Goal: Task Accomplishment & Management: Manage account settings

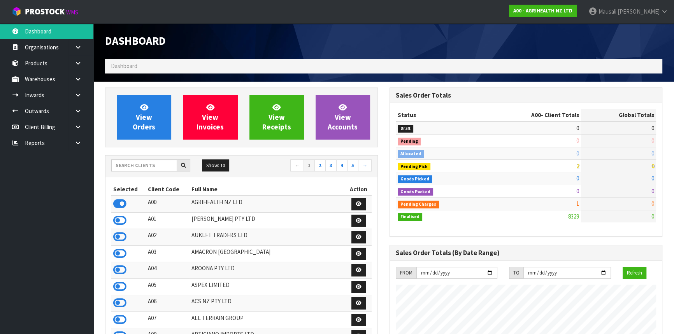
scroll to position [588, 284]
drag, startPoint x: 129, startPoint y: 165, endPoint x: 168, endPoint y: 160, distance: 39.2
click at [129, 165] on input "text" at bounding box center [144, 166] width 66 height 12
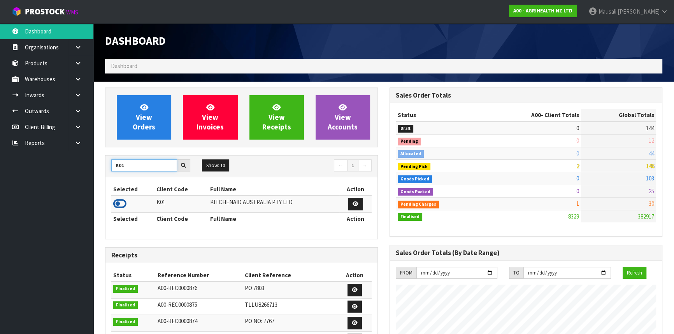
type input "K01"
click at [120, 200] on icon at bounding box center [119, 204] width 13 height 12
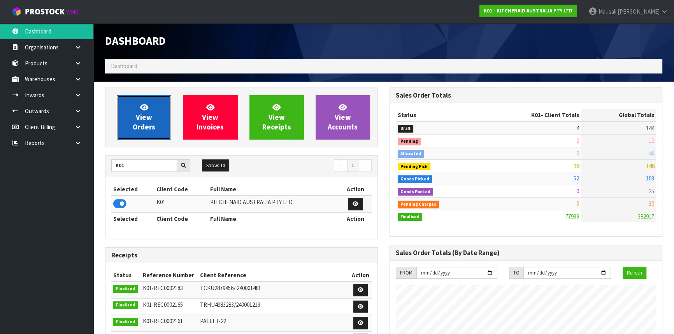
click at [153, 101] on link "View Orders" at bounding box center [144, 117] width 54 height 44
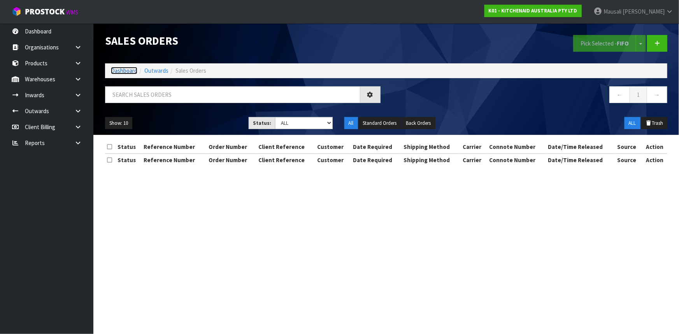
click at [127, 69] on link "Dashboard" at bounding box center [124, 70] width 26 height 7
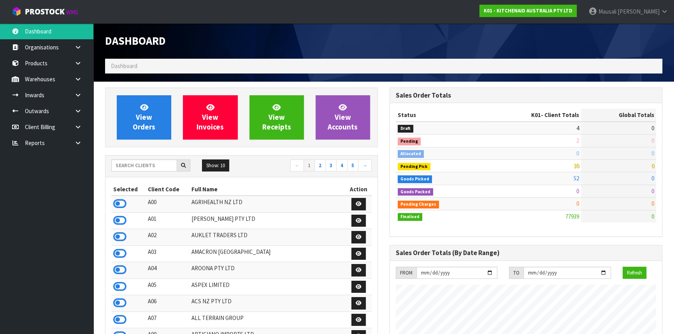
scroll to position [588, 284]
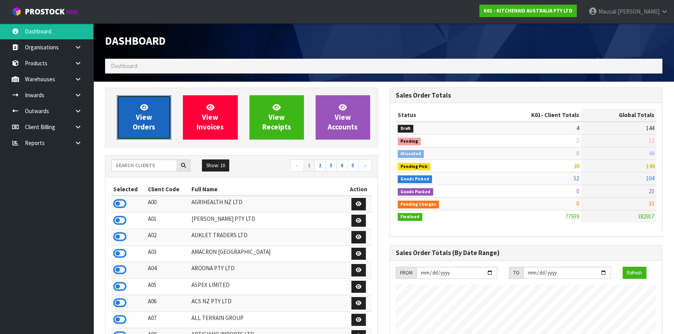
click at [163, 116] on link "View Orders" at bounding box center [144, 117] width 54 height 44
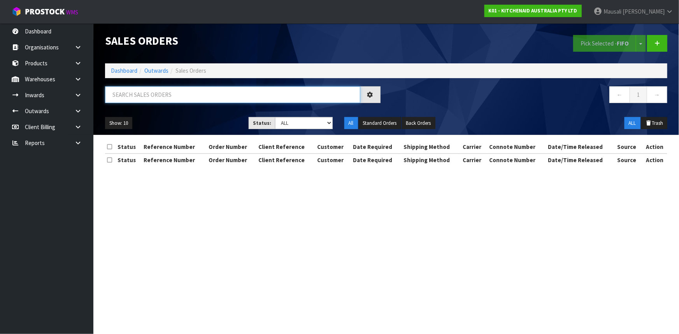
click at [128, 99] on input "text" at bounding box center [232, 94] width 255 height 17
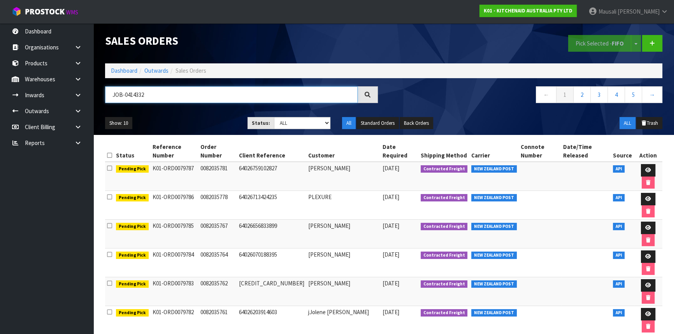
type input "JOB-0414332"
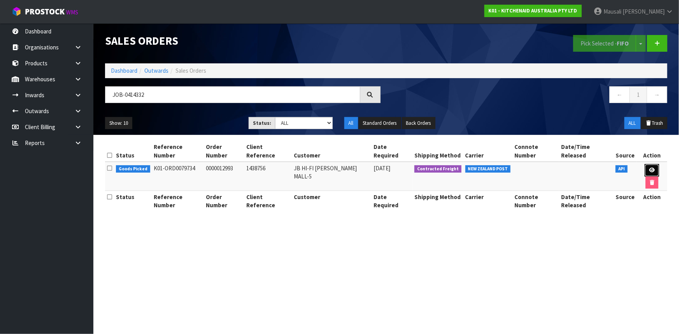
click at [649, 168] on icon at bounding box center [652, 170] width 6 height 5
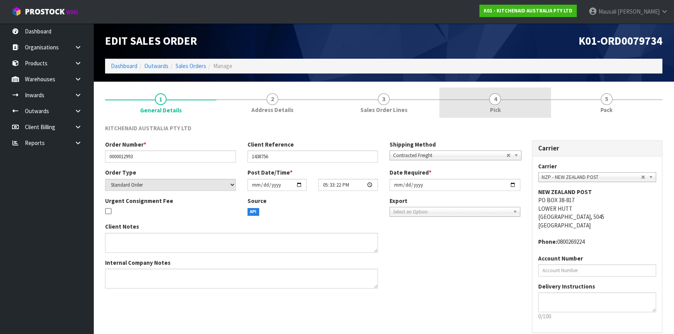
click at [518, 104] on link "4 Pick" at bounding box center [494, 103] width 111 height 31
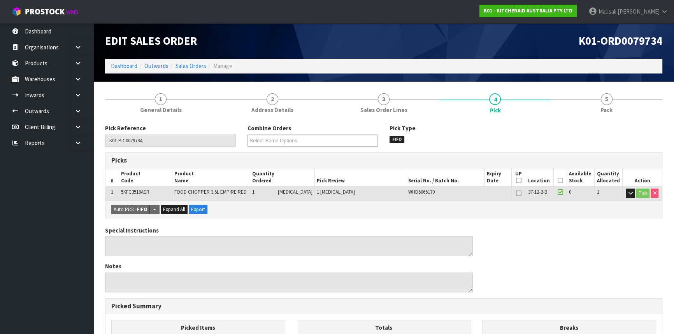
click at [557, 181] on icon at bounding box center [559, 181] width 5 height 0
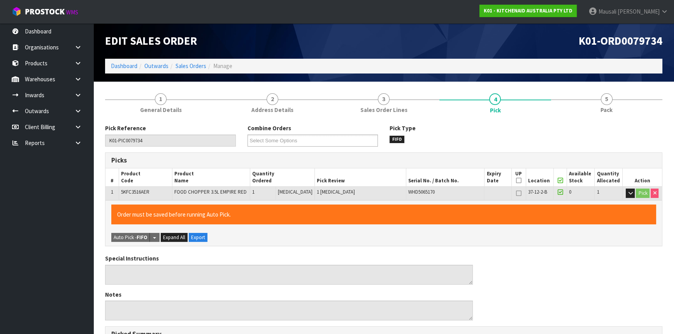
scroll to position [205, 0]
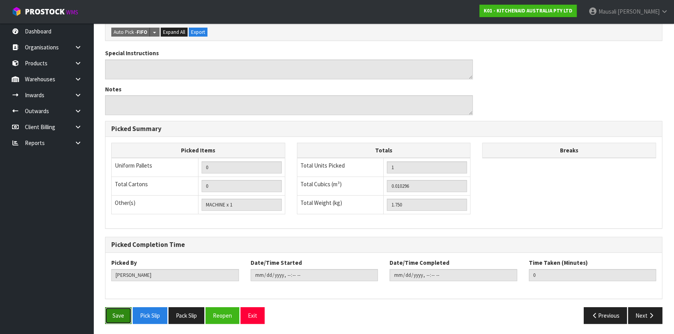
click at [123, 310] on button "Save" at bounding box center [118, 315] width 26 height 17
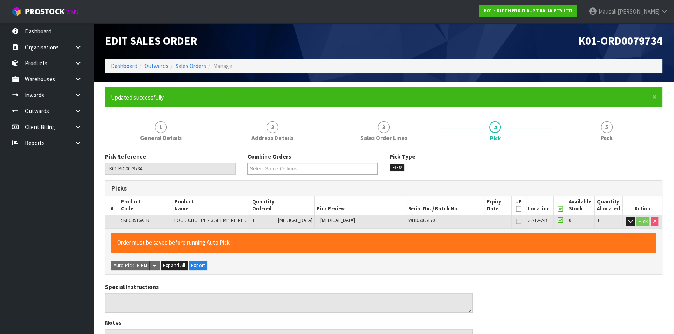
type input "[PERSON_NAME]"
type input "[DATE]T14:12:57"
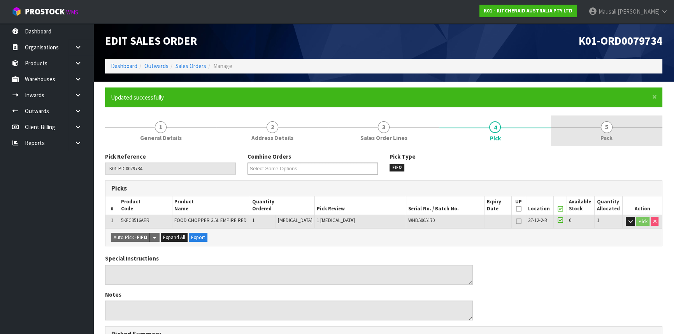
click at [600, 128] on link "5 Pack" at bounding box center [606, 131] width 111 height 31
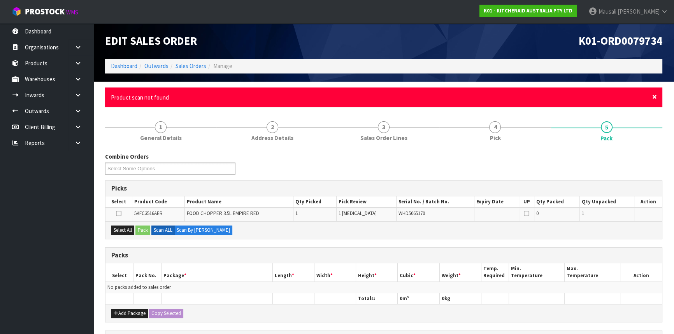
click at [654, 96] on span "×" at bounding box center [654, 96] width 5 height 11
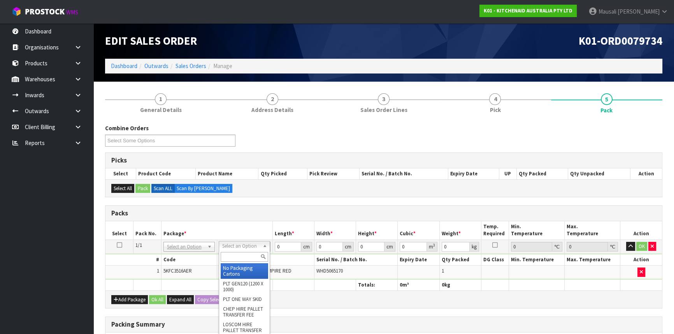
click at [233, 261] on input "text" at bounding box center [244, 257] width 47 height 10
type input "OC"
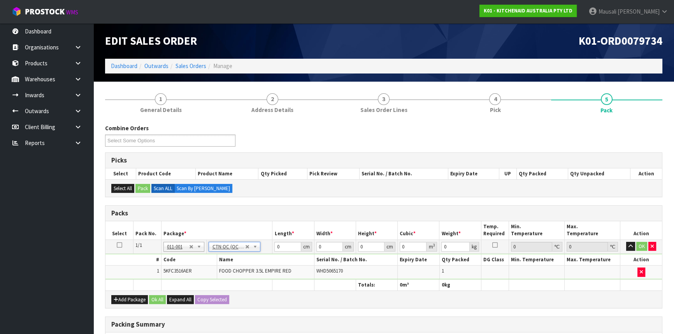
type input "1.75"
drag, startPoint x: 284, startPoint y: 248, endPoint x: 251, endPoint y: 242, distance: 33.6
click at [267, 251] on tr "1/1 NONE 007-001 007-002 007-004 007-009 007-013 007-014 007-015 007-017 007-01…" at bounding box center [383, 247] width 556 height 14
type input "36"
type input "22"
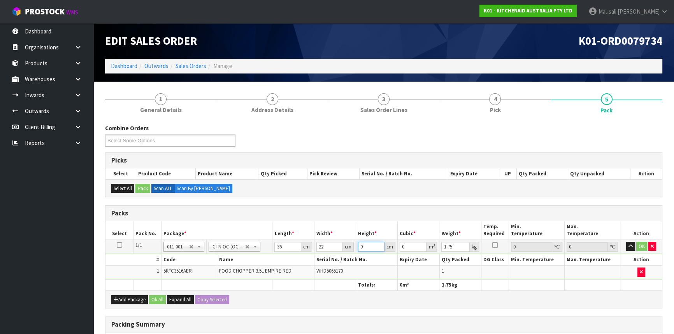
type input "1"
type input "0.000792"
type input "19"
type input "0.015048"
type input "19"
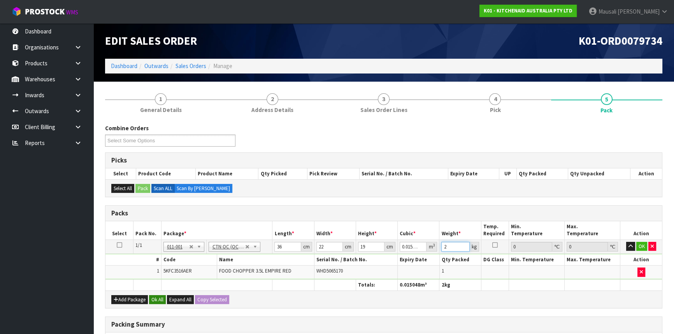
type input "2"
click at [158, 298] on button "Ok All" at bounding box center [157, 299] width 17 height 9
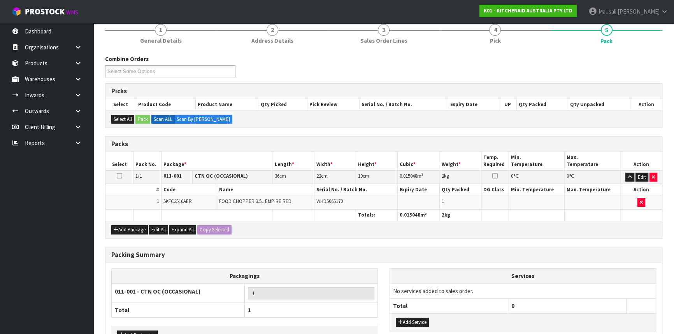
scroll to position [119, 0]
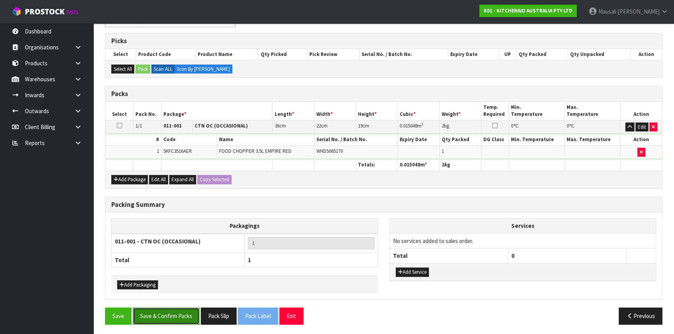
click at [171, 308] on button "Save & Confirm Packs" at bounding box center [166, 316] width 67 height 17
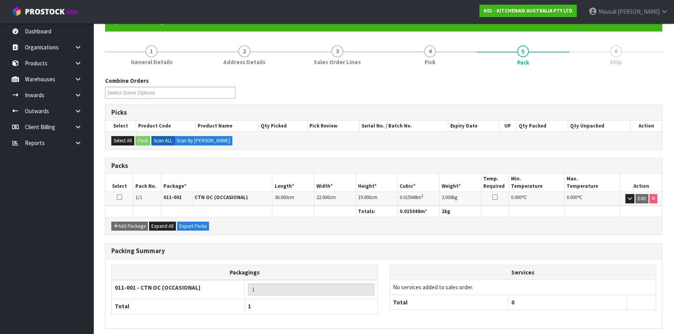
scroll to position [105, 0]
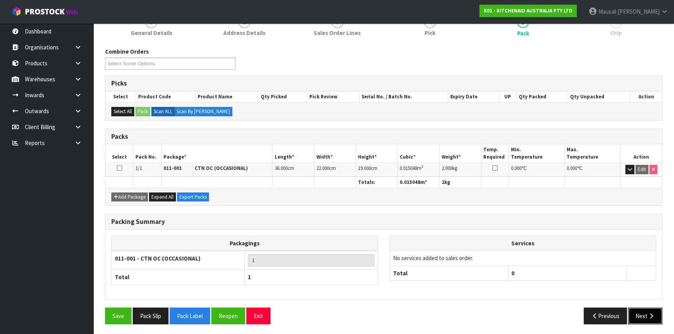
drag, startPoint x: 650, startPoint y: 309, endPoint x: 576, endPoint y: 296, distance: 75.4
click at [650, 309] on button "Next" at bounding box center [645, 316] width 34 height 17
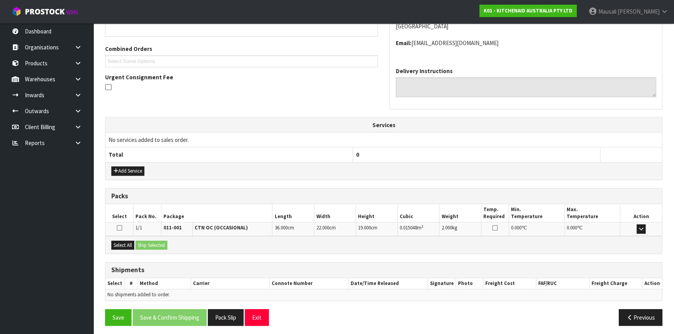
scroll to position [187, 0]
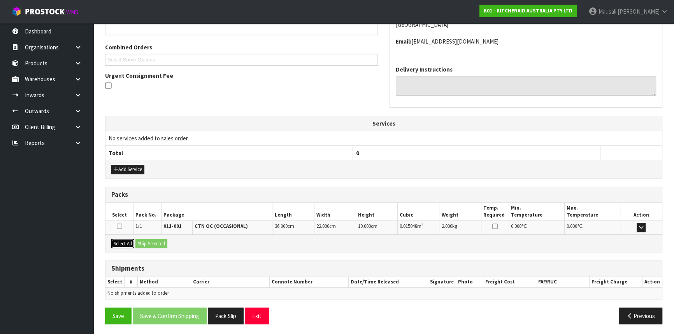
click at [117, 242] on button "Select All" at bounding box center [122, 243] width 23 height 9
click at [134, 243] on button "Select All" at bounding box center [122, 243] width 23 height 9
click at [156, 240] on button "Ship Selected" at bounding box center [151, 243] width 32 height 9
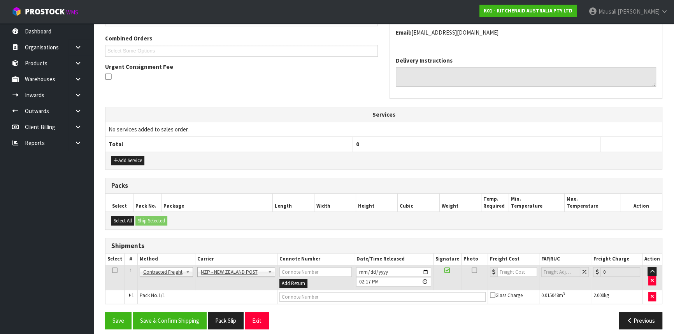
scroll to position [201, 0]
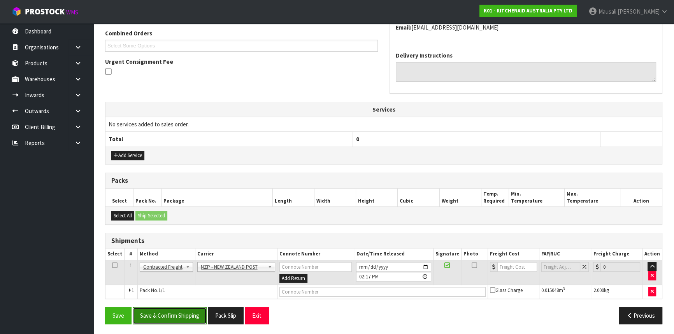
click at [171, 314] on button "Save & Confirm Shipping" at bounding box center [170, 315] width 74 height 17
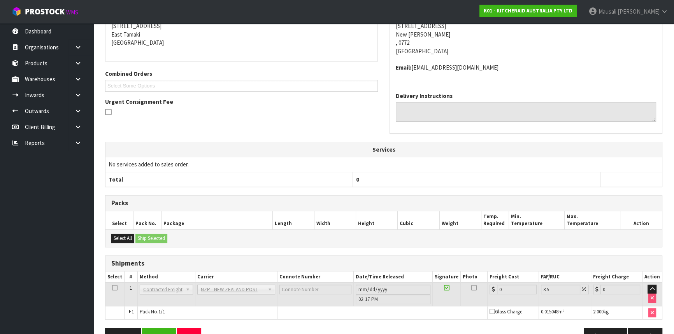
scroll to position [190, 0]
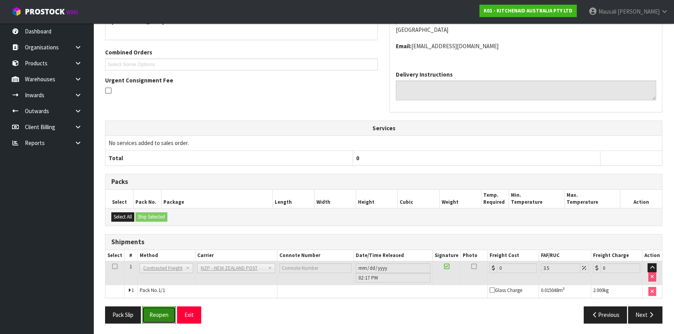
drag, startPoint x: 165, startPoint y: 315, endPoint x: 170, endPoint y: 309, distance: 7.7
click at [165, 315] on button "Reopen" at bounding box center [159, 315] width 34 height 17
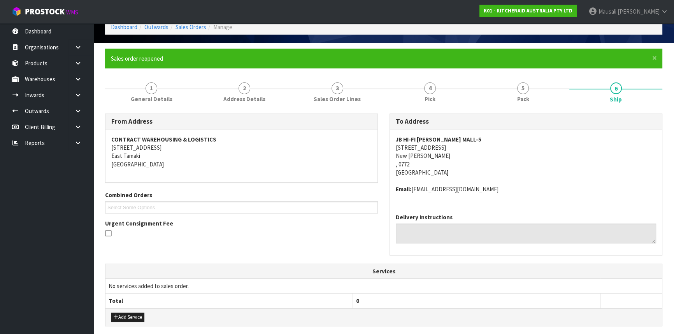
scroll to position [208, 0]
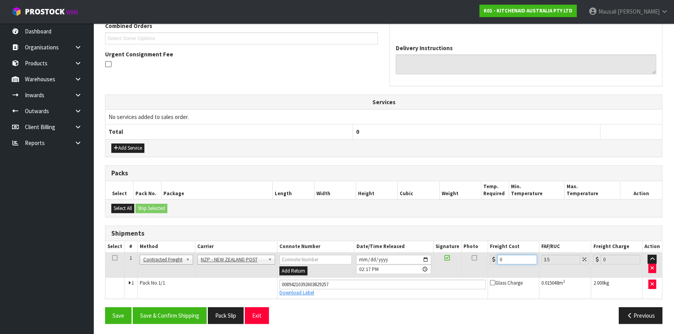
drag, startPoint x: 506, startPoint y: 256, endPoint x: 486, endPoint y: 264, distance: 20.8
click at [486, 264] on tr "1 Client Local Pickup Customer Local Pickup Company Freight Contracted Freight …" at bounding box center [383, 264] width 556 height 25
type input "8"
type input "8.28"
type input "8.9"
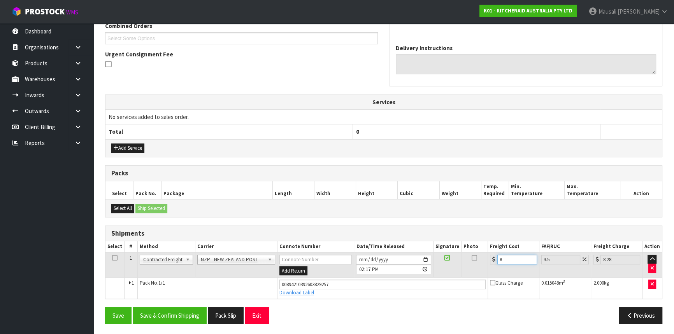
type input "9.21"
type input "8.92"
type input "9.23"
type input "8.92"
click at [159, 317] on button "Save & Confirm Shipping" at bounding box center [170, 315] width 74 height 17
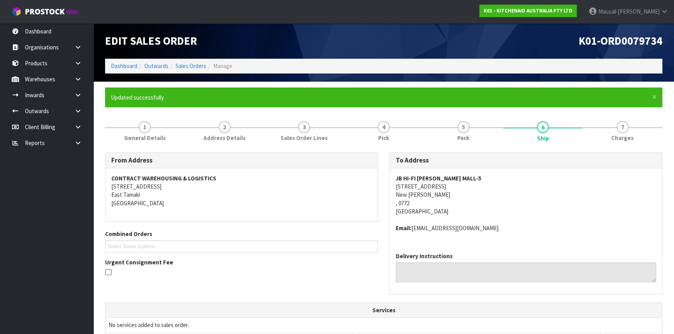
scroll to position [187, 0]
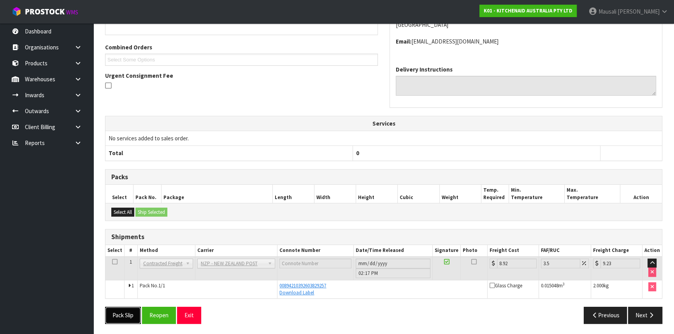
click at [123, 309] on button "Pack Slip" at bounding box center [123, 315] width 36 height 17
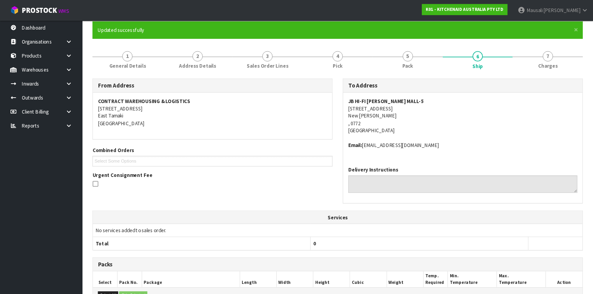
scroll to position [0, 0]
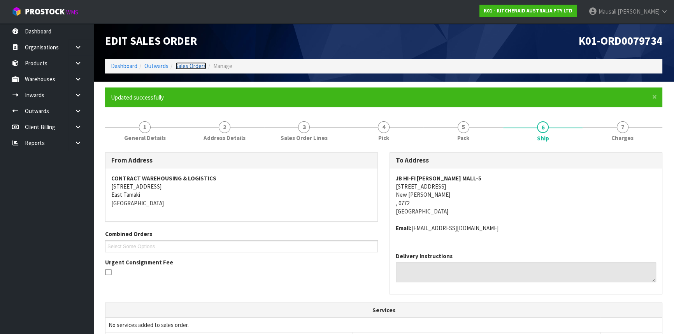
click at [188, 67] on link "Sales Orders" at bounding box center [190, 65] width 31 height 7
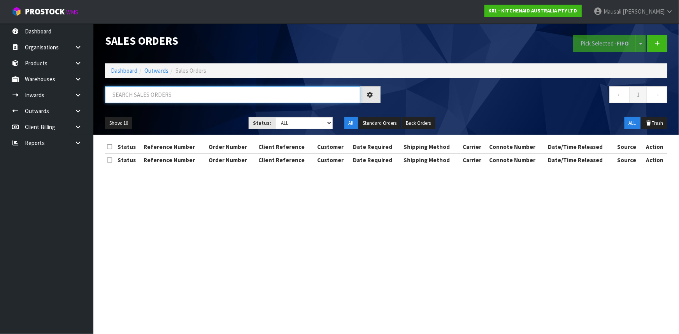
click at [136, 100] on input "text" at bounding box center [232, 94] width 255 height 17
type input "JOB-0414302"
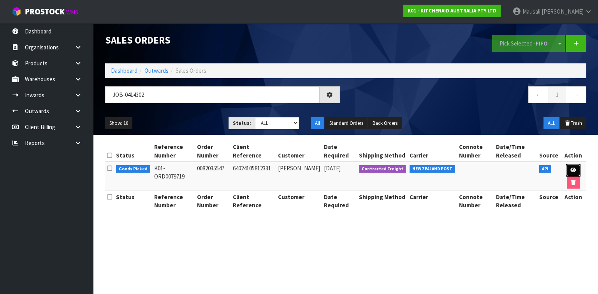
click at [566, 167] on link at bounding box center [573, 170] width 14 height 12
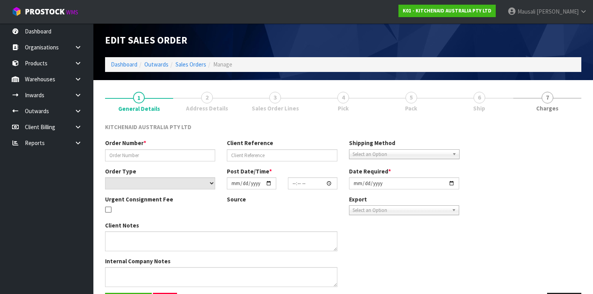
type input "0082035547"
type input "64024105812331"
select select "number:0"
type input "[DATE]"
type input "13:42:12.000"
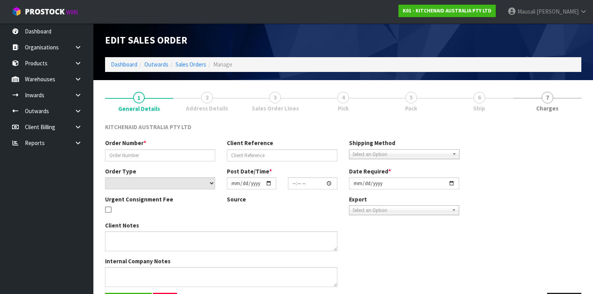
type input "[DATE]"
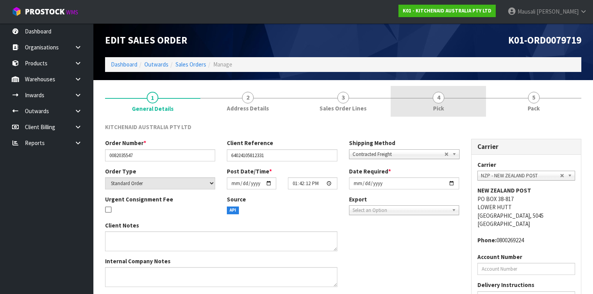
click at [425, 89] on link "4 Pick" at bounding box center [438, 101] width 95 height 31
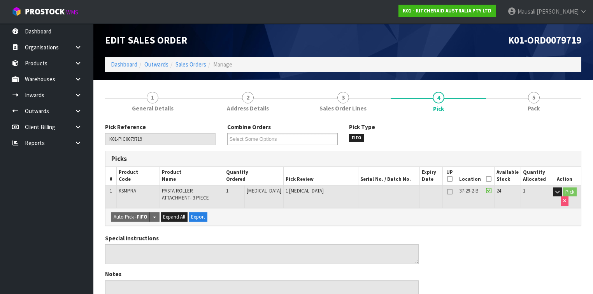
click at [487, 179] on icon at bounding box center [488, 179] width 5 height 0
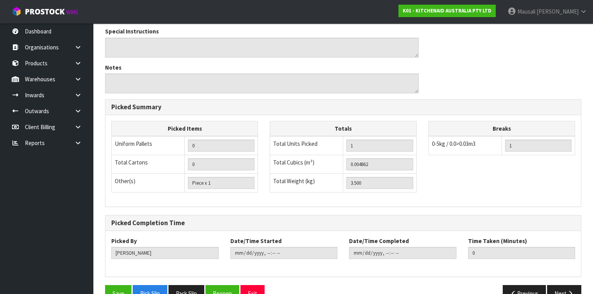
scroll to position [252, 0]
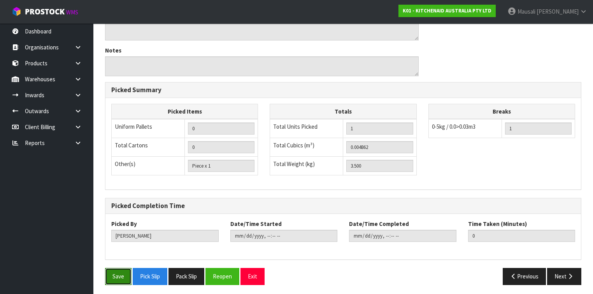
click at [128, 275] on button "Save" at bounding box center [118, 276] width 26 height 17
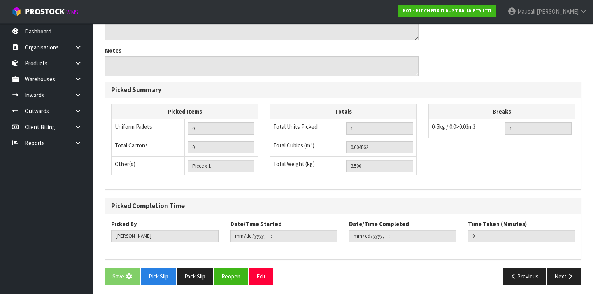
scroll to position [0, 0]
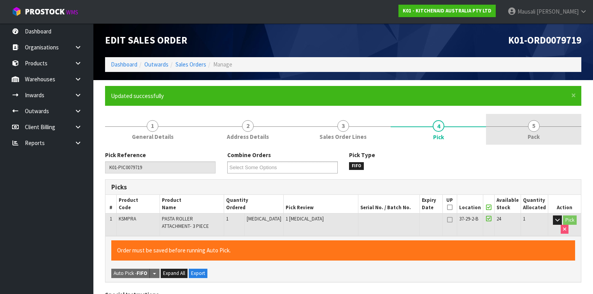
type input "[PERSON_NAME]"
type input "[DATE]T14:21:13"
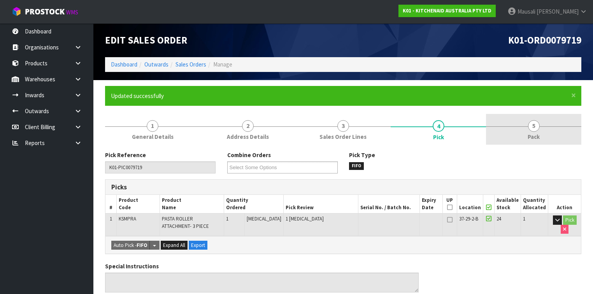
click at [541, 135] on link "5 Pack" at bounding box center [533, 129] width 95 height 31
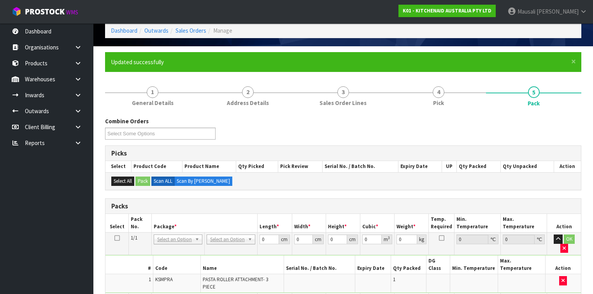
scroll to position [93, 0]
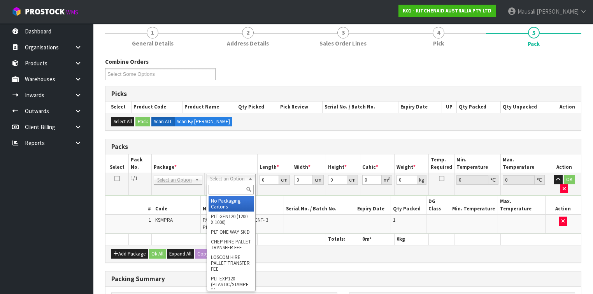
click at [226, 190] on input "text" at bounding box center [231, 190] width 45 height 10
type input "OC"
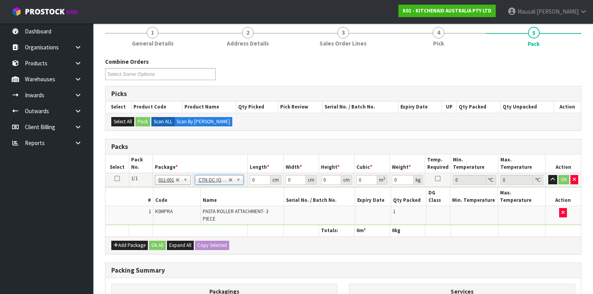
type input "3.5"
drag, startPoint x: 260, startPoint y: 177, endPoint x: 231, endPoint y: 186, distance: 30.4
click at [231, 186] on tbody "1/1 NONE 007-001 007-002 007-004 007-009 007-013 007-014 007-015 007-017 007-01…" at bounding box center [342, 199] width 475 height 52
drag, startPoint x: 261, startPoint y: 178, endPoint x: 244, endPoint y: 182, distance: 17.3
click at [244, 182] on tr "1/1 NONE 007-001 007-002 007-004 007-009 007-013 007-014 007-015 007-017 007-01…" at bounding box center [342, 180] width 475 height 14
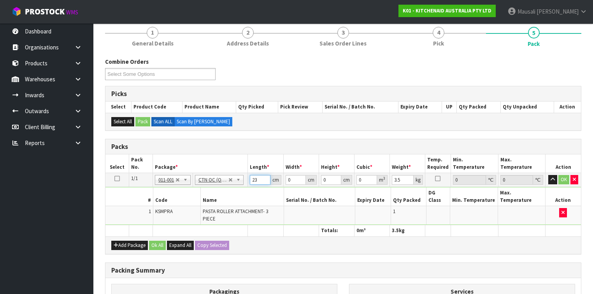
type input "23"
type input "20"
type input "2"
type input "0.00092"
type input "28"
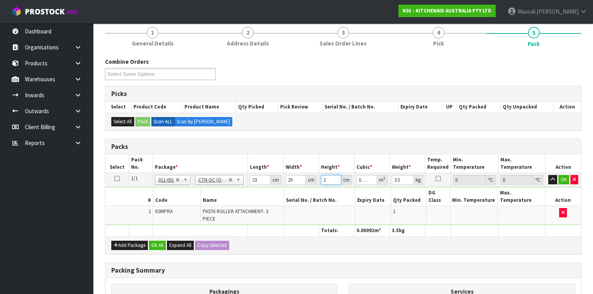
type input "0.01288"
type input "28"
type input "4"
click at [158, 241] on button "Ok All" at bounding box center [157, 245] width 17 height 9
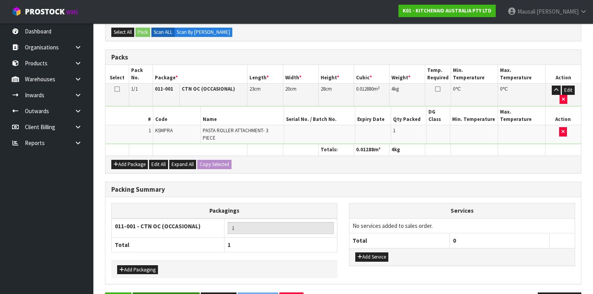
scroll to position [185, 0]
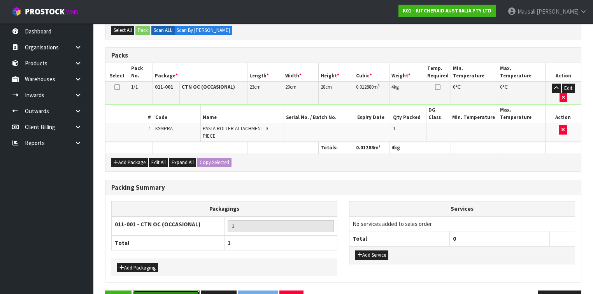
click at [174, 291] on button "Save & Confirm Packs" at bounding box center [166, 299] width 67 height 17
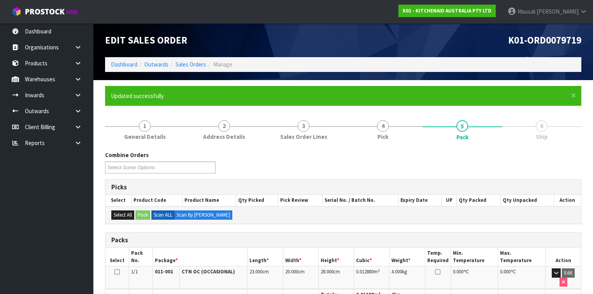
scroll to position [143, 0]
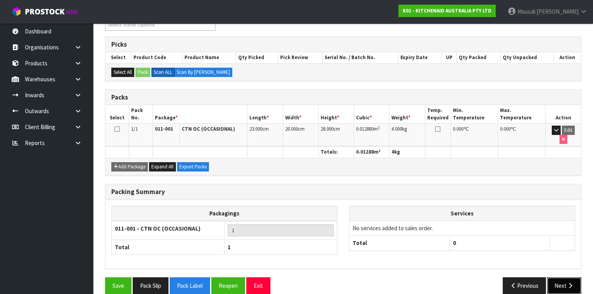
click at [565, 277] on button "Next" at bounding box center [564, 285] width 34 height 17
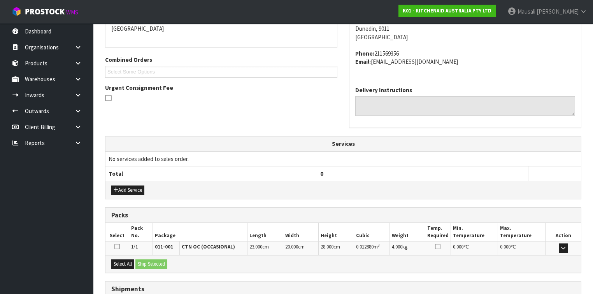
scroll to position [233, 0]
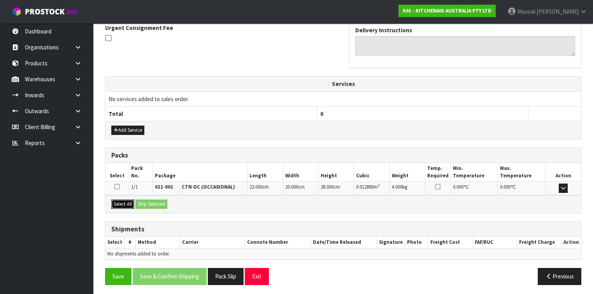
drag, startPoint x: 127, startPoint y: 199, endPoint x: 145, endPoint y: 199, distance: 17.9
click at [127, 200] on button "Select All" at bounding box center [122, 204] width 23 height 9
click at [145, 200] on button "Ship Selected" at bounding box center [151, 204] width 32 height 9
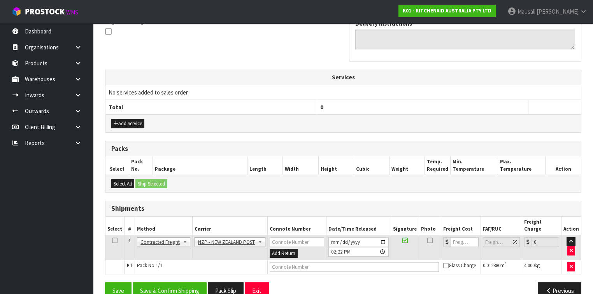
scroll to position [247, 0]
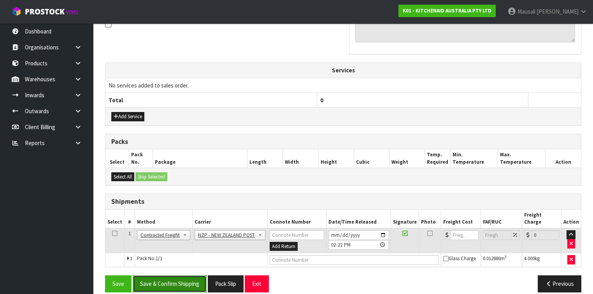
click at [186, 275] on button "Save & Confirm Shipping" at bounding box center [170, 283] width 74 height 17
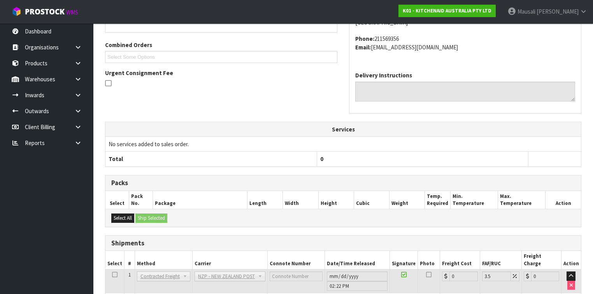
scroll to position [236, 0]
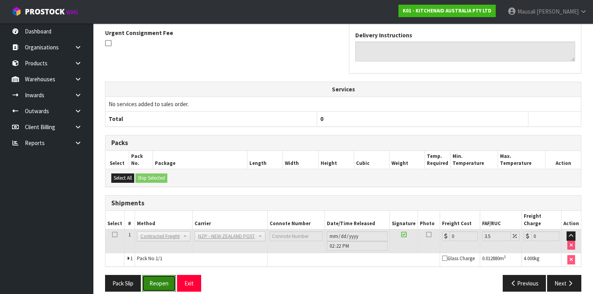
click at [161, 275] on button "Reopen" at bounding box center [159, 283] width 34 height 17
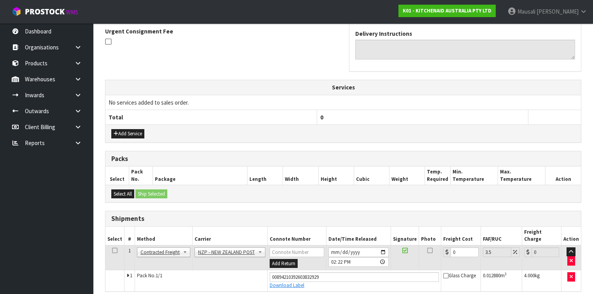
scroll to position [254, 0]
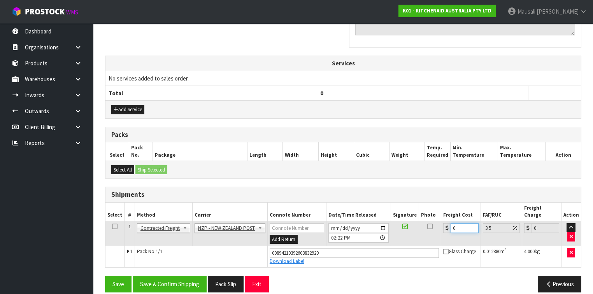
drag, startPoint x: 457, startPoint y: 216, endPoint x: 447, endPoint y: 220, distance: 10.8
click at [447, 223] on div "0" at bounding box center [460, 228] width 35 height 10
type input "1"
type input "1.03"
type input "11"
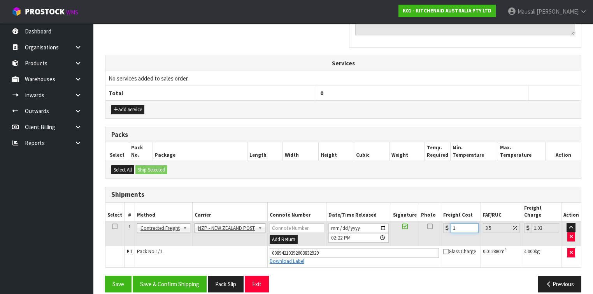
type input "11.38"
type input "11.6"
type input "12.01"
type input "11.61"
type input "12.02"
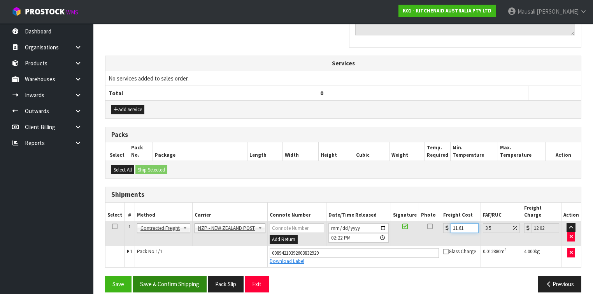
type input "11.61"
click at [149, 276] on button "Save & Confirm Shipping" at bounding box center [170, 284] width 74 height 17
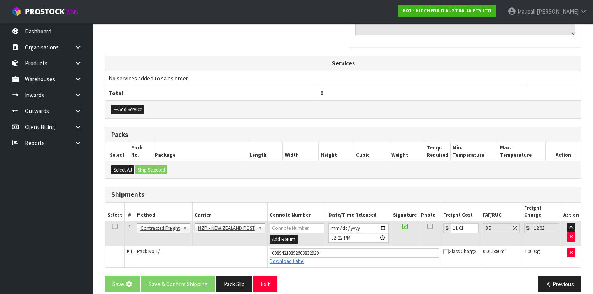
scroll to position [0, 0]
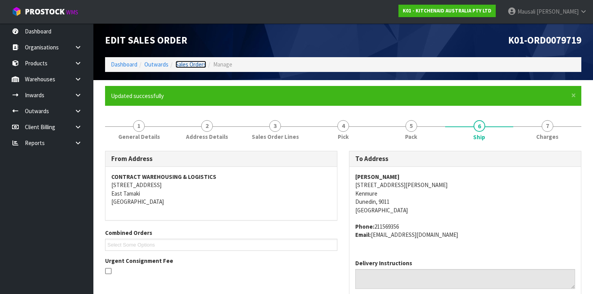
click at [199, 62] on link "Sales Orders" at bounding box center [190, 64] width 31 height 7
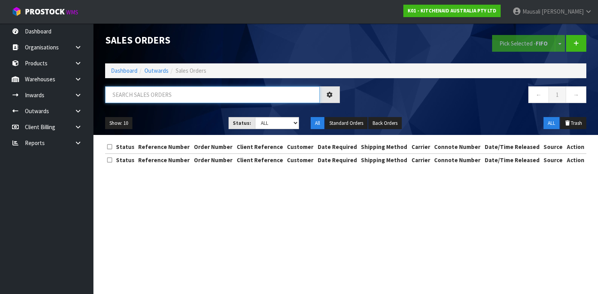
click at [129, 100] on input "text" at bounding box center [212, 94] width 214 height 17
type input "JOB-0414305"
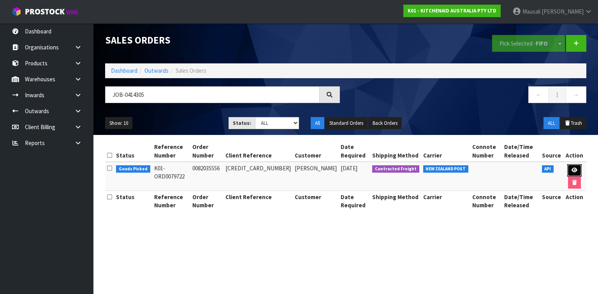
click at [568, 168] on link at bounding box center [574, 170] width 14 height 12
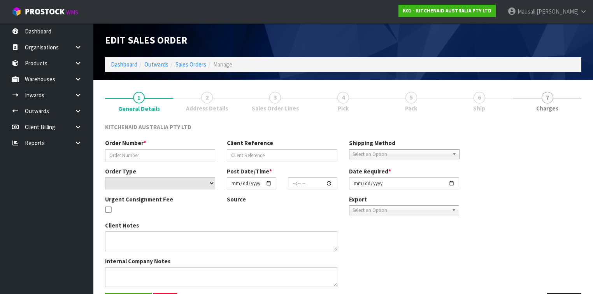
type input "0082035556"
type input "[CREDIT_CARD_NUMBER]"
select select "number:0"
type input "[DATE]"
type input "13:42:18.000"
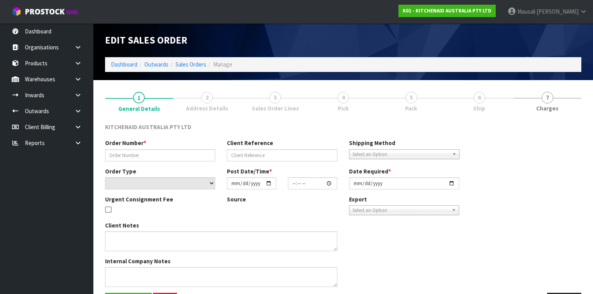
type input "[DATE]"
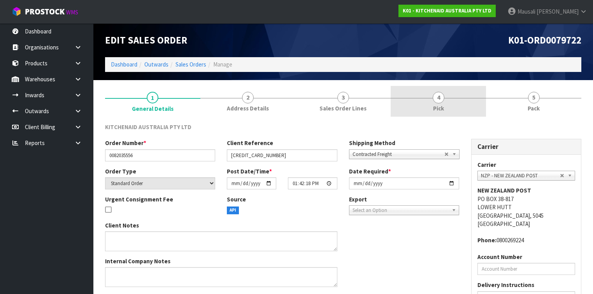
click at [425, 108] on link "4 Pick" at bounding box center [438, 101] width 95 height 31
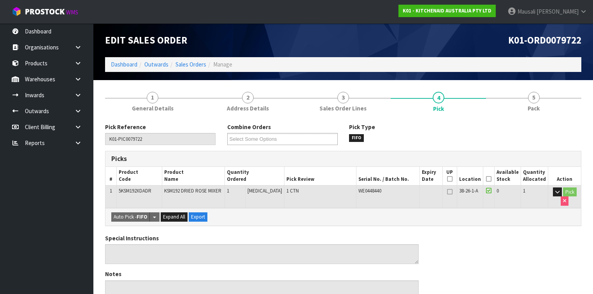
click at [491, 179] on icon at bounding box center [488, 179] width 5 height 0
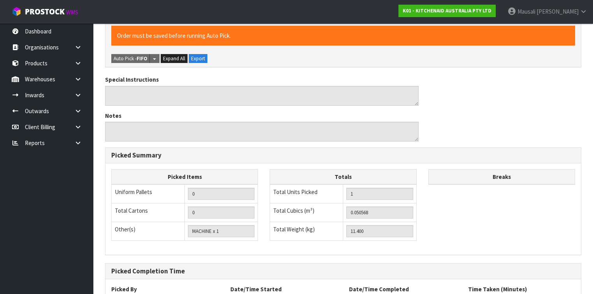
scroll to position [252, 0]
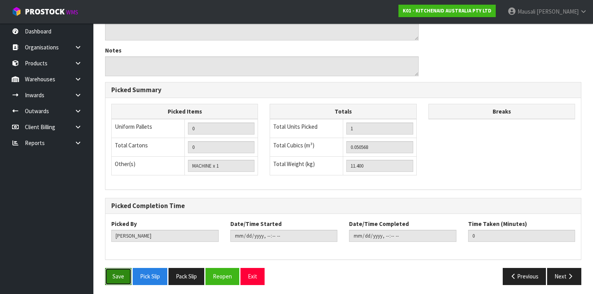
click at [112, 280] on button "Save" at bounding box center [118, 276] width 26 height 17
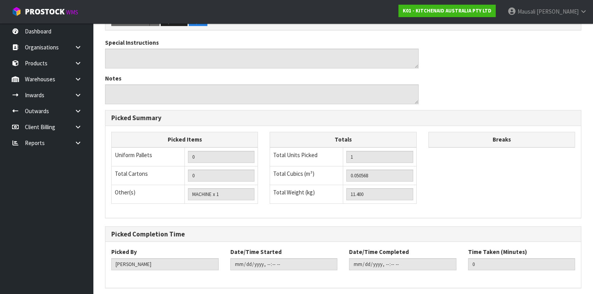
scroll to position [0, 0]
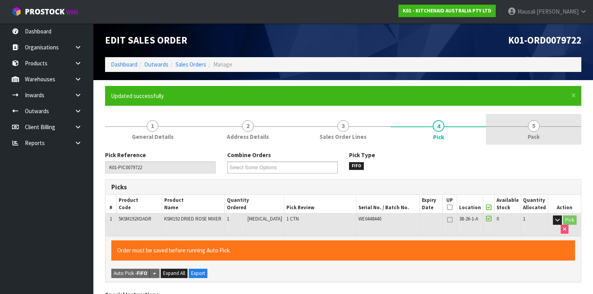
type input "[PERSON_NAME]"
type input "[DATE]T14:24:34"
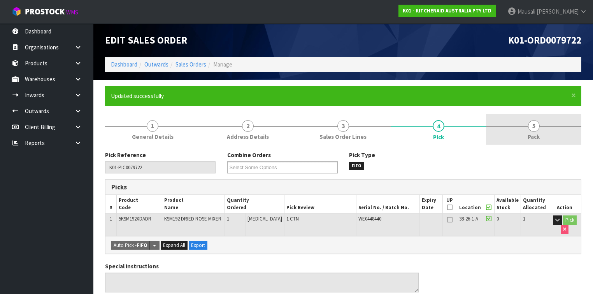
click at [530, 123] on span "5" at bounding box center [534, 126] width 12 height 12
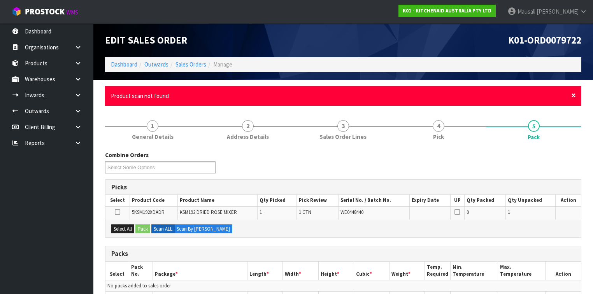
click at [572, 96] on span "×" at bounding box center [573, 95] width 5 height 11
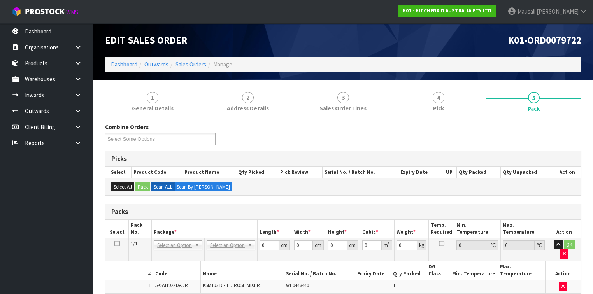
scroll to position [153, 0]
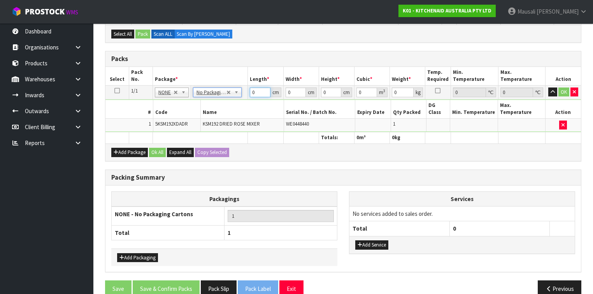
drag, startPoint x: 258, startPoint y: 89, endPoint x: 235, endPoint y: 98, distance: 24.8
click at [237, 97] on tr "1/1 NONE 007-001 007-002 007-004 007-009 007-013 007-014 007-015 007-017 007-01…" at bounding box center [342, 92] width 475 height 14
type input "43"
type input "29"
type input "4"
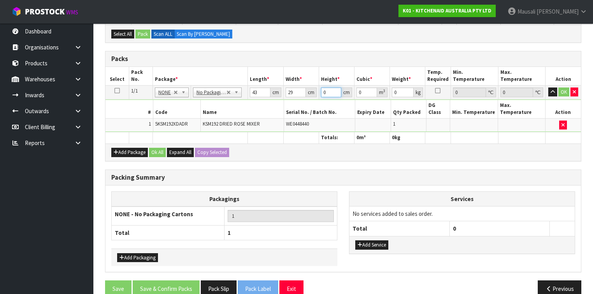
type input "0.004988"
type input "43"
type input "0.053621"
type input "43"
type input "13"
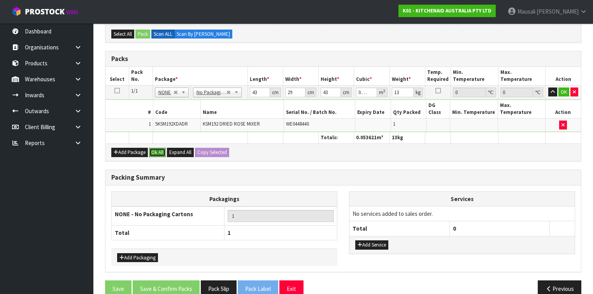
click at [156, 148] on button "Ok All" at bounding box center [157, 152] width 17 height 9
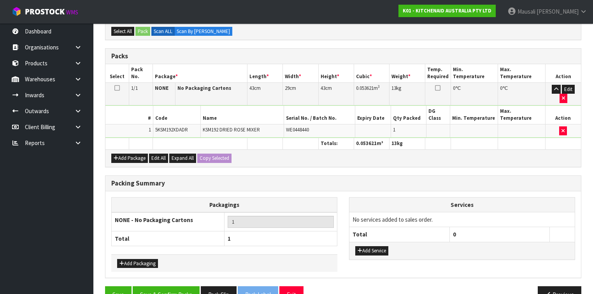
scroll to position [156, 0]
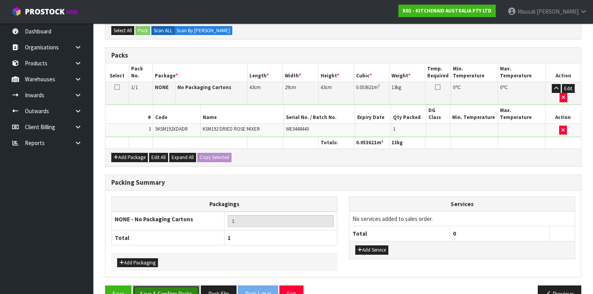
click at [182, 286] on button "Save & Confirm Packs" at bounding box center [166, 294] width 67 height 17
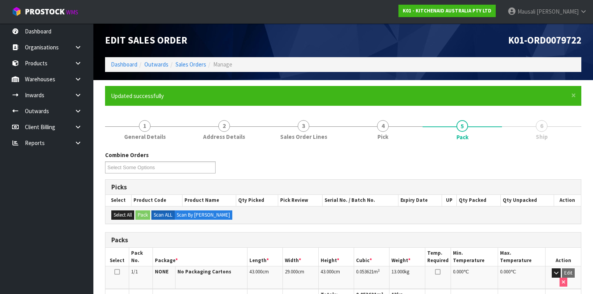
scroll to position [143, 0]
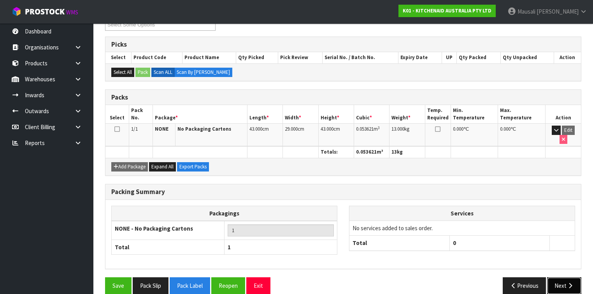
click at [562, 277] on button "Next" at bounding box center [564, 285] width 34 height 17
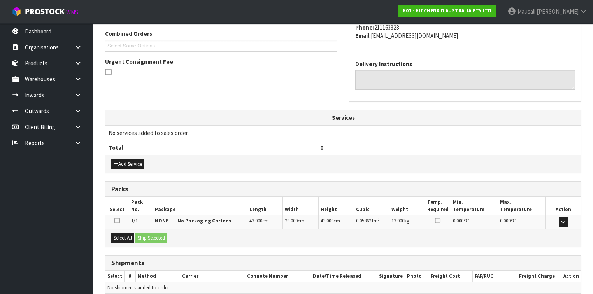
scroll to position [233, 0]
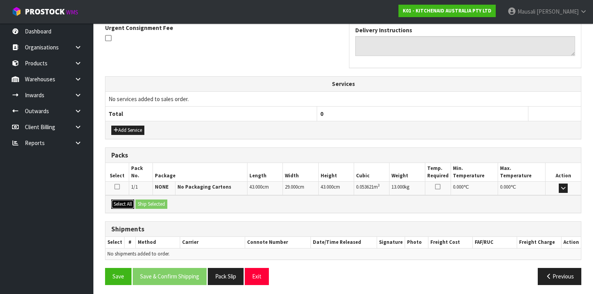
click at [119, 203] on button "Select All" at bounding box center [122, 204] width 23 height 9
drag, startPoint x: 148, startPoint y: 200, endPoint x: 151, endPoint y: 207, distance: 7.4
click at [149, 200] on button "Ship Selected" at bounding box center [151, 204] width 32 height 9
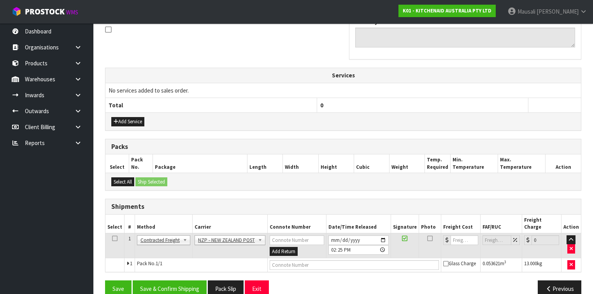
scroll to position [247, 0]
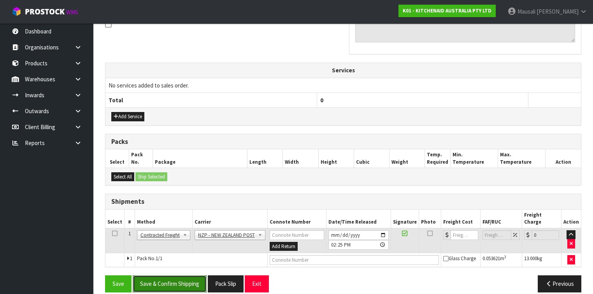
click at [183, 276] on button "Save & Confirm Shipping" at bounding box center [170, 283] width 74 height 17
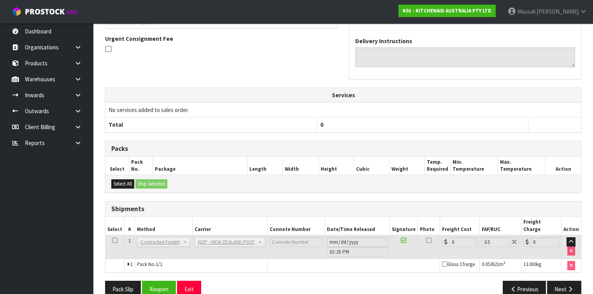
scroll to position [236, 0]
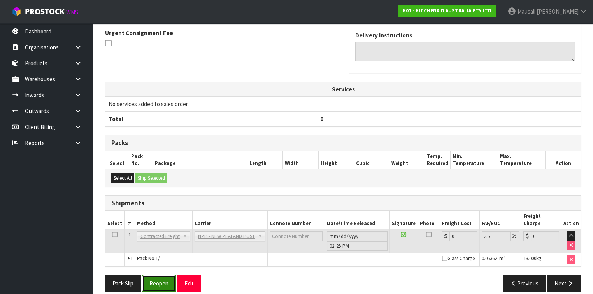
click at [155, 275] on button "Reopen" at bounding box center [159, 283] width 34 height 17
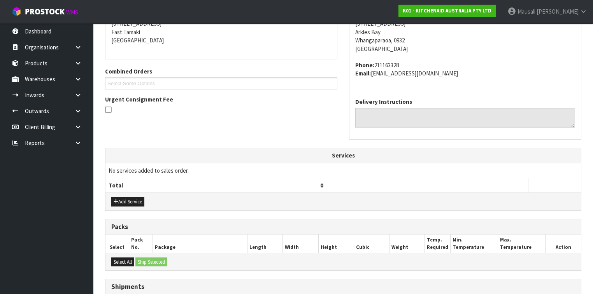
scroll to position [254, 0]
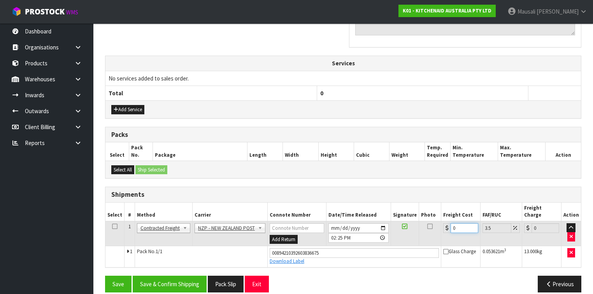
drag, startPoint x: 457, startPoint y: 219, endPoint x: 447, endPoint y: 223, distance: 10.8
click at [447, 223] on div "0" at bounding box center [460, 228] width 35 height 10
type input "4"
type input "4.14"
type input "4.3"
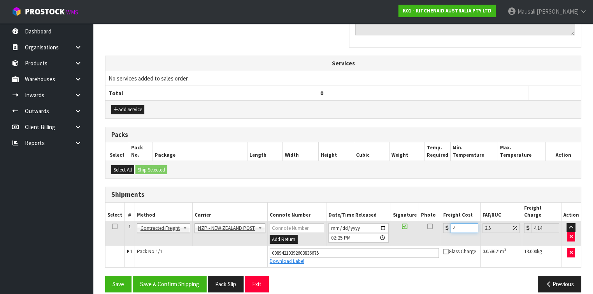
type input "4.45"
type input "4.33"
type input "4.48"
type input "4.33"
click at [183, 276] on button "Save & Confirm Shipping" at bounding box center [170, 284] width 74 height 17
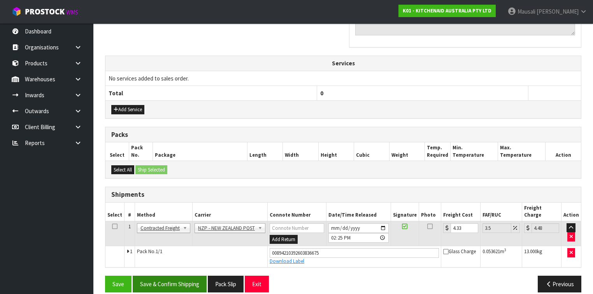
scroll to position [0, 0]
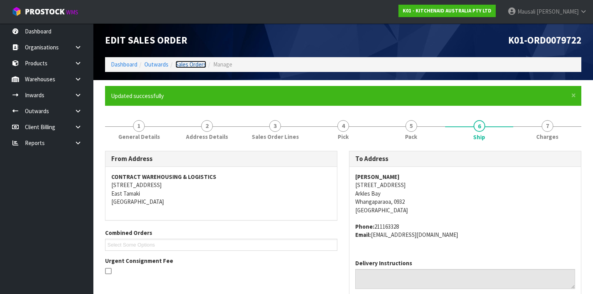
click at [190, 62] on link "Sales Orders" at bounding box center [190, 64] width 31 height 7
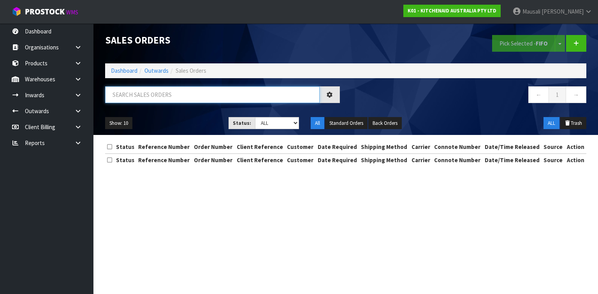
click at [144, 99] on input "text" at bounding box center [212, 94] width 214 height 17
type input "JOB-0414282"
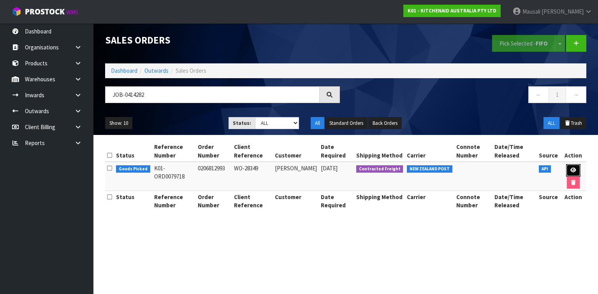
click at [573, 169] on icon at bounding box center [573, 170] width 6 height 5
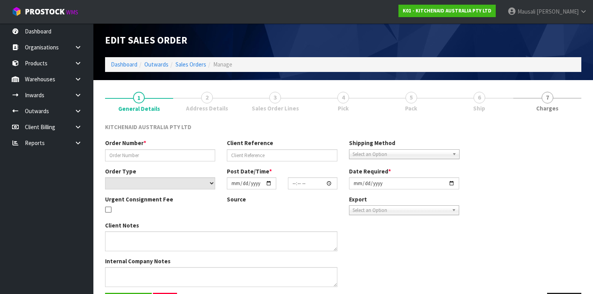
type input "0206812993"
type input "WO-28349"
select select "number:0"
type input "[DATE]"
type input "11:40:52.000"
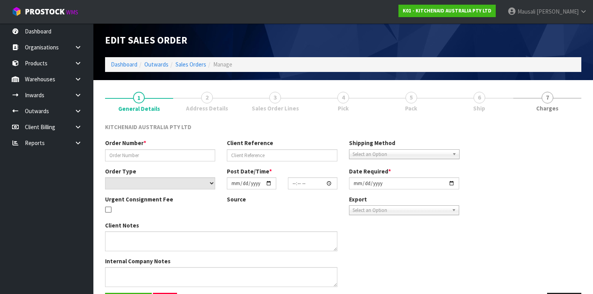
type input "[DATE]"
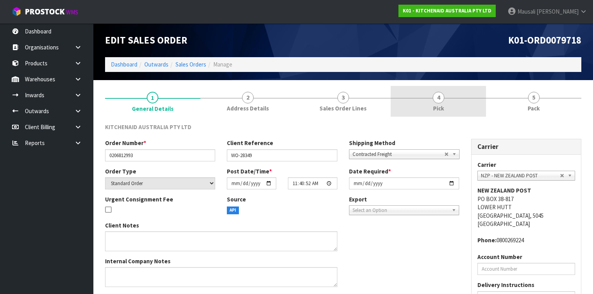
click at [458, 107] on link "4 Pick" at bounding box center [438, 101] width 95 height 31
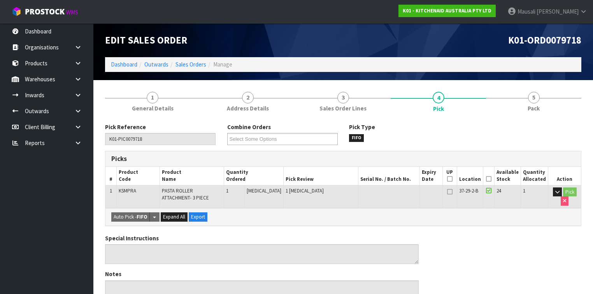
click at [491, 179] on icon at bounding box center [488, 179] width 5 height 0
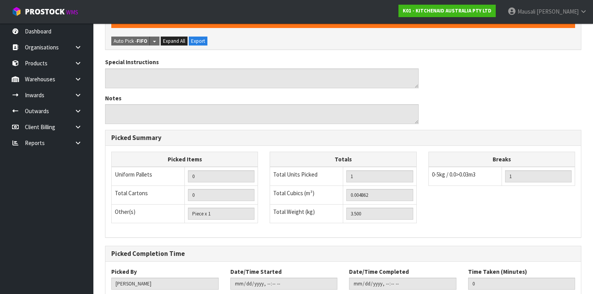
scroll to position [252, 0]
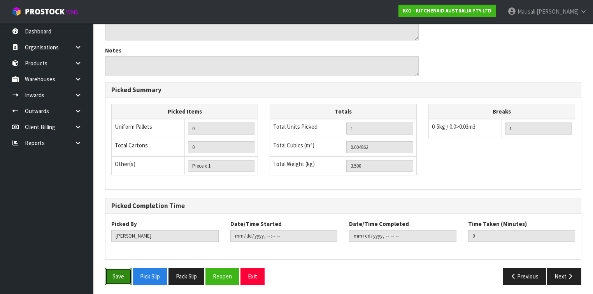
click at [110, 271] on button "Save" at bounding box center [118, 276] width 26 height 17
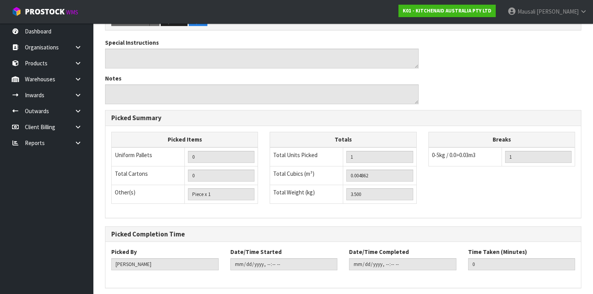
scroll to position [0, 0]
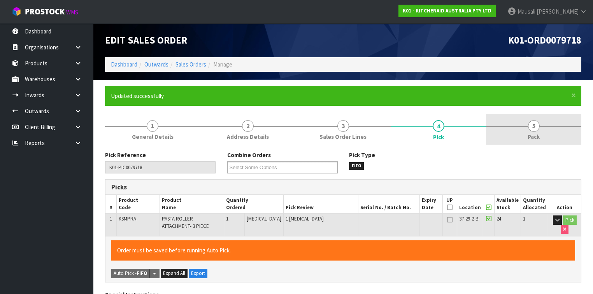
type input "[PERSON_NAME]"
type input "[DATE]T14:26:48"
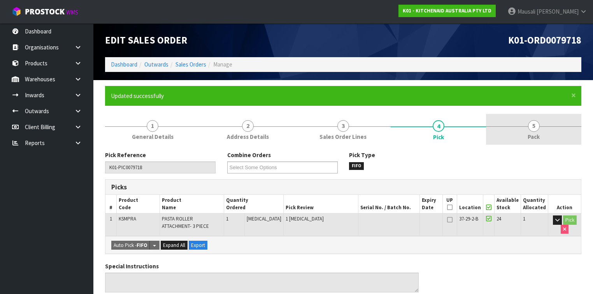
click at [513, 134] on link "5 Pack" at bounding box center [533, 129] width 95 height 31
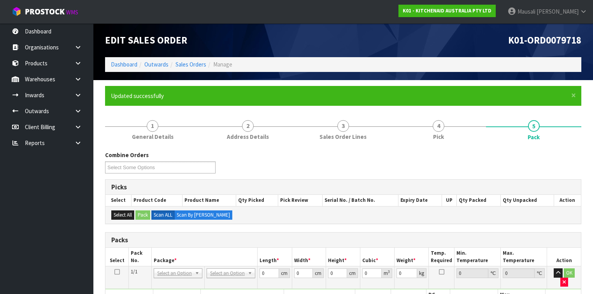
scroll to position [156, 0]
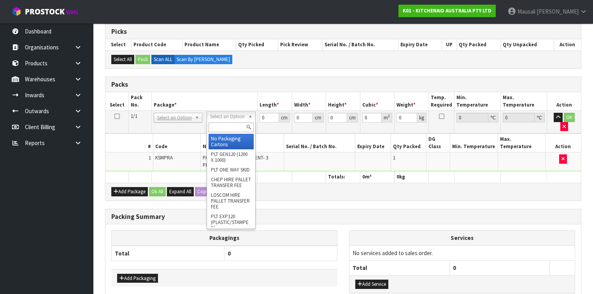
click at [228, 126] on input "text" at bounding box center [231, 128] width 45 height 10
type input "OC"
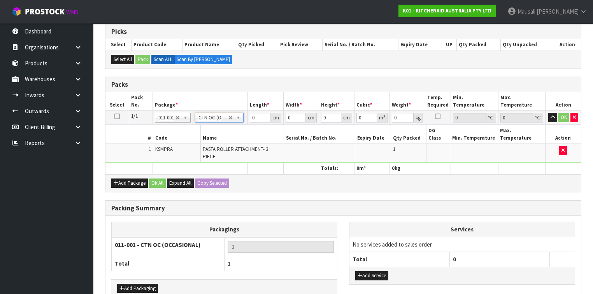
type input "3.5"
drag, startPoint x: 259, startPoint y: 114, endPoint x: 246, endPoint y: 119, distance: 14.2
click at [249, 118] on td "0 cm" at bounding box center [265, 118] width 35 height 14
type input "24"
type input "20"
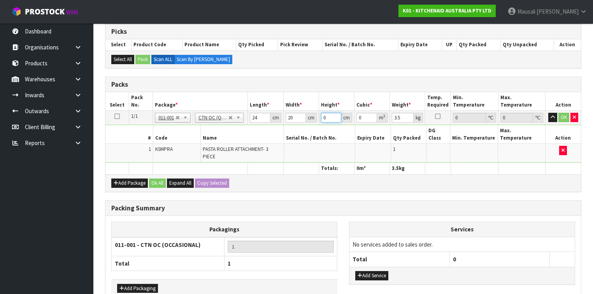
type input "2"
type input "0.00096"
type input "28"
type input "0.01344"
type input "28"
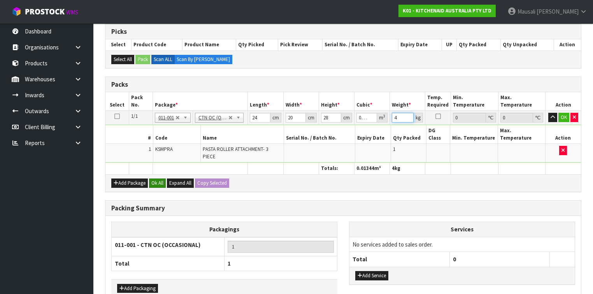
type input "4"
click at [153, 179] on button "Ok All" at bounding box center [157, 183] width 17 height 9
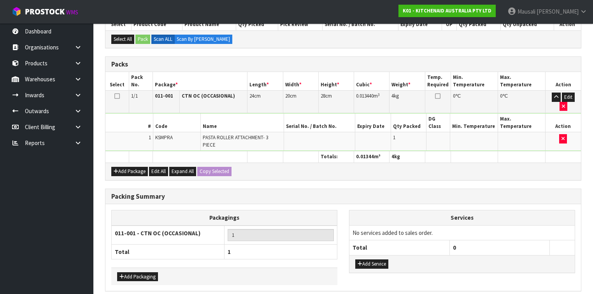
scroll to position [185, 0]
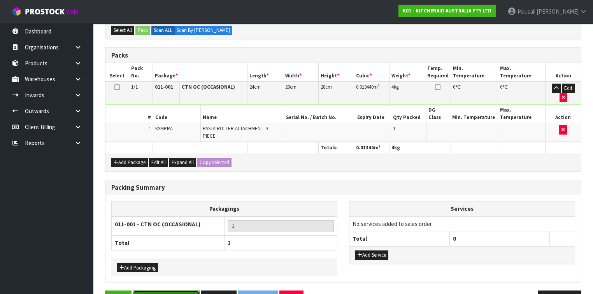
click at [187, 291] on button "Save & Confirm Packs" at bounding box center [166, 299] width 67 height 17
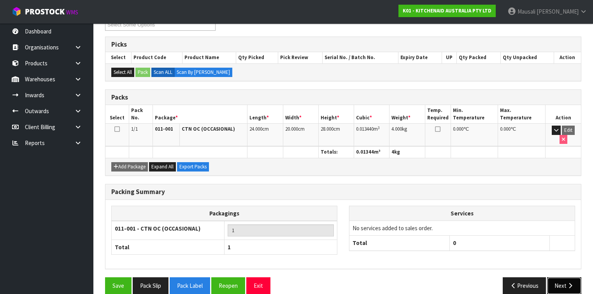
click at [563, 277] on button "Next" at bounding box center [564, 285] width 34 height 17
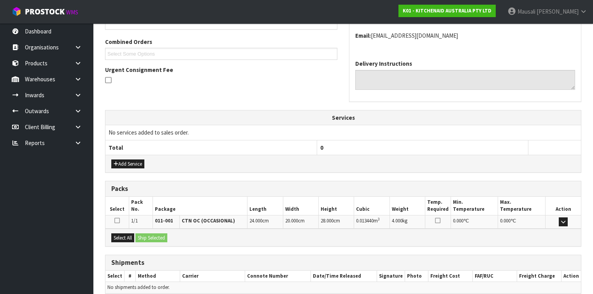
scroll to position [224, 0]
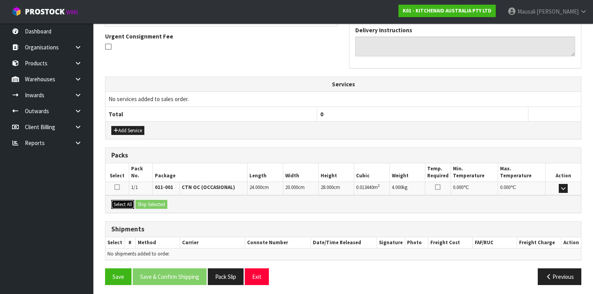
click at [124, 204] on button "Select All" at bounding box center [122, 204] width 23 height 9
click at [152, 202] on button "Ship Selected" at bounding box center [151, 204] width 32 height 9
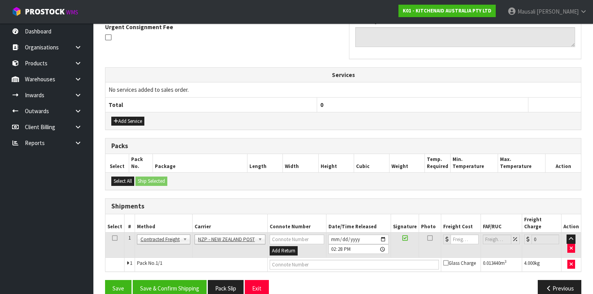
scroll to position [238, 0]
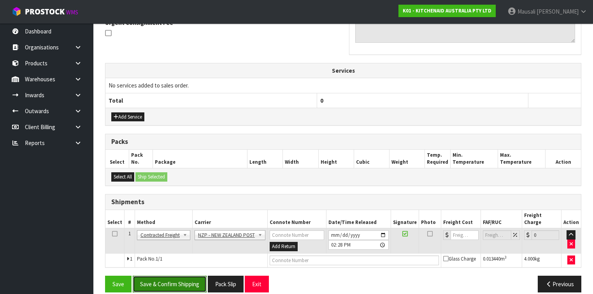
click at [177, 276] on button "Save & Confirm Shipping" at bounding box center [170, 284] width 74 height 17
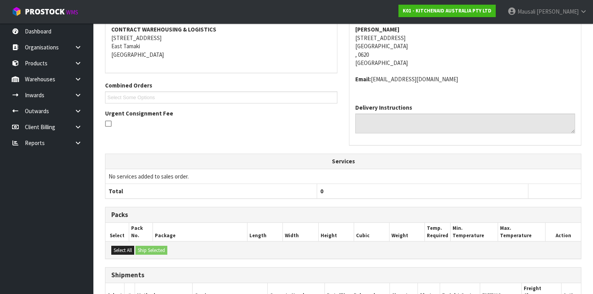
scroll to position [228, 0]
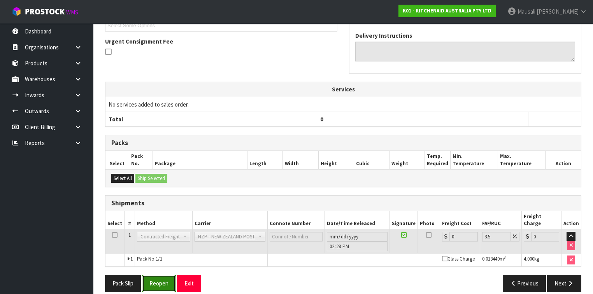
drag, startPoint x: 163, startPoint y: 271, endPoint x: 167, endPoint y: 268, distance: 5.0
click at [163, 275] on button "Reopen" at bounding box center [159, 283] width 34 height 17
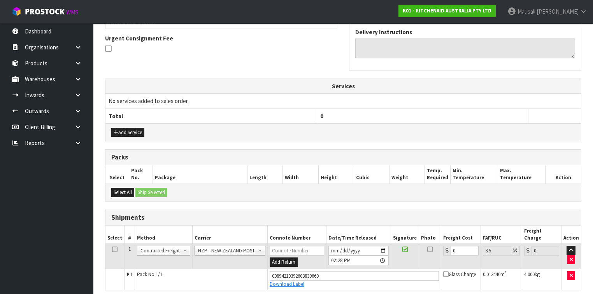
scroll to position [245, 0]
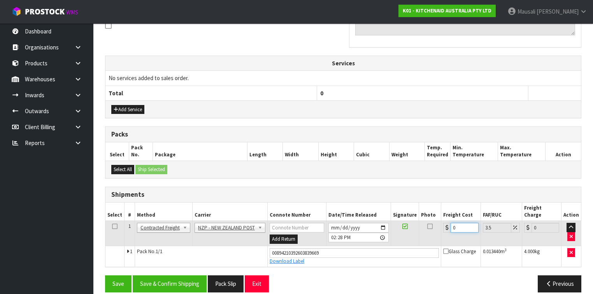
drag, startPoint x: 459, startPoint y: 218, endPoint x: 443, endPoint y: 223, distance: 16.9
click at [443, 223] on td "0" at bounding box center [460, 233] width 39 height 25
type input "4"
type input "4.14"
type input "4.3"
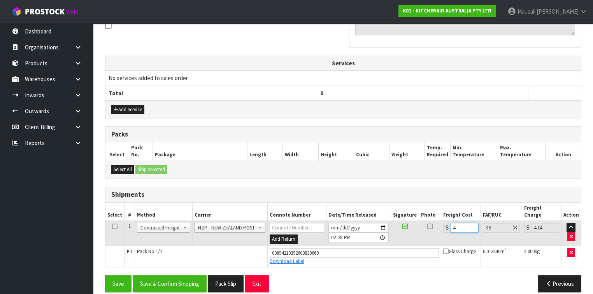
type input "4.45"
type input "4.33"
type input "4.48"
type input "4.33"
click at [148, 277] on button "Save & Confirm Shipping" at bounding box center [170, 283] width 74 height 17
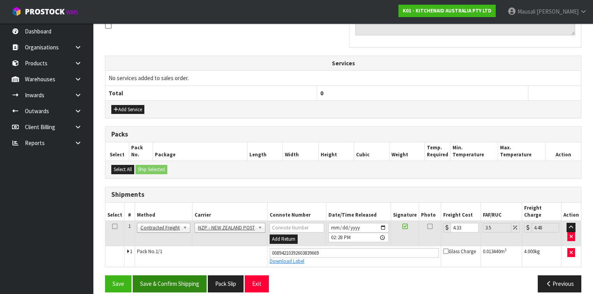
scroll to position [0, 0]
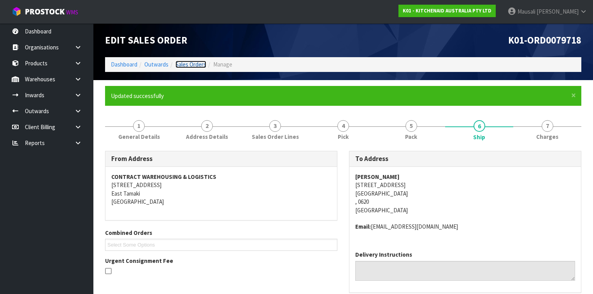
click at [193, 65] on link "Sales Orders" at bounding box center [190, 64] width 31 height 7
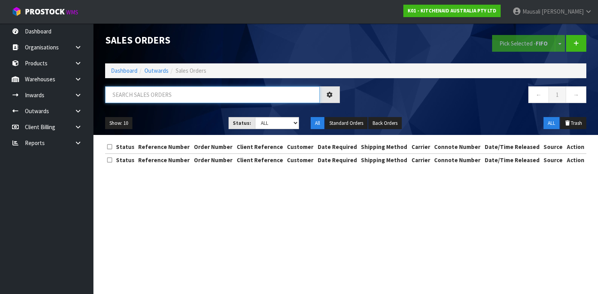
click at [122, 94] on input "text" at bounding box center [212, 94] width 214 height 17
type input "JOB-0413549"
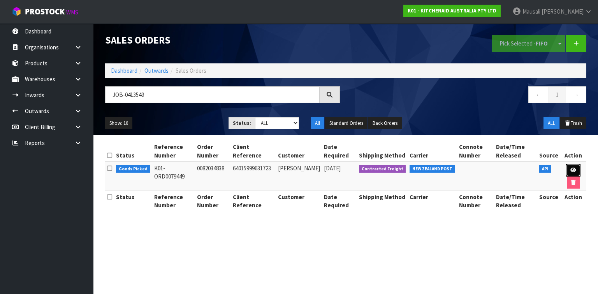
click at [568, 171] on link at bounding box center [573, 170] width 14 height 12
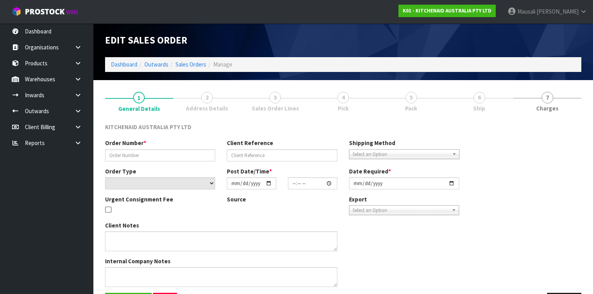
type input "0082034838"
type input "64015999631723"
select select "number:0"
type input "[DATE]"
type input "13:38:03.000"
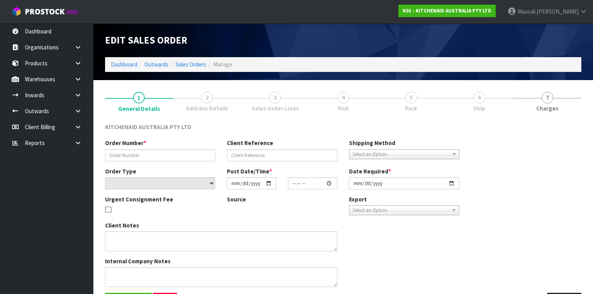
type input "[DATE]"
type textarea "CUSTOMER WANTED TO CHANGE THE MACHINE TO 5KSM195PSAPT"
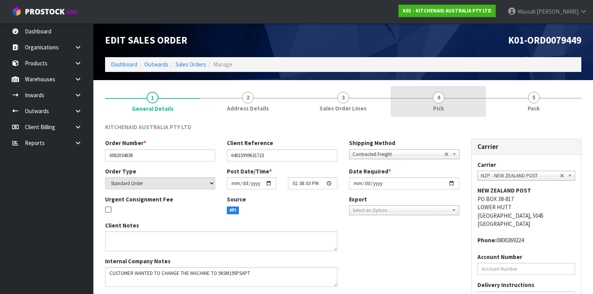
click at [436, 98] on span "4" at bounding box center [439, 98] width 12 height 12
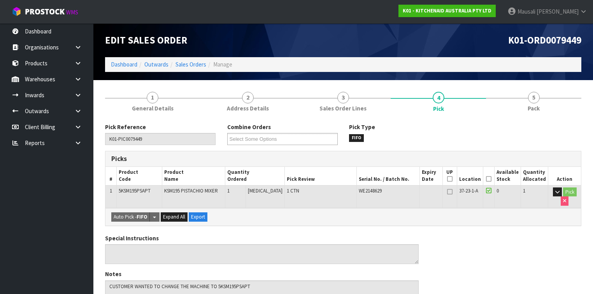
click at [491, 179] on icon at bounding box center [488, 179] width 5 height 0
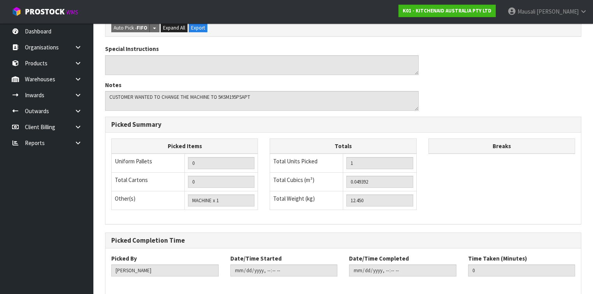
scroll to position [252, 0]
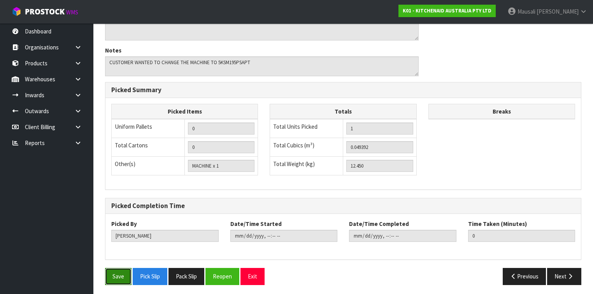
click at [121, 272] on button "Save" at bounding box center [118, 276] width 26 height 17
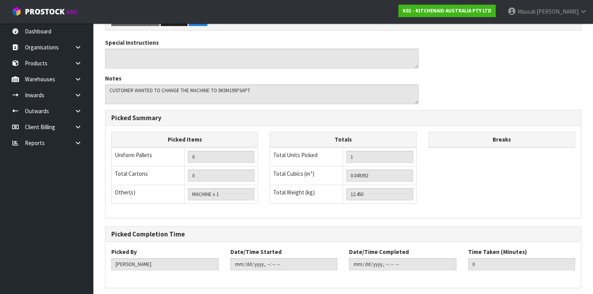
scroll to position [0, 0]
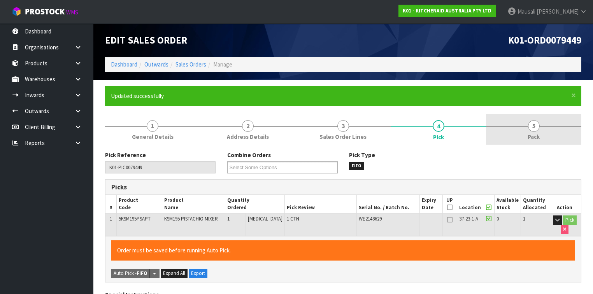
click at [537, 135] on span "Pack" at bounding box center [534, 137] width 12 height 8
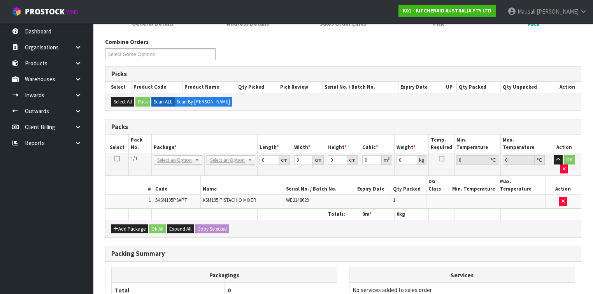
scroll to position [181, 0]
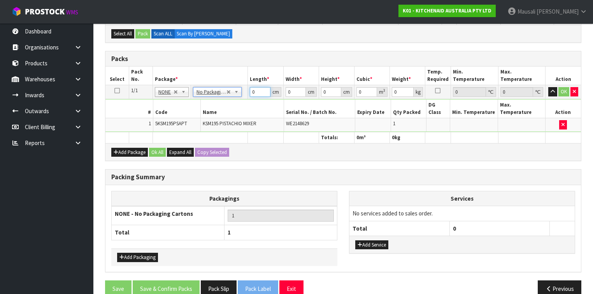
drag, startPoint x: 258, startPoint y: 90, endPoint x: 237, endPoint y: 93, distance: 21.2
click at [246, 93] on tr "1/1 NONE 007-001 007-002 007-004 007-009 007-013 007-014 007-015 007-017 007-01…" at bounding box center [342, 92] width 475 height 14
type input "43"
type input "29"
type input "4"
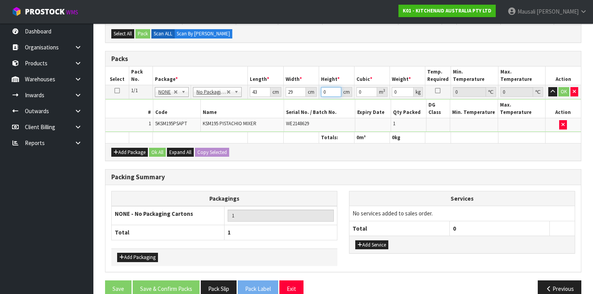
type input "0.004988"
type input "43"
type input "0.053621"
type input "43"
type input "13"
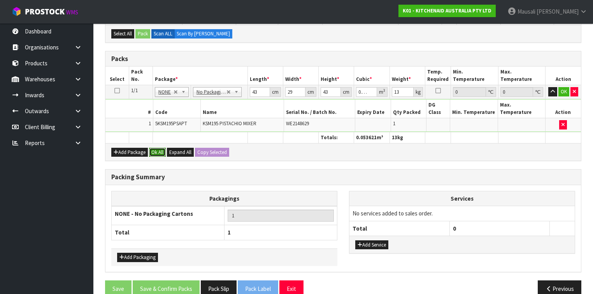
click at [153, 148] on button "Ok All" at bounding box center [157, 152] width 17 height 9
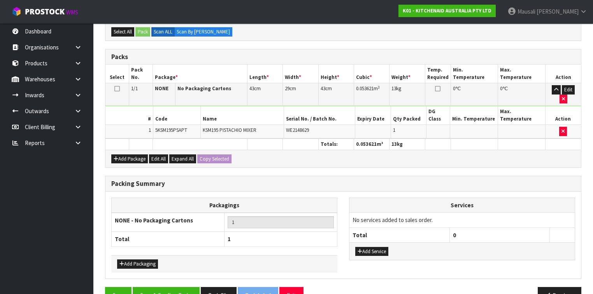
scroll to position [185, 0]
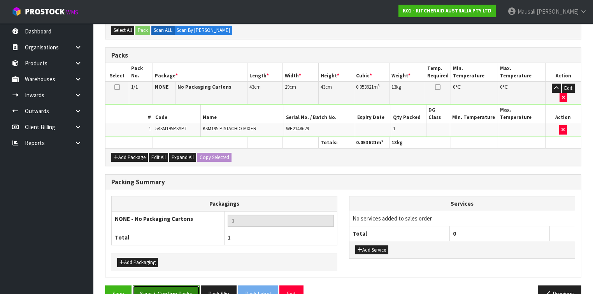
click at [173, 286] on button "Save & Confirm Packs" at bounding box center [166, 294] width 67 height 17
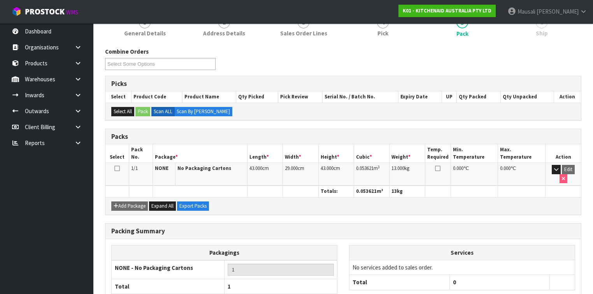
scroll to position [143, 0]
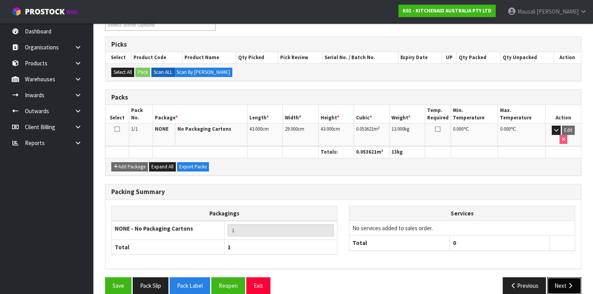
click at [565, 277] on button "Next" at bounding box center [564, 285] width 34 height 17
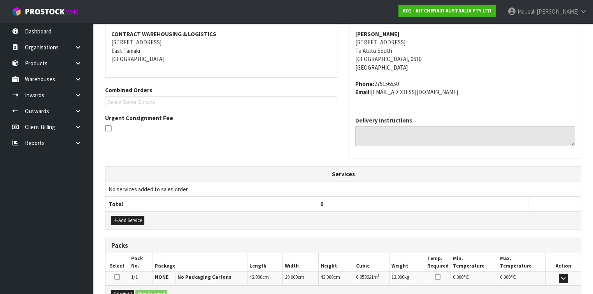
scroll to position [233, 0]
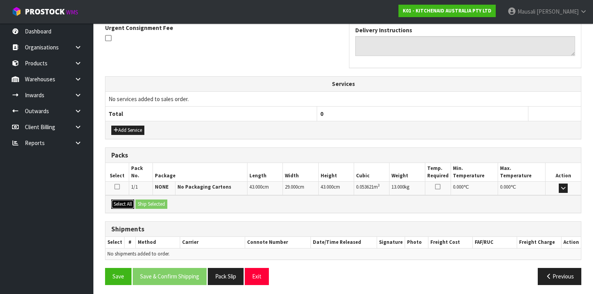
click at [126, 200] on button "Select All" at bounding box center [122, 204] width 23 height 9
click at [146, 200] on button "Ship Selected" at bounding box center [151, 204] width 32 height 9
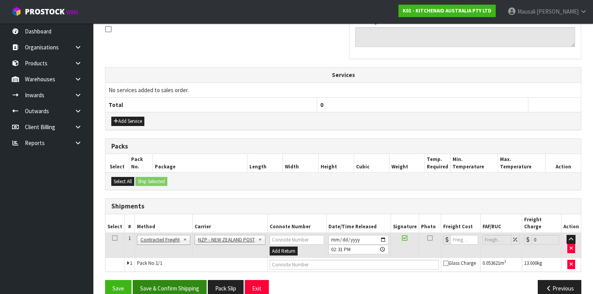
scroll to position [247, 0]
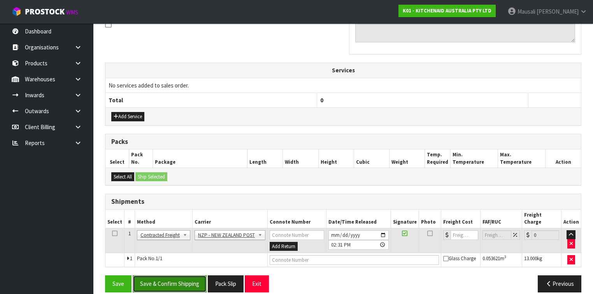
click at [179, 275] on button "Save & Confirm Shipping" at bounding box center [170, 283] width 74 height 17
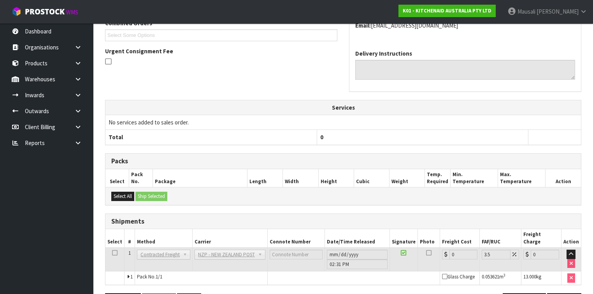
scroll to position [236, 0]
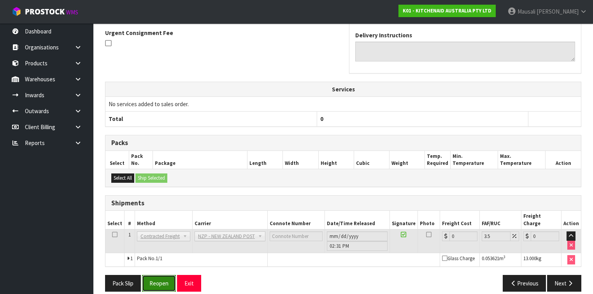
click at [163, 279] on button "Reopen" at bounding box center [159, 283] width 34 height 17
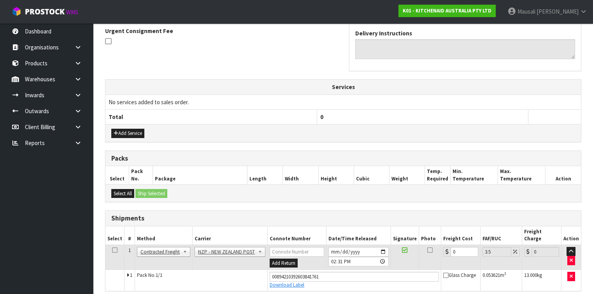
scroll to position [254, 0]
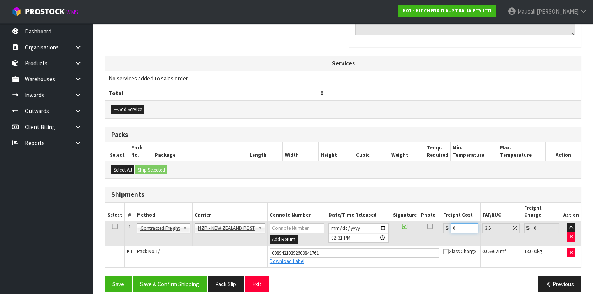
drag, startPoint x: 462, startPoint y: 219, endPoint x: 432, endPoint y: 225, distance: 31.1
click at [432, 225] on tr "1 Client Local Pickup Customer Local Pickup Company Freight Contracted Freight …" at bounding box center [342, 233] width 475 height 25
type input "4"
type input "4.14"
type input "4.3"
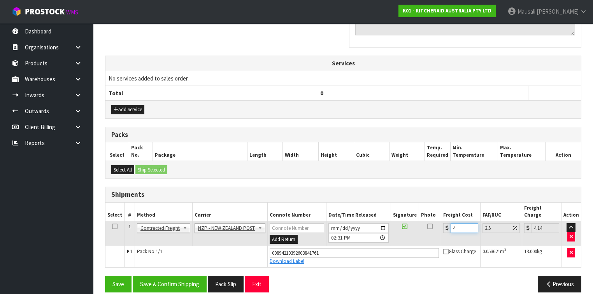
type input "4.45"
type input "4.33"
type input "4.48"
type input "4.33"
click at [172, 276] on button "Save & Confirm Shipping" at bounding box center [170, 284] width 74 height 17
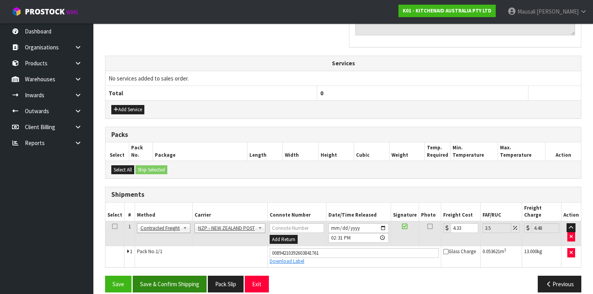
scroll to position [0, 0]
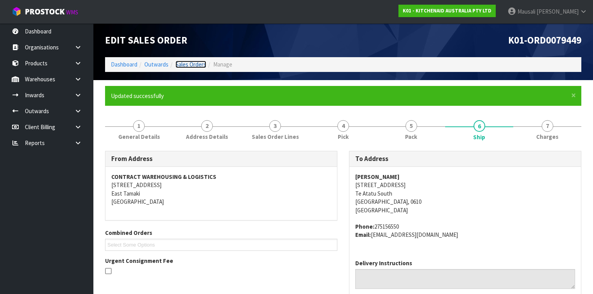
click at [194, 63] on link "Sales Orders" at bounding box center [190, 64] width 31 height 7
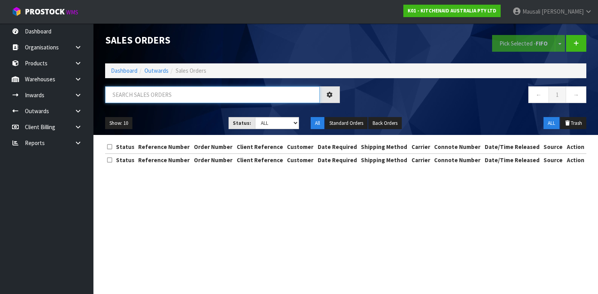
click at [133, 96] on input "text" at bounding box center [212, 94] width 214 height 17
type input "JOB-0414331"
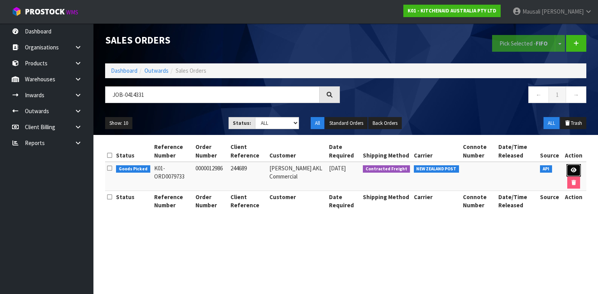
click at [575, 172] on icon at bounding box center [573, 170] width 6 height 5
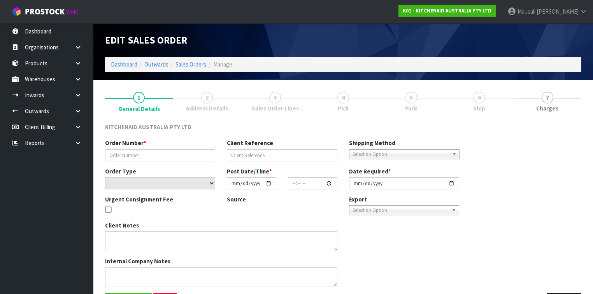
type input "0000012986"
type input "244689"
select select "number:0"
type input "[DATE]"
type input "17:33:20.000"
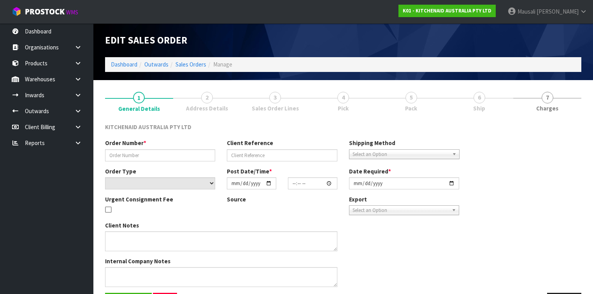
type input "[DATE]"
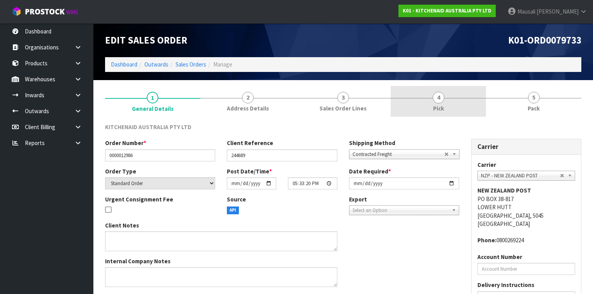
click at [454, 110] on link "4 Pick" at bounding box center [438, 101] width 95 height 31
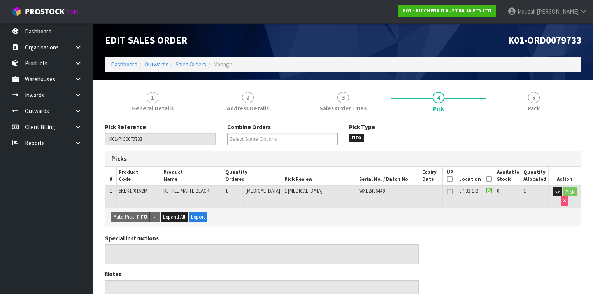
click at [490, 179] on icon at bounding box center [488, 179] width 5 height 0
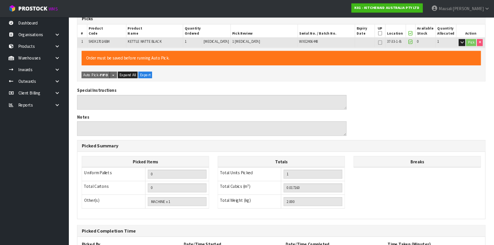
scroll to position [135, 0]
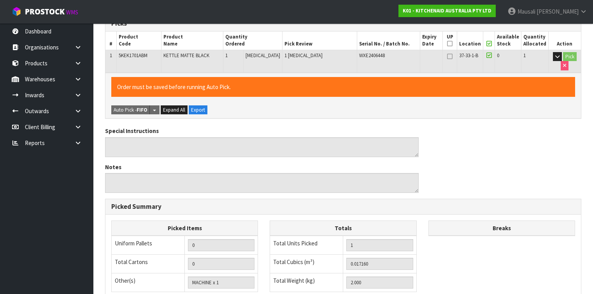
click at [472, 174] on div "Special Instructions Notes" at bounding box center [343, 163] width 488 height 72
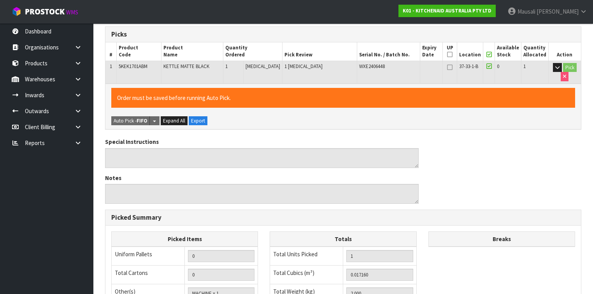
scroll to position [252, 0]
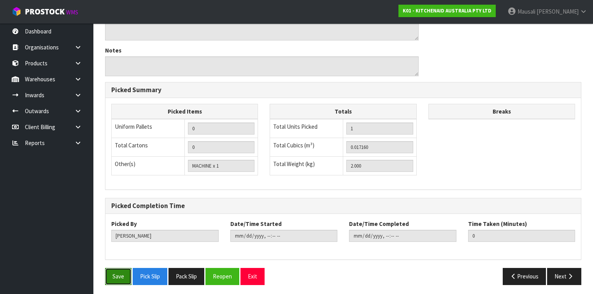
click at [119, 271] on button "Save" at bounding box center [118, 276] width 26 height 17
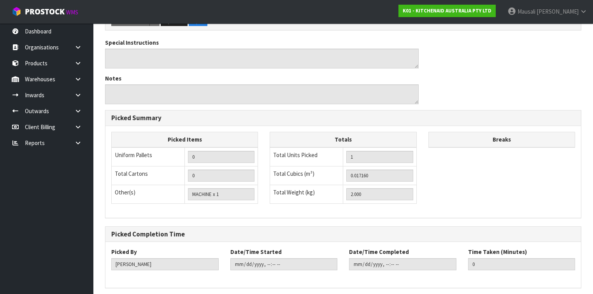
scroll to position [0, 0]
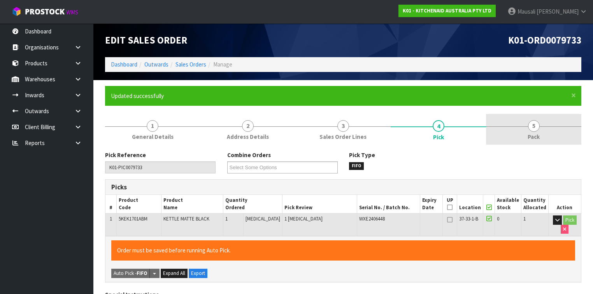
type input "[PERSON_NAME]"
type input "[DATE]T14:33:50"
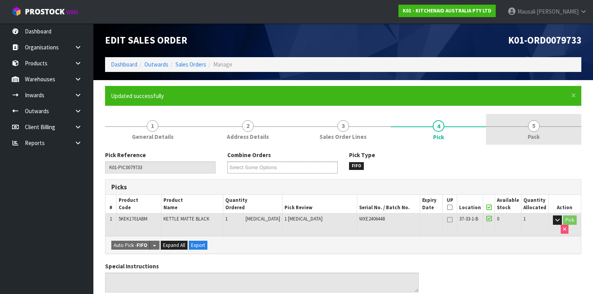
click at [531, 126] on span "5" at bounding box center [534, 126] width 12 height 12
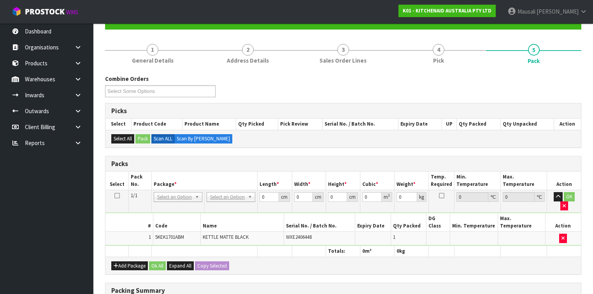
scroll to position [124, 0]
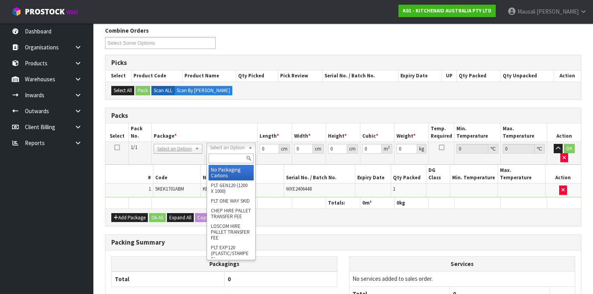
click at [223, 159] on input "text" at bounding box center [231, 159] width 45 height 10
type input "CL"
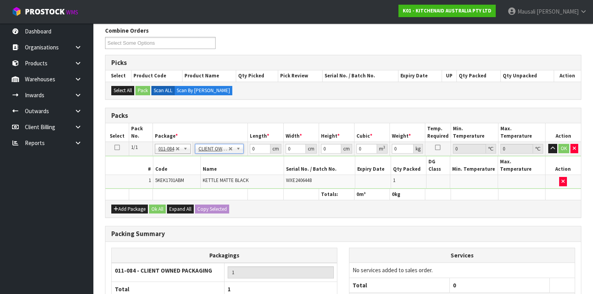
type input "2"
drag, startPoint x: 258, startPoint y: 143, endPoint x: 238, endPoint y: 156, distance: 23.6
click at [238, 156] on tbody "1/1 NONE 007-001 007-002 007-004 007-009 007-013 007-014 007-015 007-017 007-01…" at bounding box center [342, 165] width 475 height 47
type input "40"
type input "28"
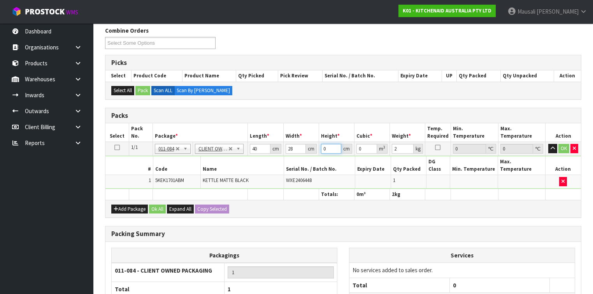
type input "2"
type input "0.00224"
type input "21"
type input "0.02352"
type input "21"
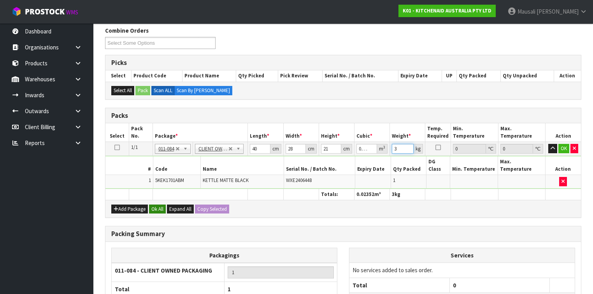
type input "3"
click at [155, 205] on button "Ok All" at bounding box center [157, 209] width 17 height 9
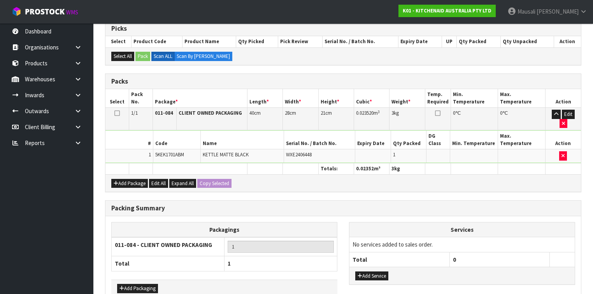
scroll to position [185, 0]
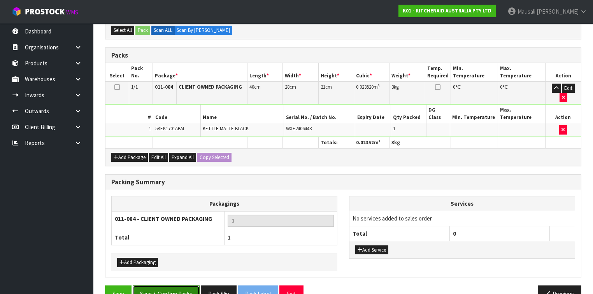
click at [170, 286] on button "Save & Confirm Packs" at bounding box center [166, 294] width 67 height 17
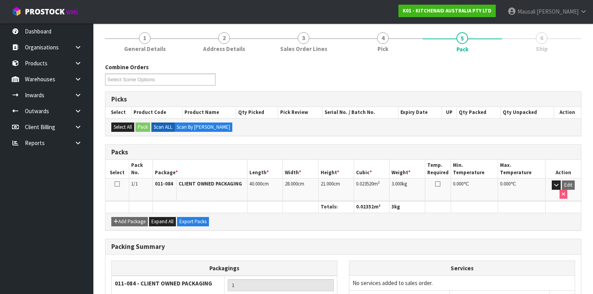
scroll to position [143, 0]
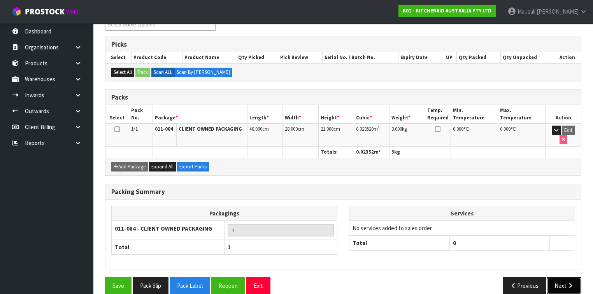
click at [560, 277] on button "Next" at bounding box center [564, 285] width 34 height 17
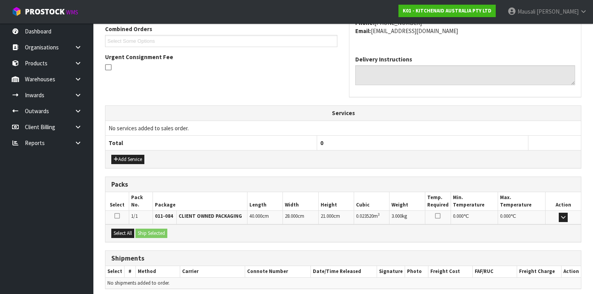
scroll to position [233, 0]
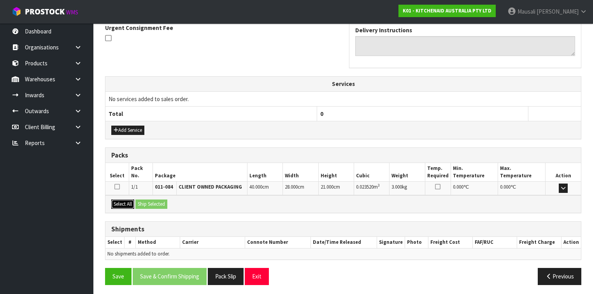
click at [129, 200] on button "Select All" at bounding box center [122, 204] width 23 height 9
click at [134, 200] on button "Select All" at bounding box center [122, 204] width 23 height 9
click at [143, 203] on button "Ship Selected" at bounding box center [151, 204] width 32 height 9
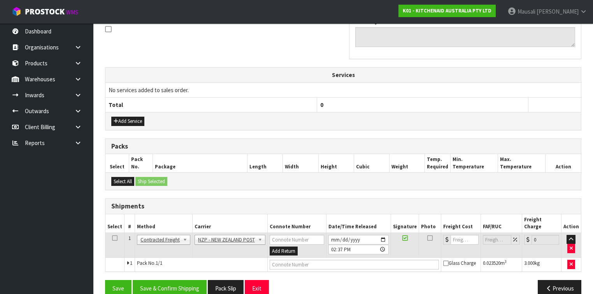
scroll to position [247, 0]
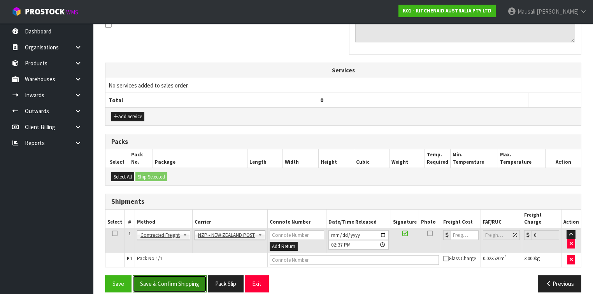
click at [197, 275] on button "Save & Confirm Shipping" at bounding box center [170, 283] width 74 height 17
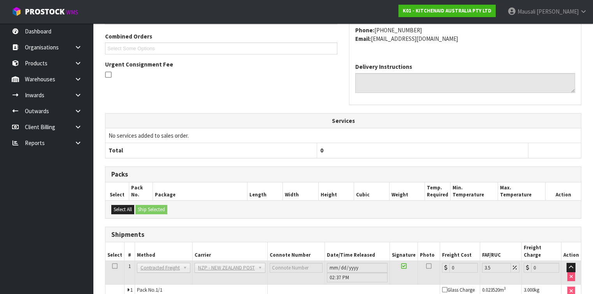
scroll to position [236, 0]
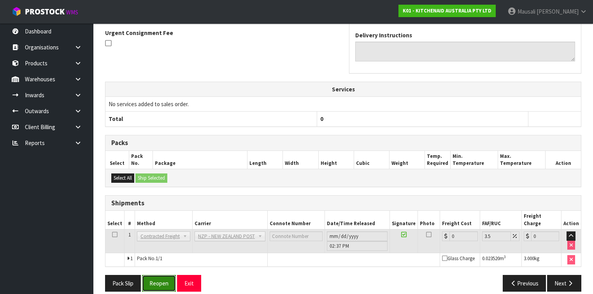
drag, startPoint x: 160, startPoint y: 275, endPoint x: 167, endPoint y: 272, distance: 7.1
click at [160, 275] on button "Reopen" at bounding box center [159, 283] width 34 height 17
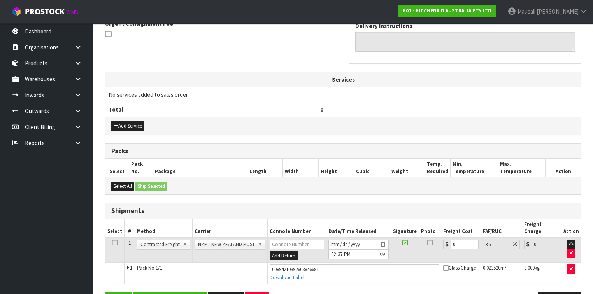
scroll to position [254, 0]
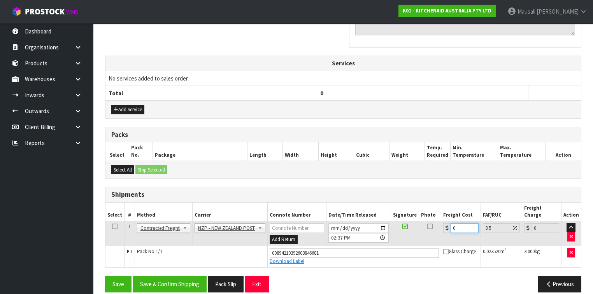
drag, startPoint x: 459, startPoint y: 218, endPoint x: 447, endPoint y: 220, distance: 12.7
click at [451, 223] on input "0" at bounding box center [465, 228] width 28 height 10
type input "4"
type input "4.14"
type input "4.3"
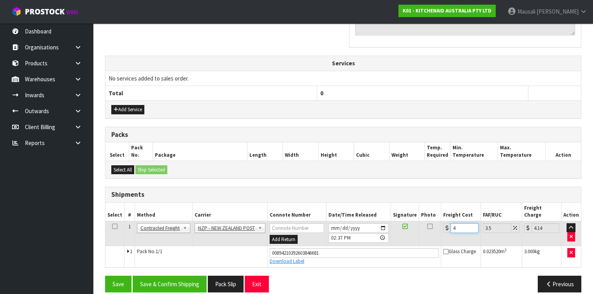
type input "4.45"
type input "4.33"
type input "4.48"
type input "4.33"
click at [165, 276] on button "Save & Confirm Shipping" at bounding box center [170, 284] width 74 height 17
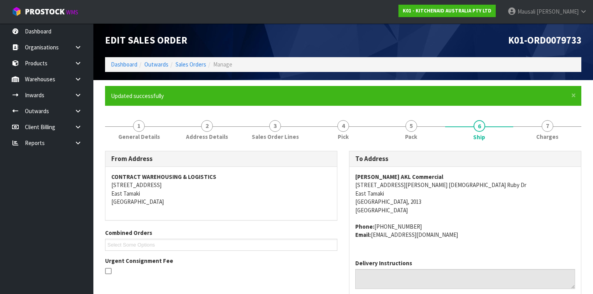
scroll to position [218, 0]
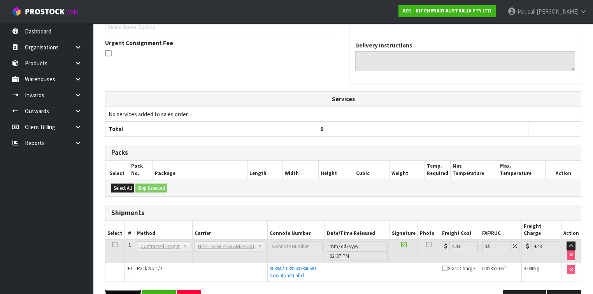
click at [125, 290] on button "Pack Slip" at bounding box center [123, 298] width 36 height 17
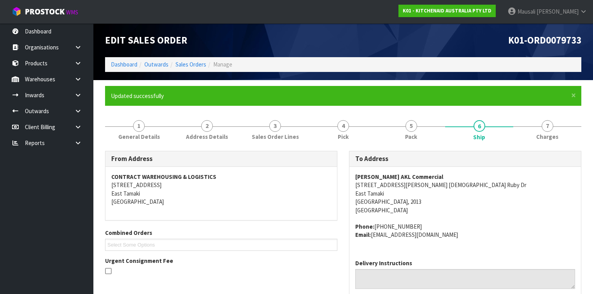
scroll to position [0, 0]
click at [190, 66] on link "Sales Orders" at bounding box center [190, 64] width 31 height 7
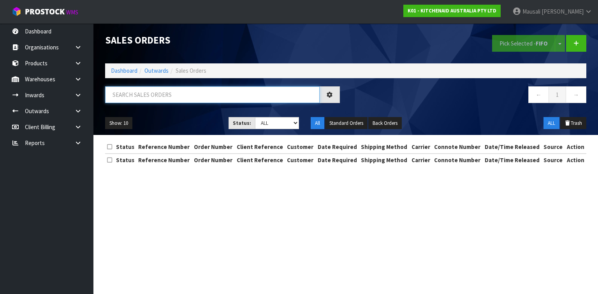
click at [129, 97] on input "text" at bounding box center [212, 94] width 214 height 17
type input "JOB-0414304"
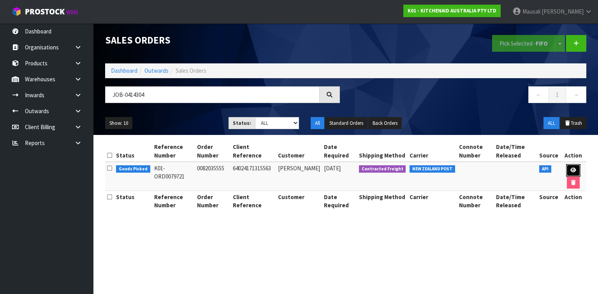
click at [571, 165] on link at bounding box center [573, 170] width 14 height 12
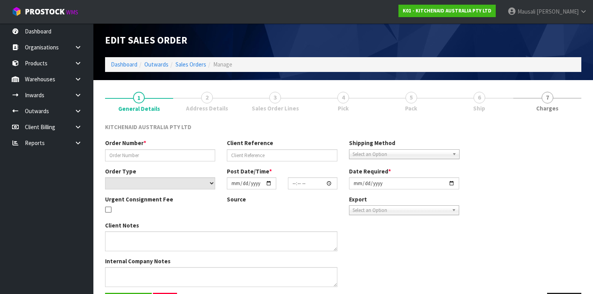
type input "0082035555"
type input "64024171315563"
select select "number:0"
type input "[DATE]"
type input "13:42:16.000"
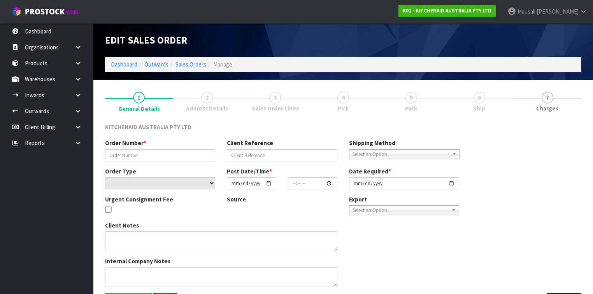
type input "[DATE]"
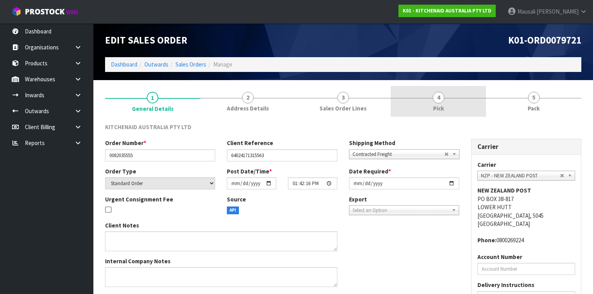
click at [444, 103] on link "4 Pick" at bounding box center [438, 101] width 95 height 31
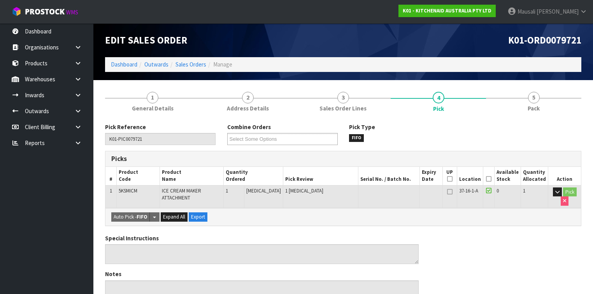
click at [487, 179] on icon at bounding box center [488, 179] width 5 height 0
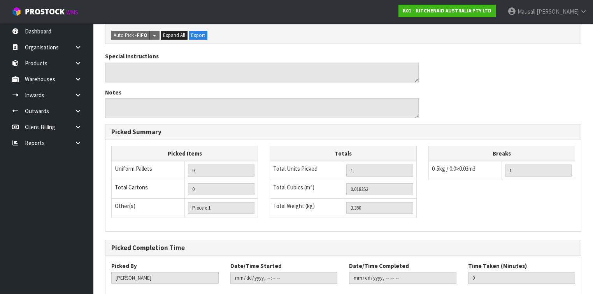
scroll to position [252, 0]
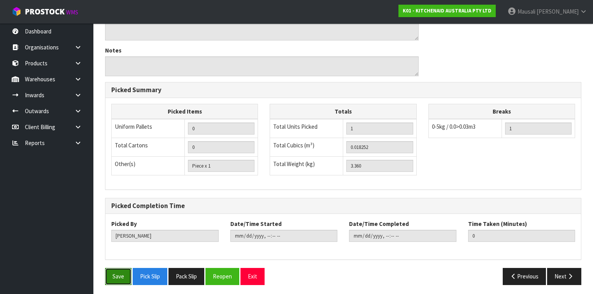
click at [114, 275] on button "Save" at bounding box center [118, 276] width 26 height 17
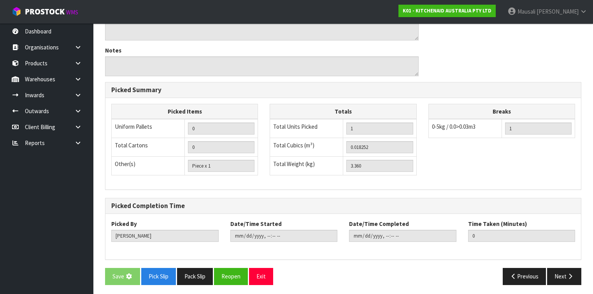
scroll to position [0, 0]
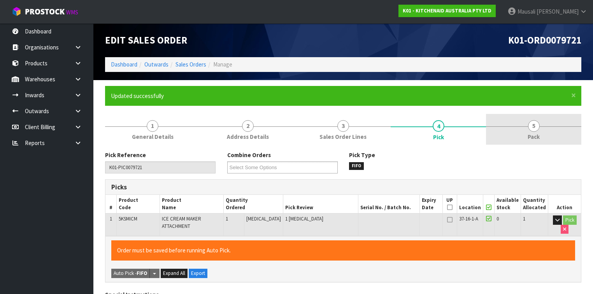
type input "[PERSON_NAME]"
type input "[DATE]T14:39:25"
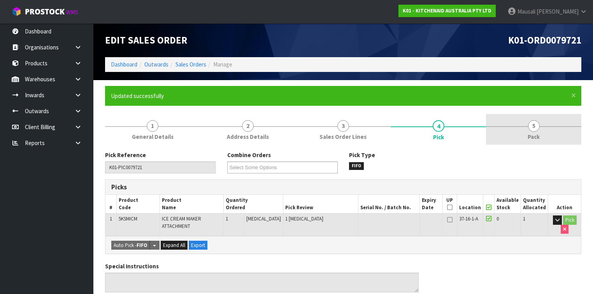
click at [540, 125] on link "5 Pack" at bounding box center [533, 129] width 95 height 31
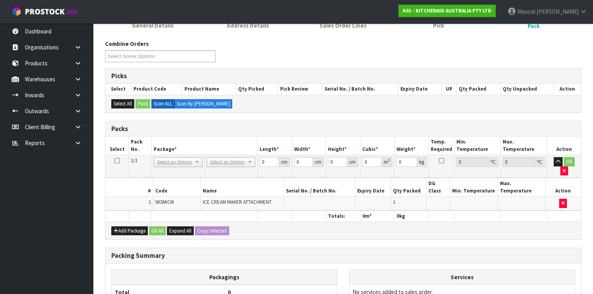
scroll to position [181, 0]
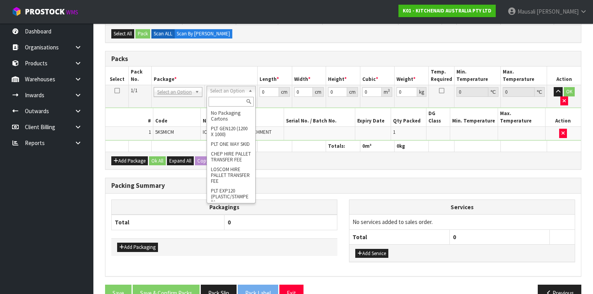
click at [232, 103] on input "text" at bounding box center [231, 102] width 45 height 10
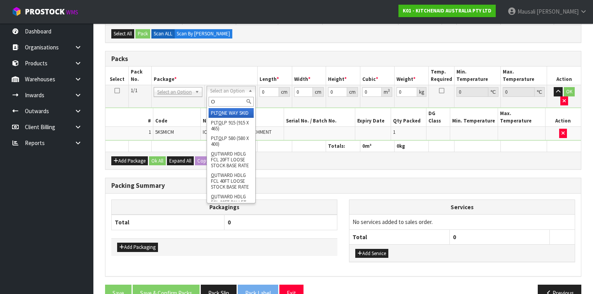
type input "OC"
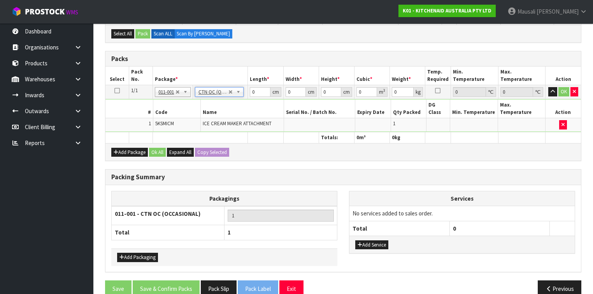
type input "3.36"
drag, startPoint x: 258, startPoint y: 89, endPoint x: 248, endPoint y: 96, distance: 12.6
click at [248, 96] on td "0 cm" at bounding box center [265, 92] width 35 height 14
type input "28"
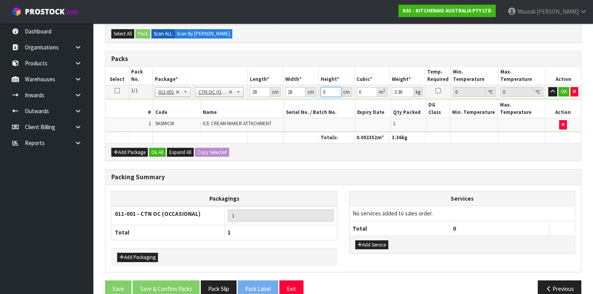
type input "3"
type input "0.002352"
type input "30"
type input "0.02352"
type input "30"
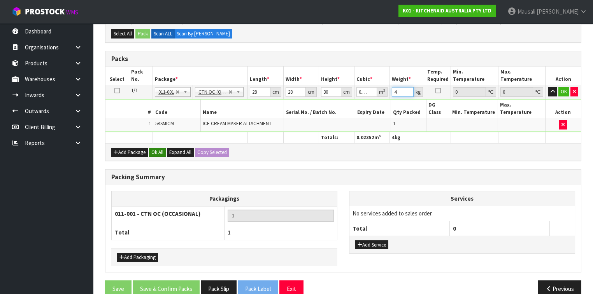
type input "4"
click at [153, 148] on button "Ok All" at bounding box center [157, 152] width 17 height 9
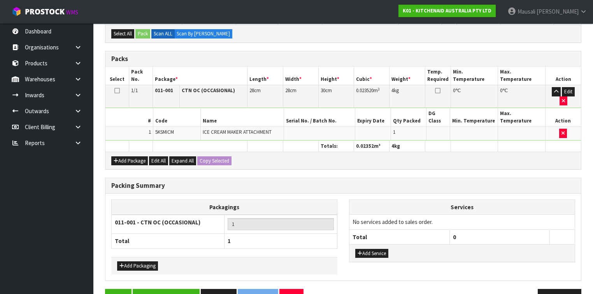
scroll to position [185, 0]
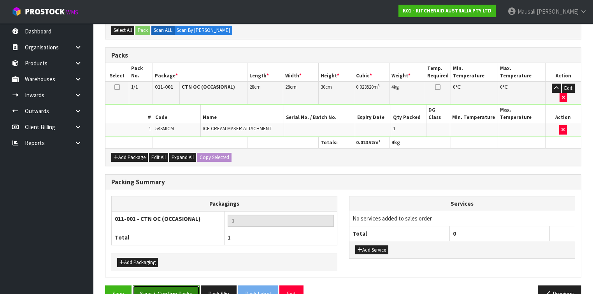
click at [149, 286] on button "Save & Confirm Packs" at bounding box center [166, 294] width 67 height 17
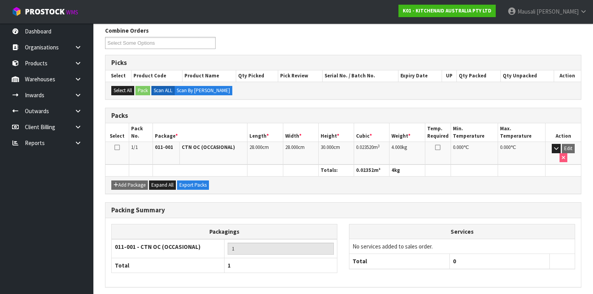
scroll to position [143, 0]
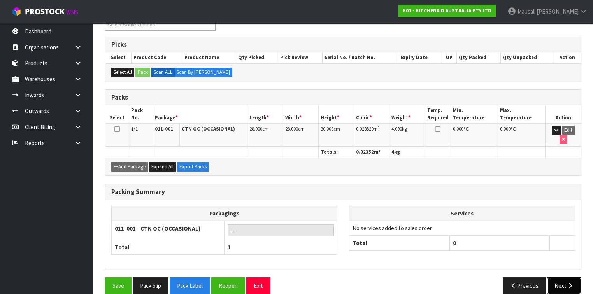
click at [555, 277] on button "Next" at bounding box center [564, 285] width 34 height 17
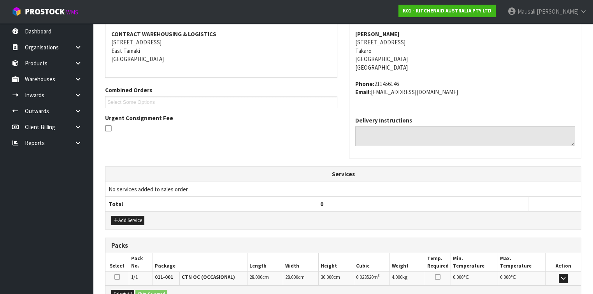
scroll to position [233, 0]
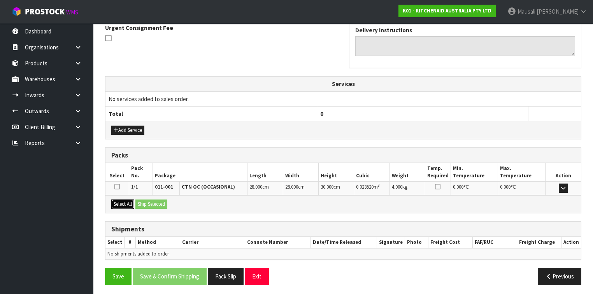
click at [116, 204] on button "Select All" at bounding box center [122, 204] width 23 height 9
click at [142, 201] on button "Ship Selected" at bounding box center [151, 204] width 32 height 9
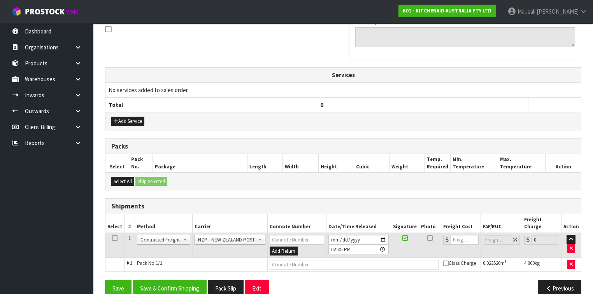
scroll to position [247, 0]
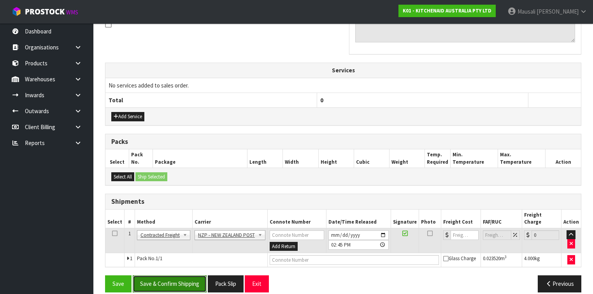
click at [167, 275] on button "Save & Confirm Shipping" at bounding box center [170, 283] width 74 height 17
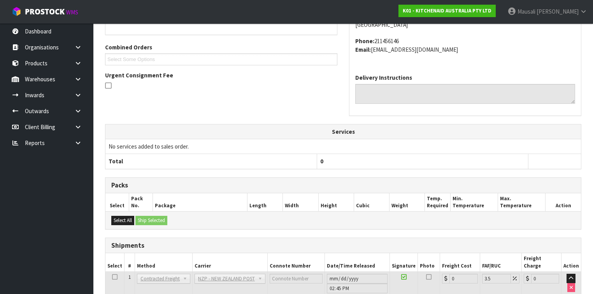
scroll to position [236, 0]
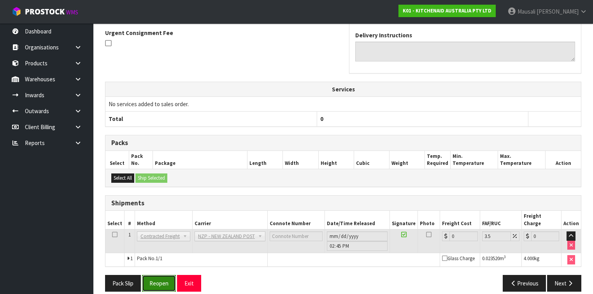
click at [167, 275] on button "Reopen" at bounding box center [159, 283] width 34 height 17
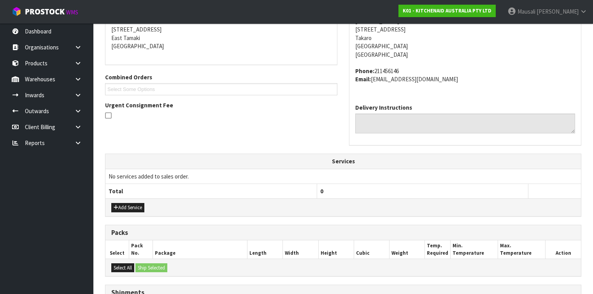
scroll to position [247, 0]
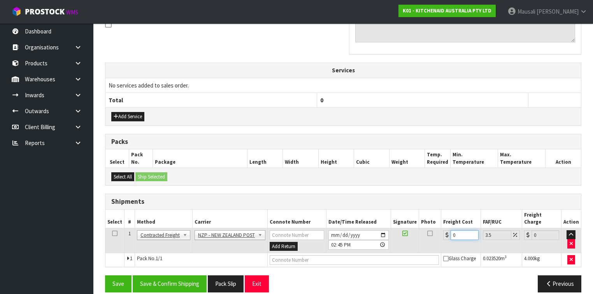
click at [434, 229] on tr "1 Client Local Pickup Customer Local Pickup Company Freight Contracted Freight …" at bounding box center [342, 240] width 475 height 25
type input "8"
type input "8.28"
type input "8.4"
type input "8.69"
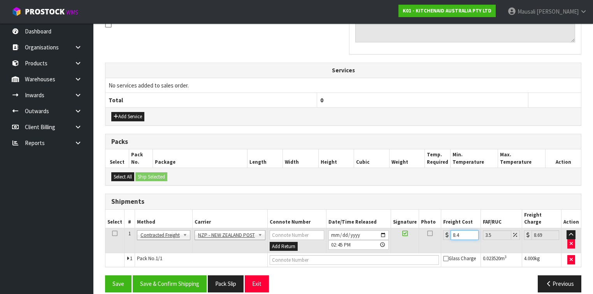
type input "8.45"
type input "8.75"
type input "8.45"
click at [178, 275] on button "Save & Confirm Shipping" at bounding box center [170, 283] width 74 height 17
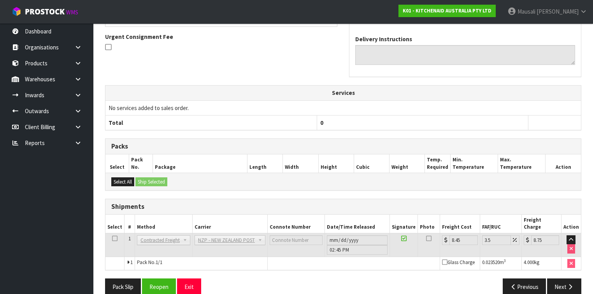
scroll to position [228, 0]
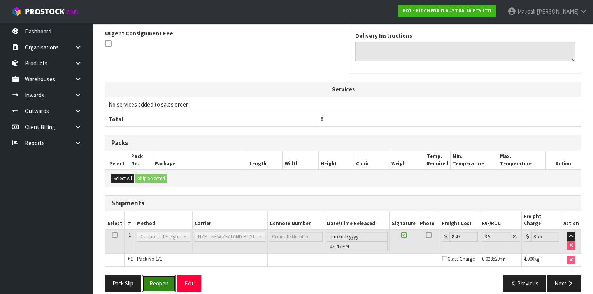
click at [153, 275] on button "Reopen" at bounding box center [159, 283] width 34 height 17
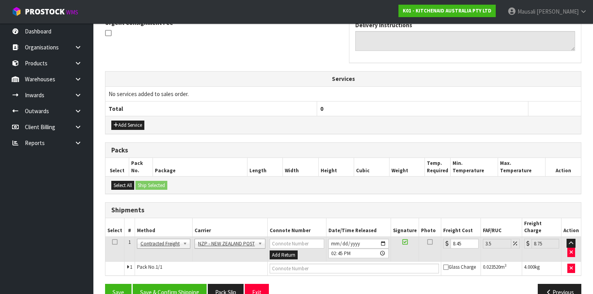
scroll to position [247, 0]
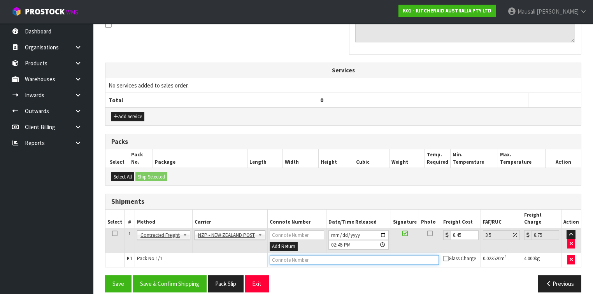
click at [305, 255] on input "text" at bounding box center [354, 260] width 169 height 10
type input "00894210392603854518"
click at [105, 275] on button "Save" at bounding box center [118, 283] width 26 height 17
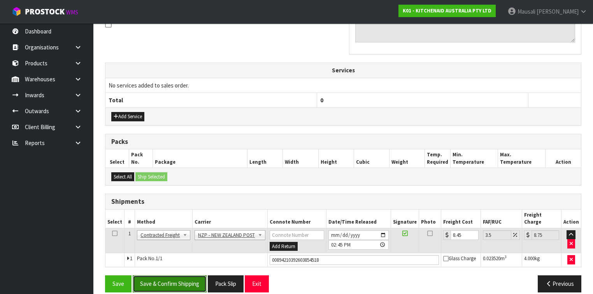
click at [190, 275] on button "Save & Confirm Shipping" at bounding box center [170, 283] width 74 height 17
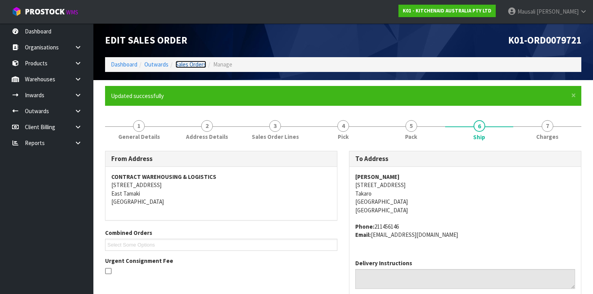
click at [189, 62] on link "Sales Orders" at bounding box center [190, 64] width 31 height 7
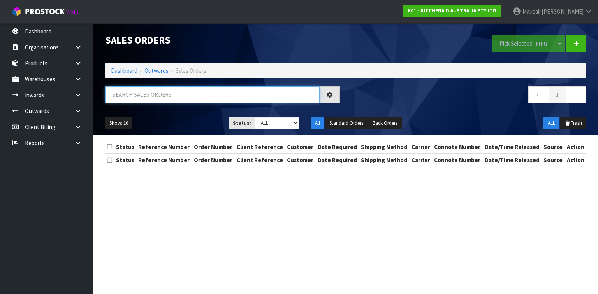
click at [144, 95] on input "text" at bounding box center [212, 94] width 214 height 17
type input "JOB-0414335"
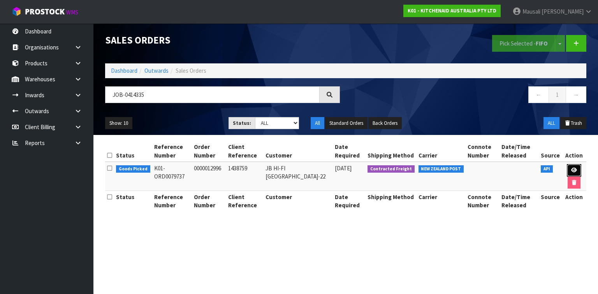
click at [574, 168] on icon at bounding box center [574, 170] width 6 height 5
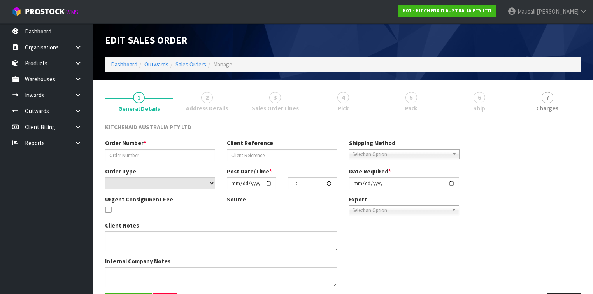
type input "0000012996"
type input "1438759"
select select "number:0"
type input "[DATE]"
type input "17:33:27.000"
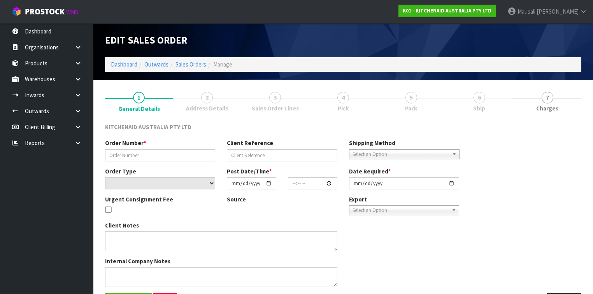
type input "[DATE]"
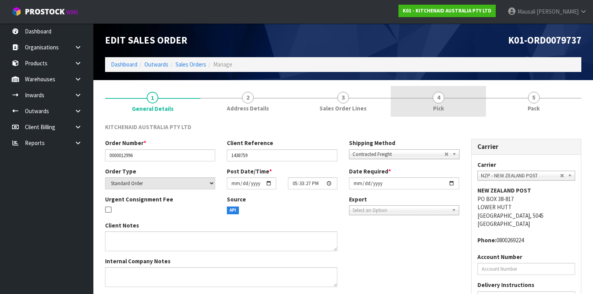
click at [434, 102] on span "4" at bounding box center [439, 98] width 12 height 12
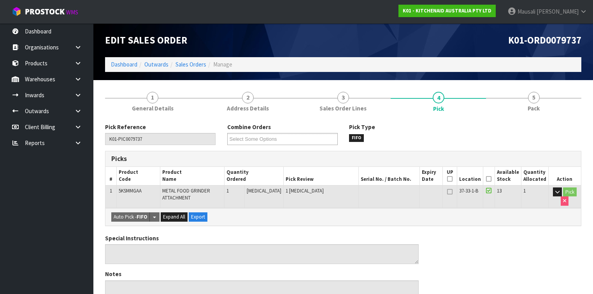
click at [490, 179] on icon at bounding box center [488, 179] width 5 height 0
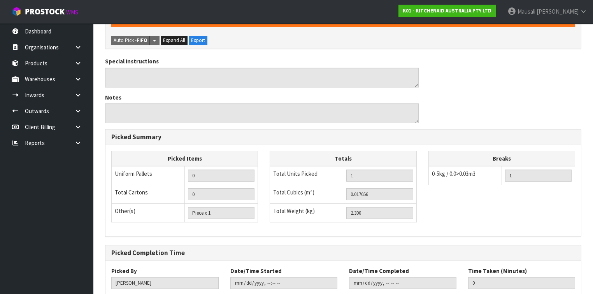
scroll to position [252, 0]
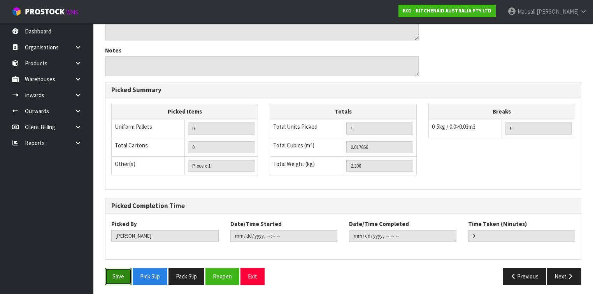
click at [119, 269] on button "Save" at bounding box center [118, 276] width 26 height 17
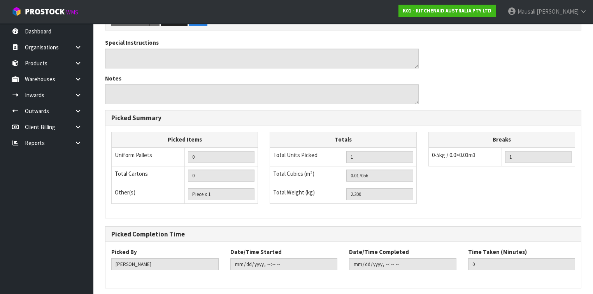
scroll to position [0, 0]
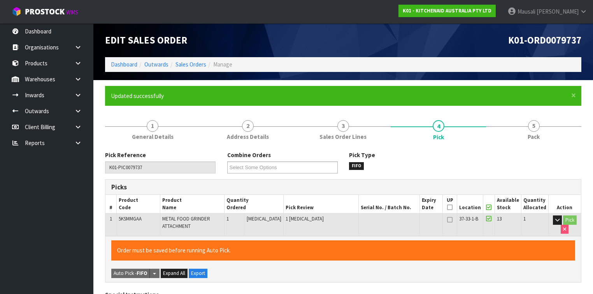
type input "[PERSON_NAME]"
type input "[DATE]T14:48:48"
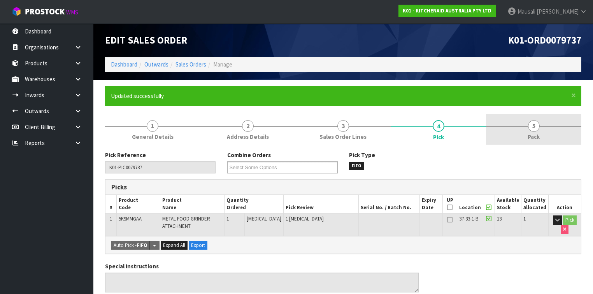
click at [520, 132] on link "5 Pack" at bounding box center [533, 129] width 95 height 31
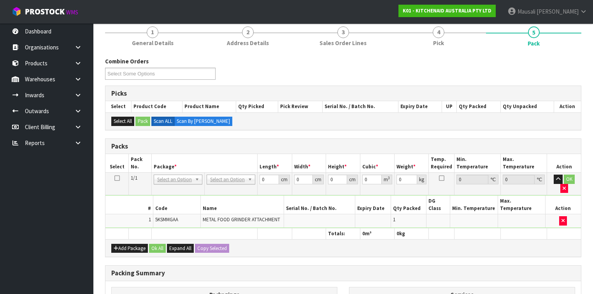
scroll to position [156, 0]
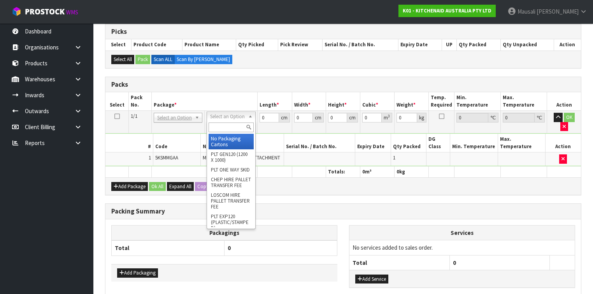
click at [217, 128] on input "text" at bounding box center [231, 128] width 45 height 10
type input "OC"
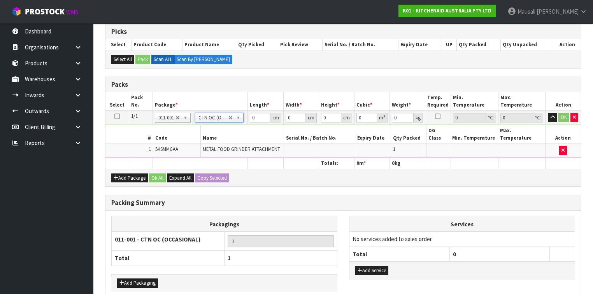
type input "2.3"
drag, startPoint x: 260, startPoint y: 117, endPoint x: 234, endPoint y: 127, distance: 27.6
click at [235, 126] on tbody "1/1 NONE 007-001 007-002 007-004 007-009 007-013 007-014 007-015 007-017 007-01…" at bounding box center [342, 134] width 475 height 47
type input "43"
type input "30"
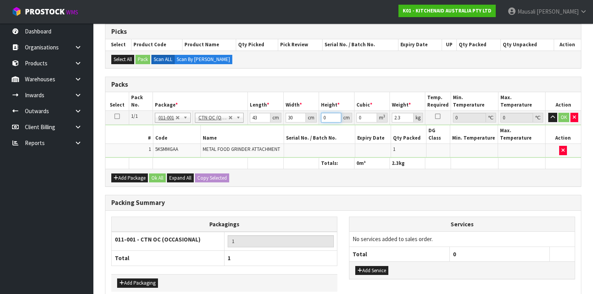
type input "1"
type input "0.00129"
type input "18"
type input "0.02322"
type input "18"
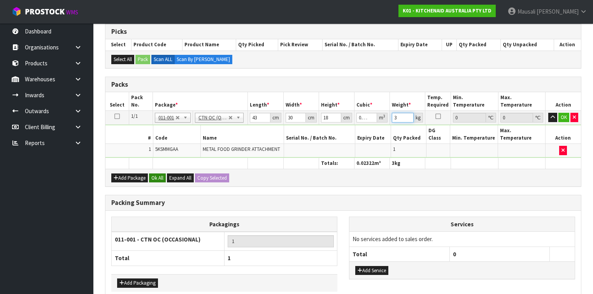
type input "3"
click at [152, 174] on button "Ok All" at bounding box center [157, 178] width 17 height 9
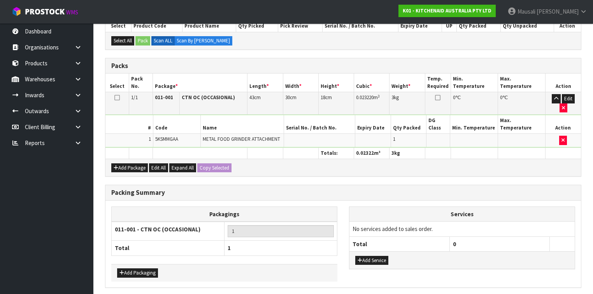
scroll to position [185, 0]
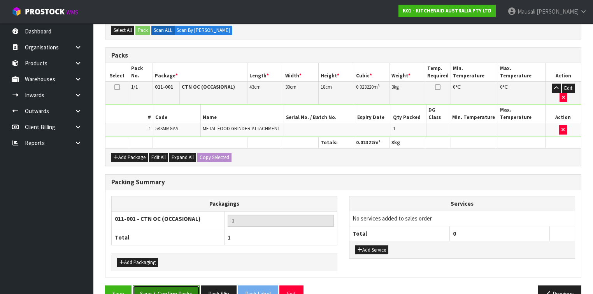
click at [162, 286] on button "Save & Confirm Packs" at bounding box center [166, 294] width 67 height 17
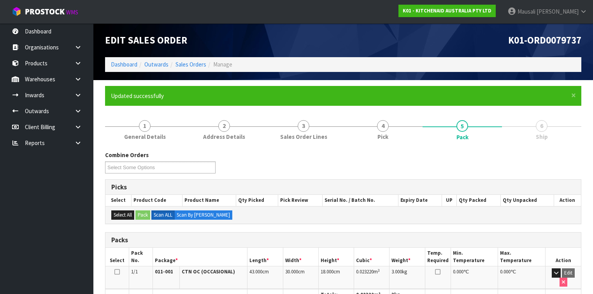
scroll to position [143, 0]
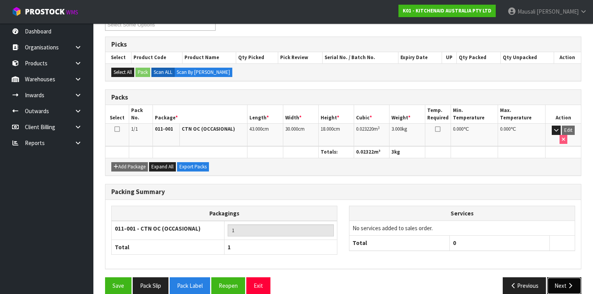
click at [563, 277] on button "Next" at bounding box center [564, 285] width 34 height 17
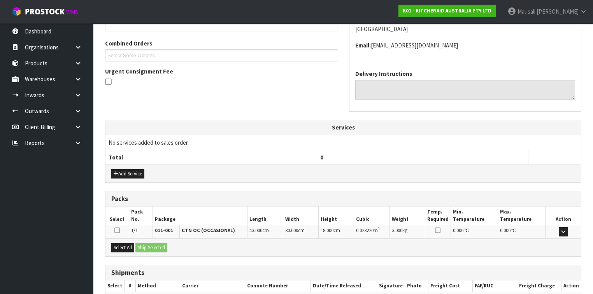
scroll to position [233, 0]
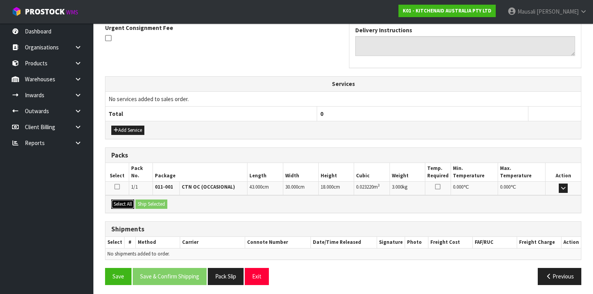
click at [126, 202] on button "Select All" at bounding box center [122, 204] width 23 height 9
click at [149, 201] on button "Ship Selected" at bounding box center [151, 204] width 32 height 9
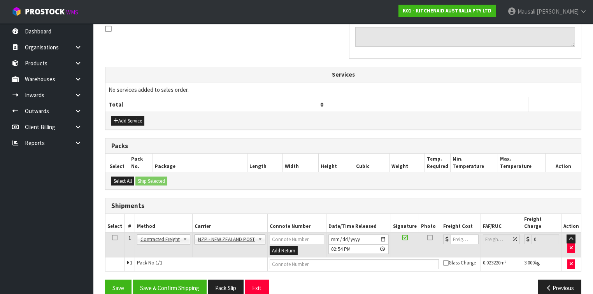
scroll to position [247, 0]
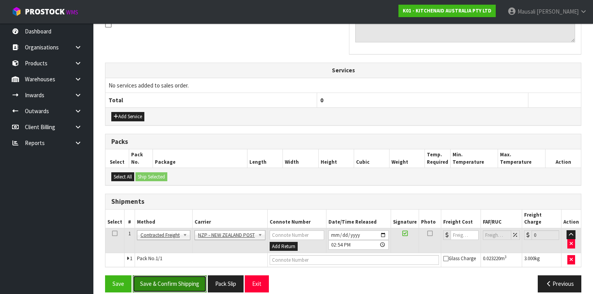
click at [182, 275] on button "Save & Confirm Shipping" at bounding box center [170, 283] width 74 height 17
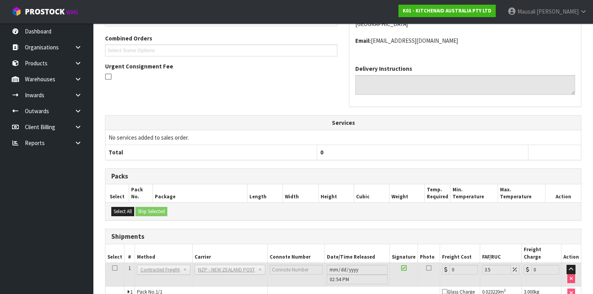
scroll to position [236, 0]
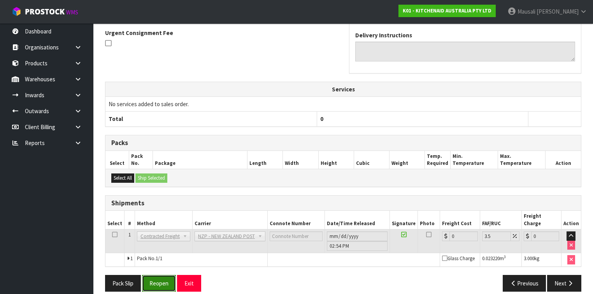
click at [159, 275] on button "Reopen" at bounding box center [159, 283] width 34 height 17
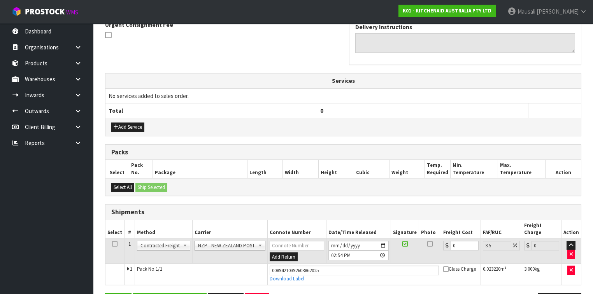
scroll to position [254, 0]
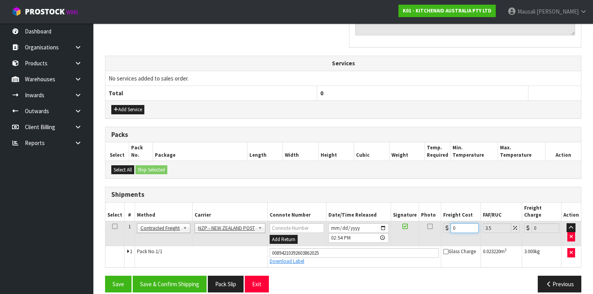
drag, startPoint x: 462, startPoint y: 219, endPoint x: 444, endPoint y: 229, distance: 20.5
click at [444, 229] on td "0" at bounding box center [460, 233] width 39 height 25
type input "8"
type input "8.28"
type input "8.4"
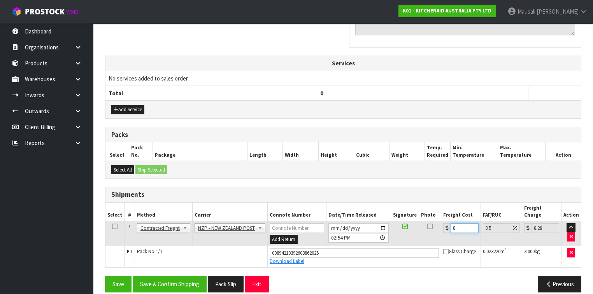
type input "8.69"
type input "8.45"
type input "8.75"
click at [174, 276] on button "Save & Confirm Shipping" at bounding box center [170, 284] width 74 height 17
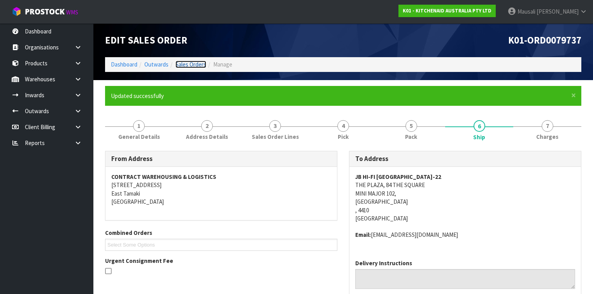
click at [202, 63] on link "Sales Orders" at bounding box center [190, 64] width 31 height 7
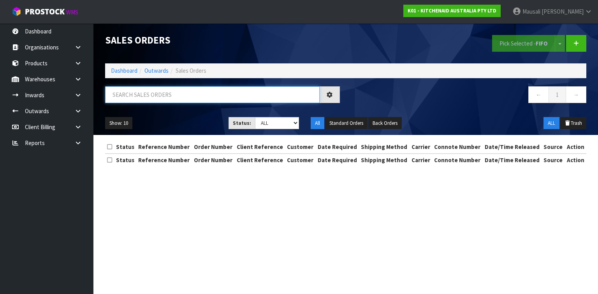
click at [118, 92] on input "text" at bounding box center [212, 94] width 214 height 17
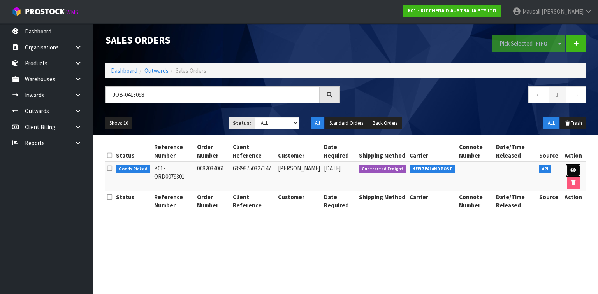
click at [574, 170] on icon at bounding box center [573, 170] width 6 height 5
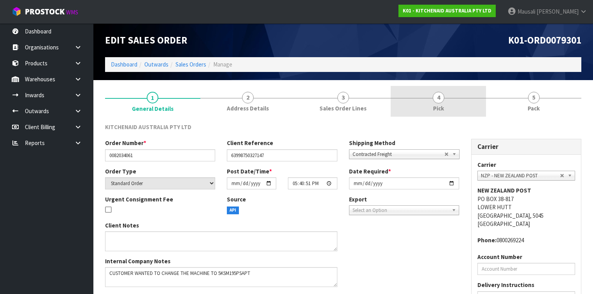
click at [421, 109] on link "4 Pick" at bounding box center [438, 101] width 95 height 31
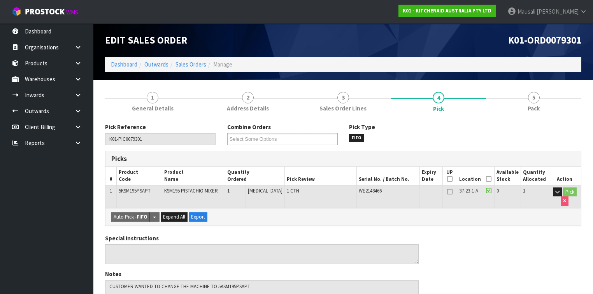
click at [487, 181] on th "Picked" at bounding box center [489, 176] width 12 height 18
click at [490, 179] on icon at bounding box center [488, 179] width 5 height 0
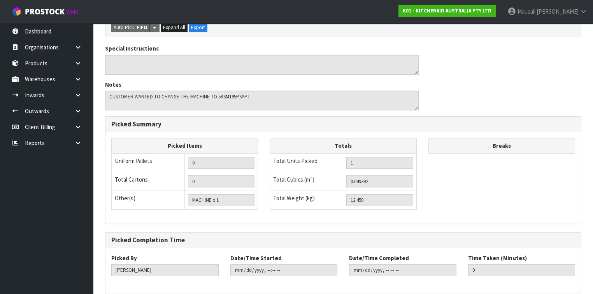
scroll to position [252, 0]
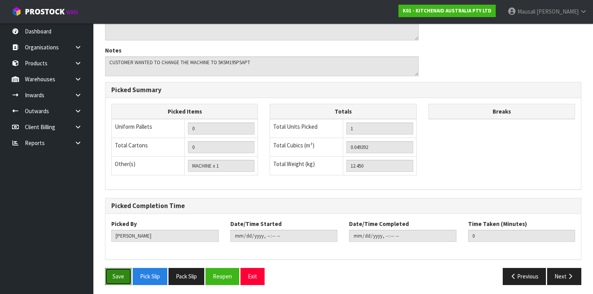
click at [115, 270] on button "Save" at bounding box center [118, 276] width 26 height 17
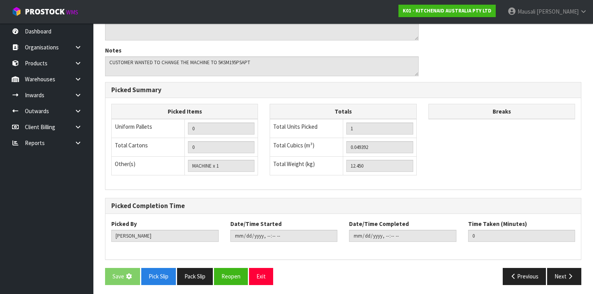
scroll to position [0, 0]
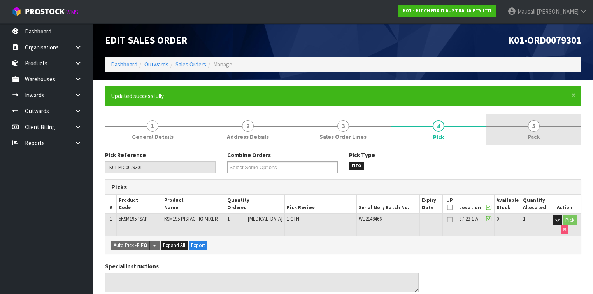
click at [528, 133] on span "Pack" at bounding box center [534, 137] width 12 height 8
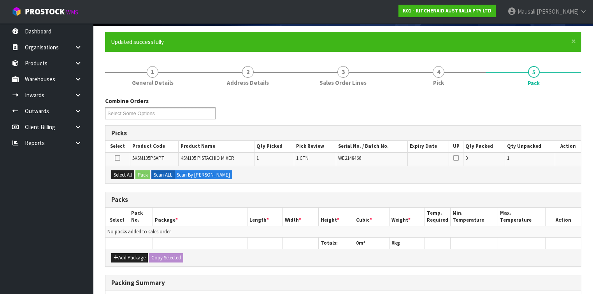
scroll to position [124, 0]
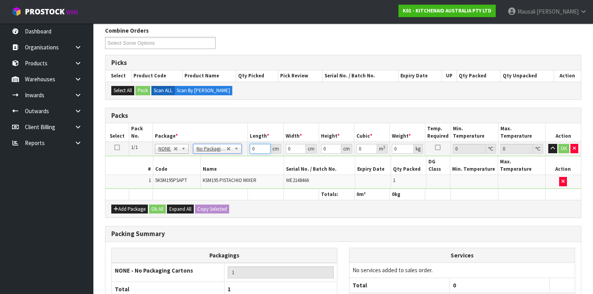
drag, startPoint x: 257, startPoint y: 150, endPoint x: 244, endPoint y: 153, distance: 12.7
click at [244, 153] on tr "1/1 NONE 007-001 007-002 007-004 007-009 007-013 007-014 007-015 007-017 007-01…" at bounding box center [342, 149] width 475 height 14
drag, startPoint x: 296, startPoint y: 146, endPoint x: 280, endPoint y: 149, distance: 16.3
click at [281, 149] on tr "1/1 NONE 007-001 007-002 007-004 007-009 007-013 007-014 007-015 007-017 007-01…" at bounding box center [342, 149] width 475 height 14
click at [158, 205] on button "Ok All" at bounding box center [157, 209] width 17 height 9
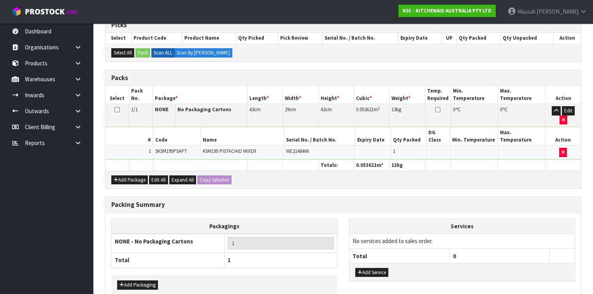
scroll to position [185, 0]
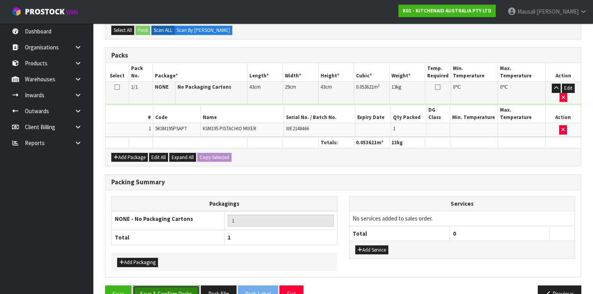
click at [164, 286] on button "Save & Confirm Packs" at bounding box center [166, 294] width 67 height 17
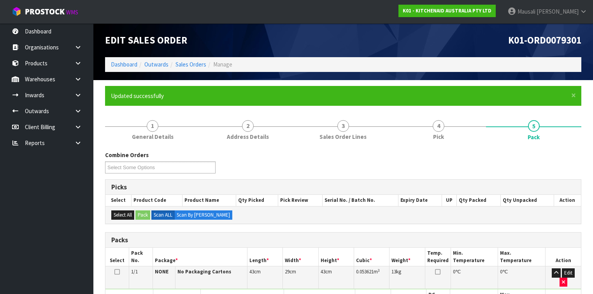
scroll to position [143, 0]
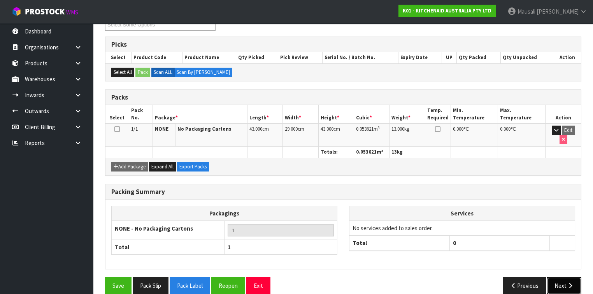
click at [567, 283] on icon "button" at bounding box center [569, 286] width 7 height 6
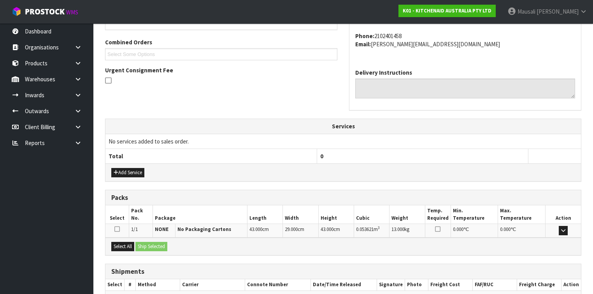
scroll to position [233, 0]
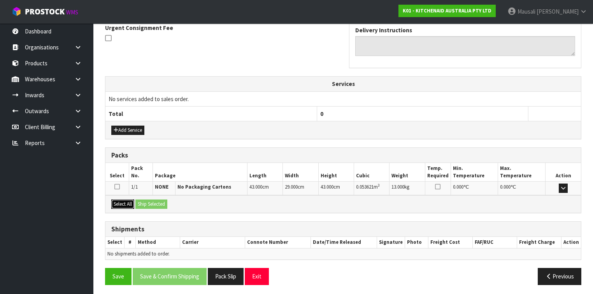
click at [131, 201] on button "Select All" at bounding box center [122, 204] width 23 height 9
click at [152, 200] on button "Ship Selected" at bounding box center [151, 204] width 32 height 9
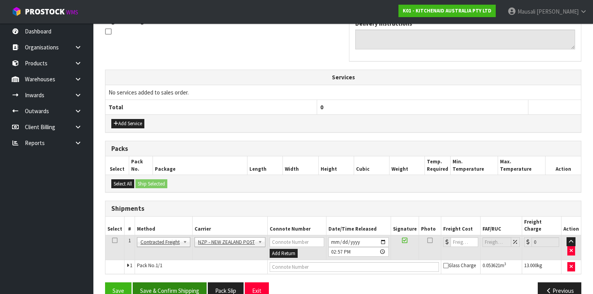
scroll to position [247, 0]
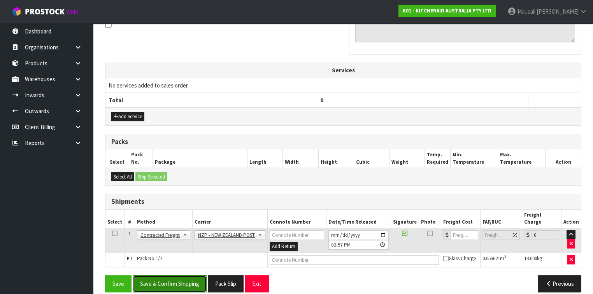
drag, startPoint x: 189, startPoint y: 272, endPoint x: 205, endPoint y: 270, distance: 16.1
click at [189, 275] on button "Save & Confirm Shipping" at bounding box center [170, 283] width 74 height 17
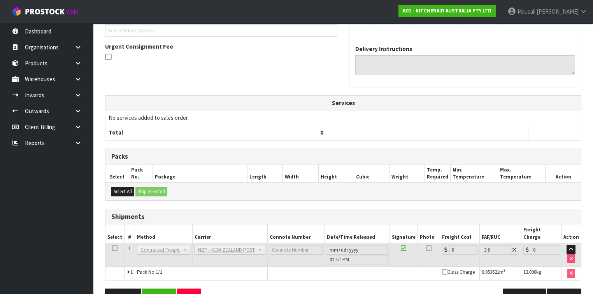
scroll to position [236, 0]
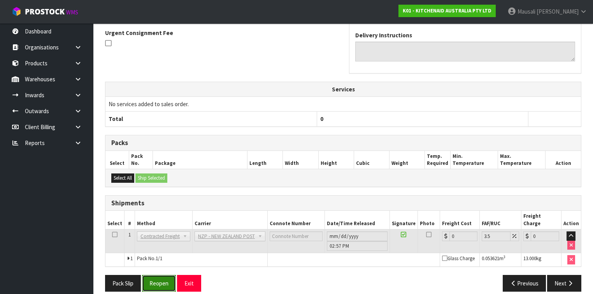
click at [176, 275] on button "Reopen" at bounding box center [159, 283] width 34 height 17
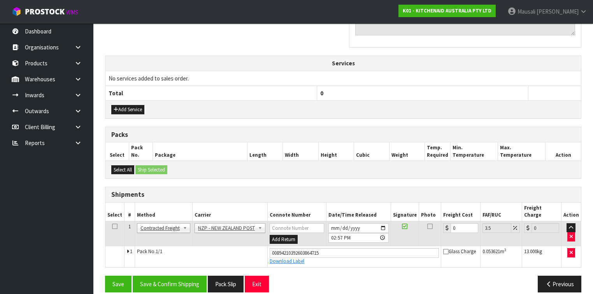
scroll to position [254, 0]
drag, startPoint x: 454, startPoint y: 219, endPoint x: 438, endPoint y: 227, distance: 18.1
click at [438, 227] on tr "1 Client Local Pickup Customer Local Pickup Company Freight Contracted Freight …" at bounding box center [342, 233] width 475 height 25
click at [186, 276] on button "Save & Confirm Shipping" at bounding box center [170, 284] width 74 height 17
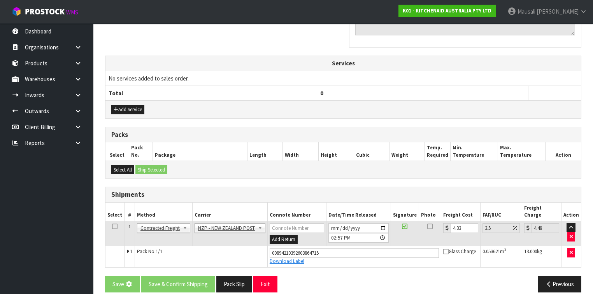
scroll to position [0, 0]
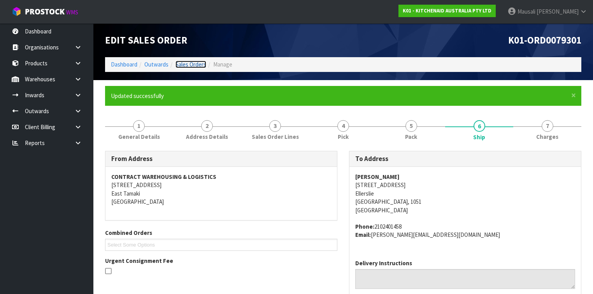
click at [196, 65] on link "Sales Orders" at bounding box center [190, 64] width 31 height 7
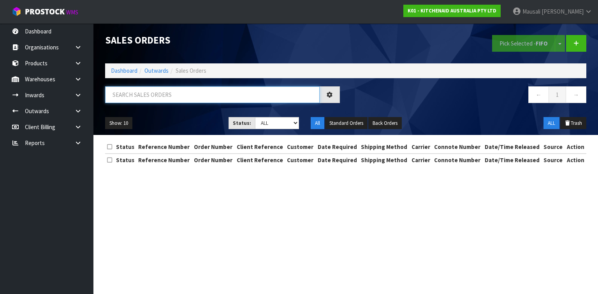
click at [138, 97] on input "text" at bounding box center [212, 94] width 214 height 17
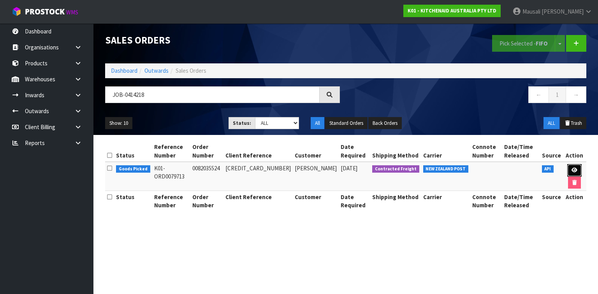
click at [571, 168] on icon at bounding box center [574, 170] width 6 height 5
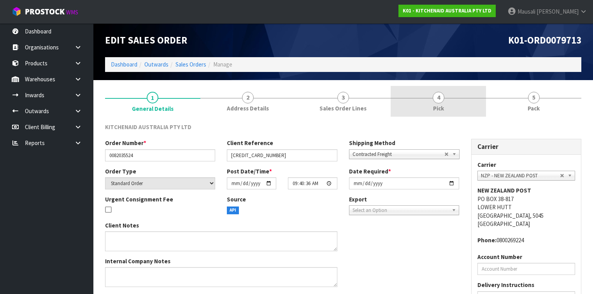
click at [446, 107] on link "4 Pick" at bounding box center [438, 101] width 95 height 31
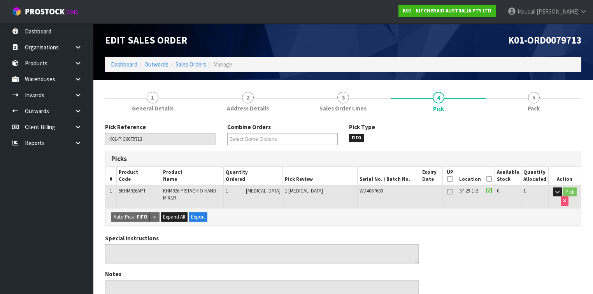
click at [492, 179] on icon at bounding box center [488, 179] width 5 height 0
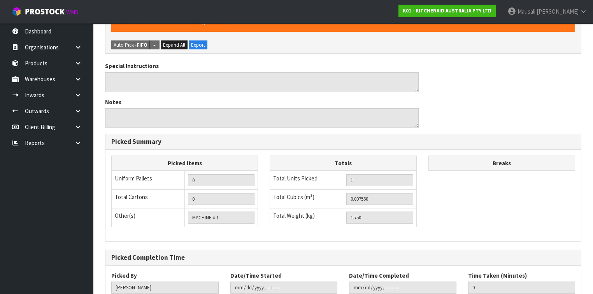
scroll to position [249, 0]
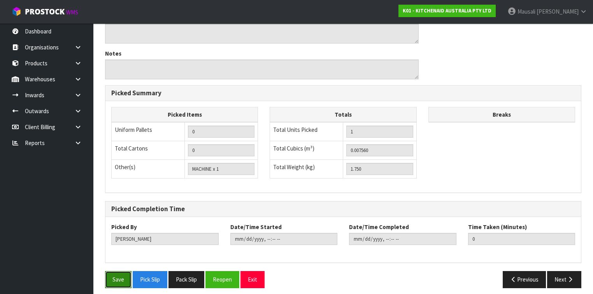
click at [111, 277] on button "Save" at bounding box center [118, 279] width 26 height 17
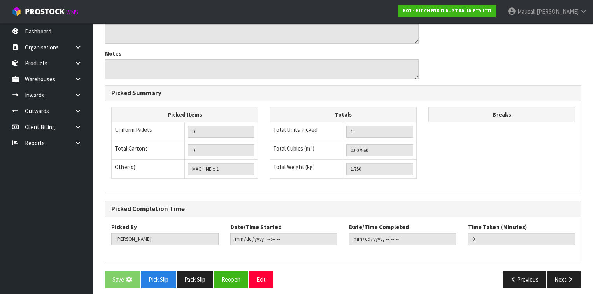
scroll to position [0, 0]
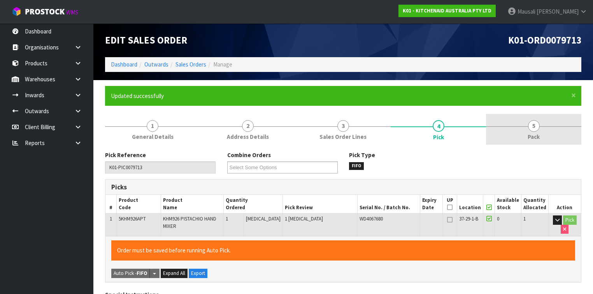
click at [523, 133] on link "5 Pack" at bounding box center [533, 129] width 95 height 31
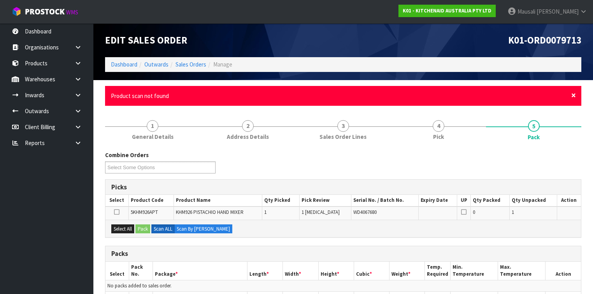
click at [573, 93] on span "×" at bounding box center [573, 95] width 5 height 11
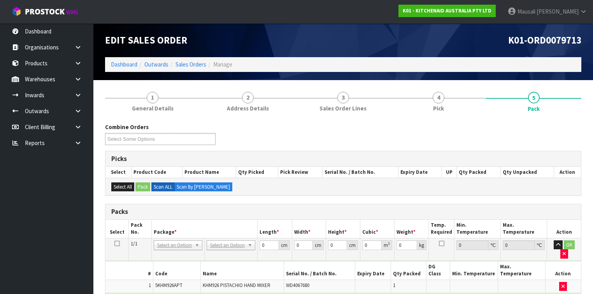
click at [589, 128] on section "1 General Details 2 Address Details 3 Sales Order Lines 4 Pick 5 Pack Combine O…" at bounding box center [343, 273] width 500 height 386
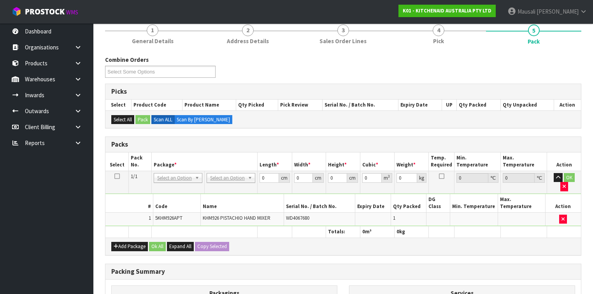
scroll to position [103, 0]
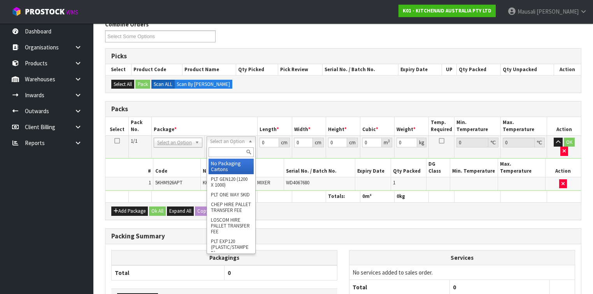
click at [230, 147] on input "text" at bounding box center [231, 152] width 45 height 10
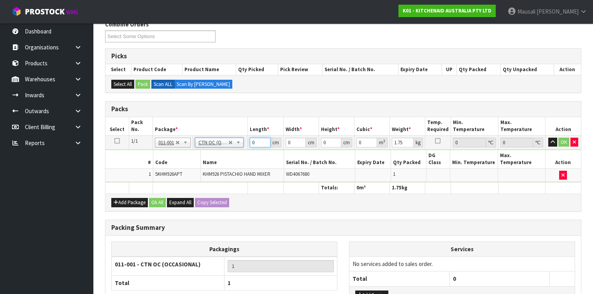
drag, startPoint x: 256, startPoint y: 143, endPoint x: 240, endPoint y: 153, distance: 18.5
click at [240, 153] on tbody "1/1 NONE 007-001 007-002 007-004 007-009 007-013 007-014 007-015 007-017 007-01…" at bounding box center [342, 158] width 475 height 47
click at [153, 198] on button "Ok All" at bounding box center [157, 202] width 17 height 9
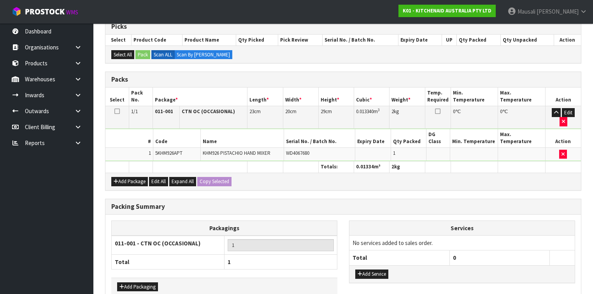
scroll to position [156, 0]
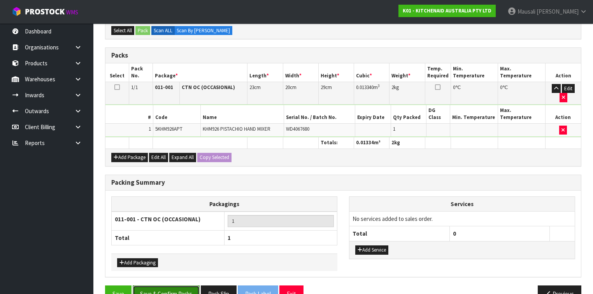
click at [178, 286] on button "Save & Confirm Packs" at bounding box center [166, 294] width 67 height 17
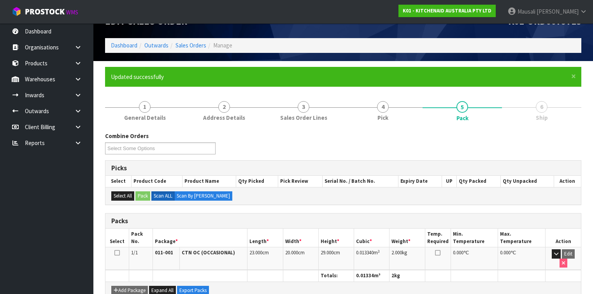
scroll to position [143, 0]
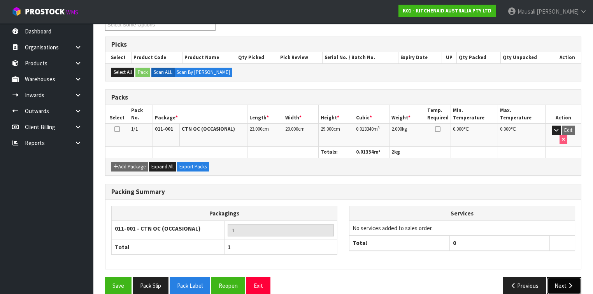
click at [563, 277] on button "Next" at bounding box center [564, 285] width 34 height 17
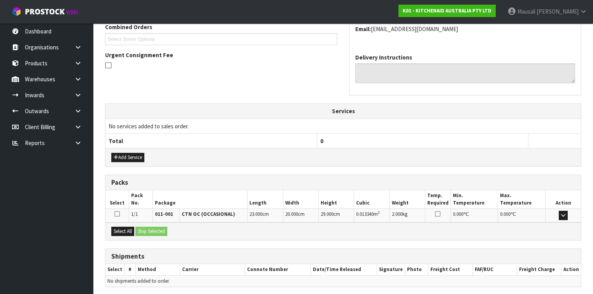
scroll to position [233, 0]
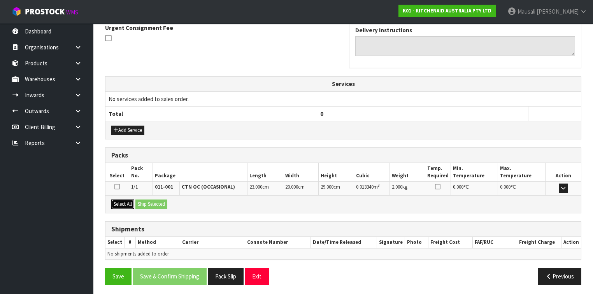
drag, startPoint x: 124, startPoint y: 199, endPoint x: 133, endPoint y: 199, distance: 9.3
click at [124, 200] on button "Select All" at bounding box center [122, 204] width 23 height 9
click at [139, 200] on button "Ship Selected" at bounding box center [151, 204] width 32 height 9
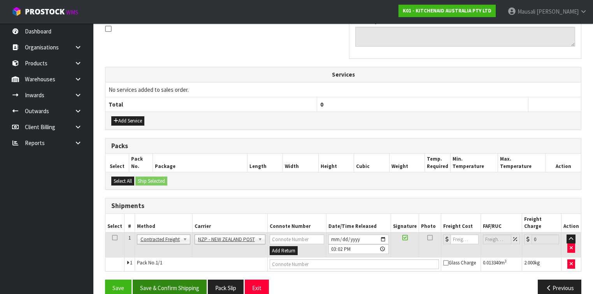
scroll to position [247, 0]
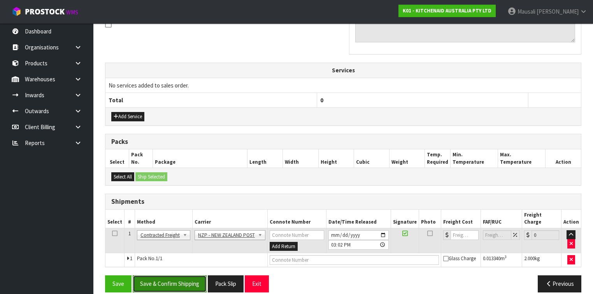
click at [184, 275] on button "Save & Confirm Shipping" at bounding box center [170, 283] width 74 height 17
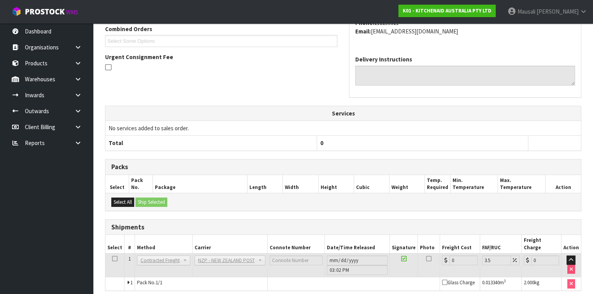
scroll to position [236, 0]
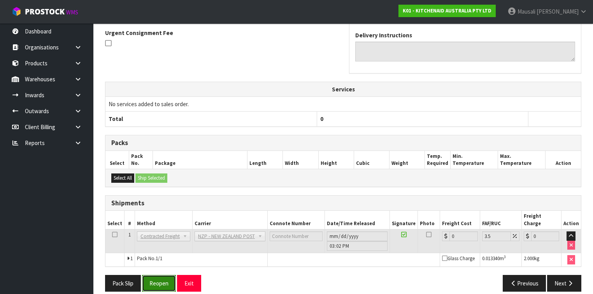
drag, startPoint x: 166, startPoint y: 275, endPoint x: 177, endPoint y: 269, distance: 12.5
click at [166, 275] on button "Reopen" at bounding box center [159, 283] width 34 height 17
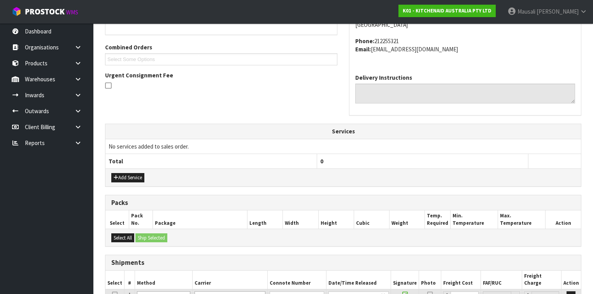
scroll to position [254, 0]
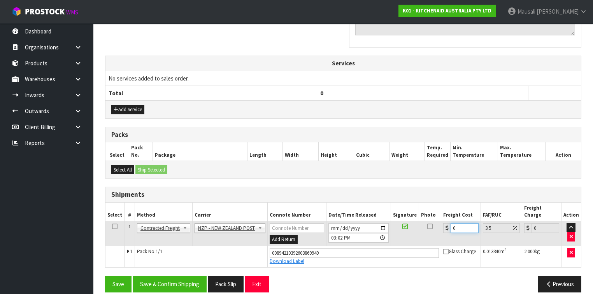
drag, startPoint x: 463, startPoint y: 221, endPoint x: 444, endPoint y: 230, distance: 21.4
click at [444, 230] on td "0" at bounding box center [460, 233] width 39 height 25
click at [184, 276] on button "Save & Confirm Shipping" at bounding box center [170, 284] width 74 height 17
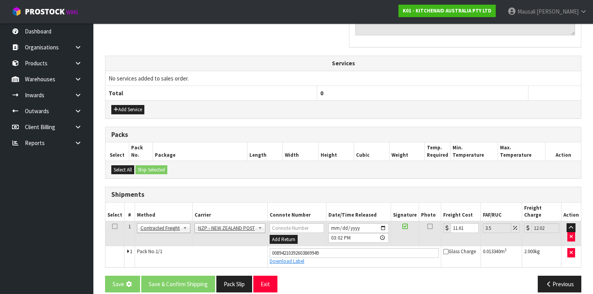
scroll to position [0, 0]
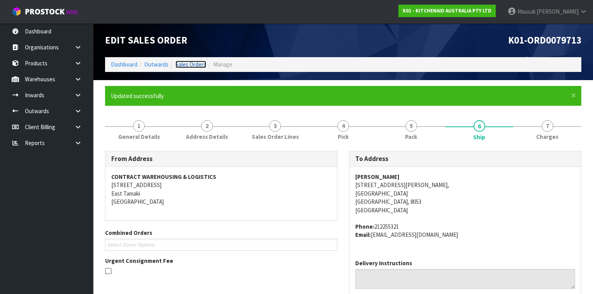
click at [191, 63] on link "Sales Orders" at bounding box center [190, 64] width 31 height 7
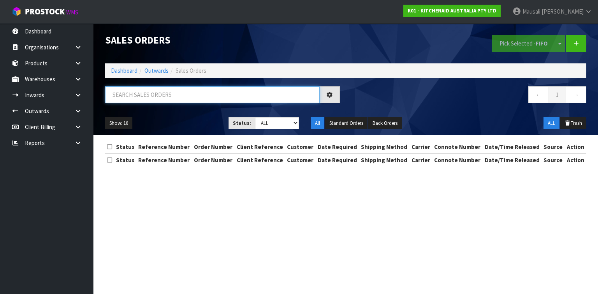
click at [124, 100] on input "text" at bounding box center [212, 94] width 214 height 17
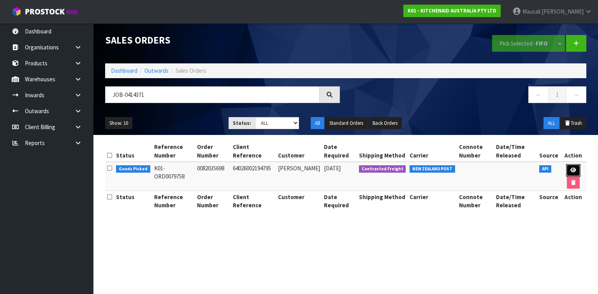
click at [568, 166] on link at bounding box center [573, 170] width 14 height 12
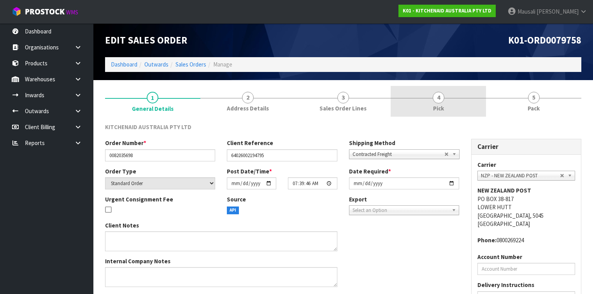
click at [451, 101] on link "4 Pick" at bounding box center [438, 101] width 95 height 31
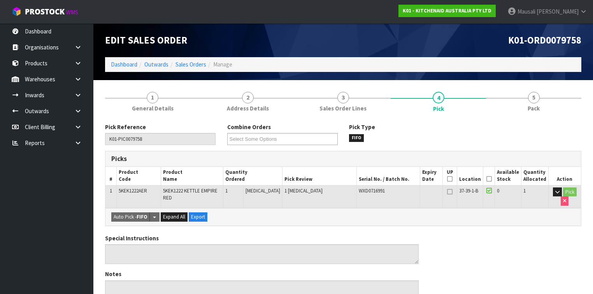
click at [492, 179] on icon at bounding box center [488, 179] width 5 height 0
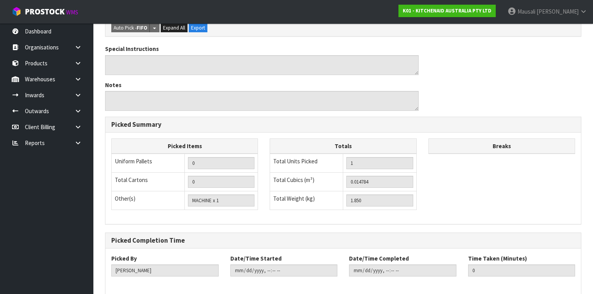
scroll to position [252, 0]
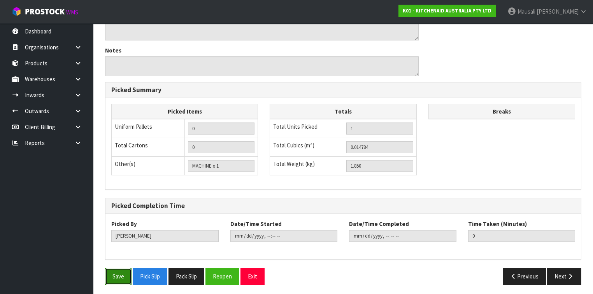
click at [115, 277] on button "Save" at bounding box center [118, 276] width 26 height 17
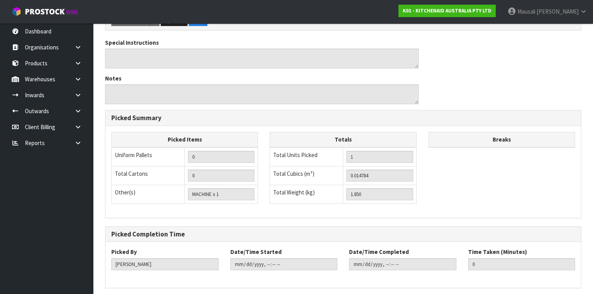
scroll to position [0, 0]
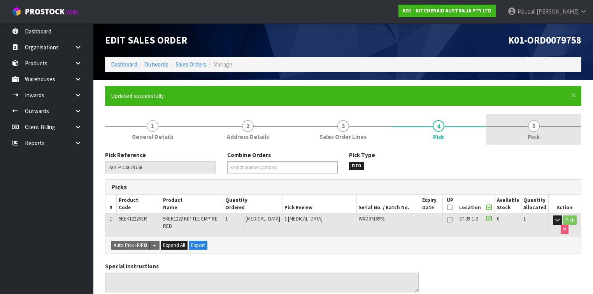
click at [520, 137] on link "5 Pack" at bounding box center [533, 129] width 95 height 31
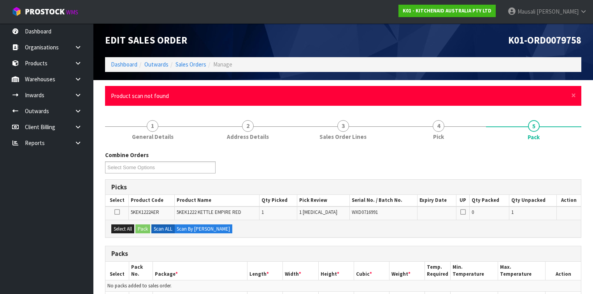
click at [568, 95] on div "× Close Product scan not found" at bounding box center [343, 96] width 476 height 20
click at [575, 96] on span "×" at bounding box center [573, 95] width 5 height 11
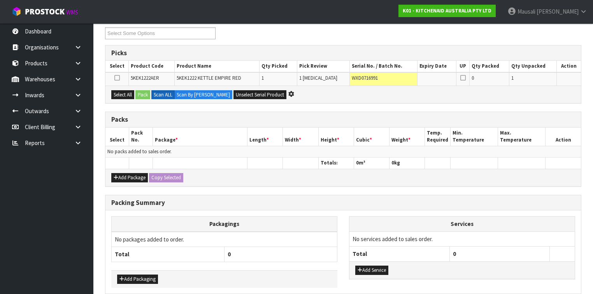
scroll to position [41, 0]
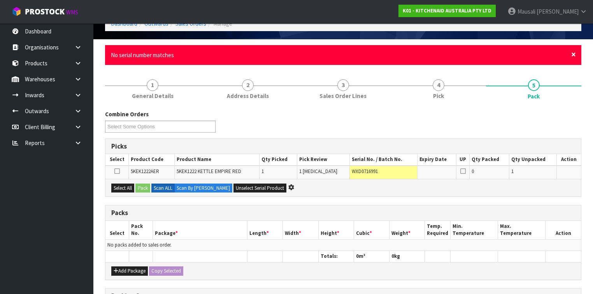
click at [574, 54] on span "×" at bounding box center [573, 54] width 5 height 11
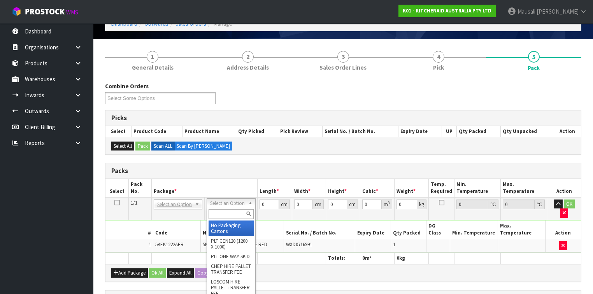
click at [224, 214] on input "text" at bounding box center [231, 214] width 45 height 10
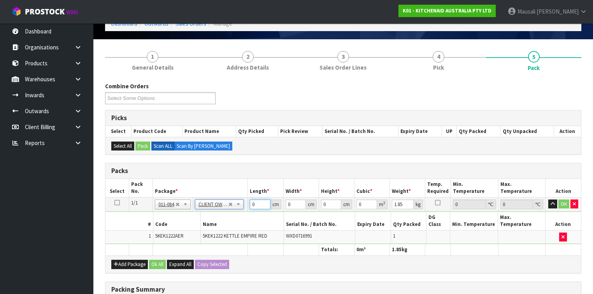
drag, startPoint x: 258, startPoint y: 202, endPoint x: 237, endPoint y: 210, distance: 22.0
click at [238, 210] on tbody "1/1 NONE 007-001 007-002 007-004 007-009 007-013 007-014 007-015 007-017 007-01…" at bounding box center [342, 220] width 475 height 47
click at [158, 260] on button "Ok All" at bounding box center [157, 264] width 17 height 9
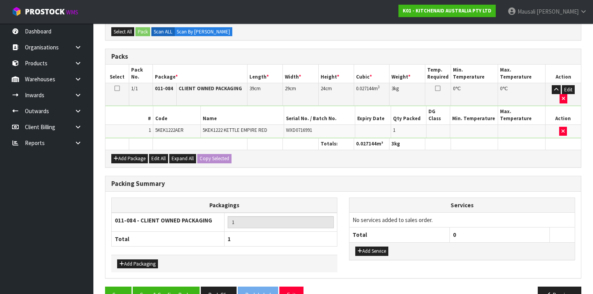
scroll to position [156, 0]
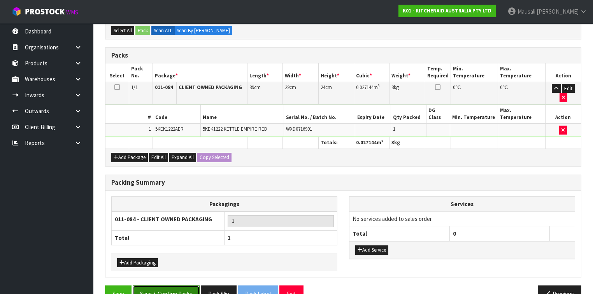
click at [179, 286] on button "Save & Confirm Packs" at bounding box center [166, 294] width 67 height 17
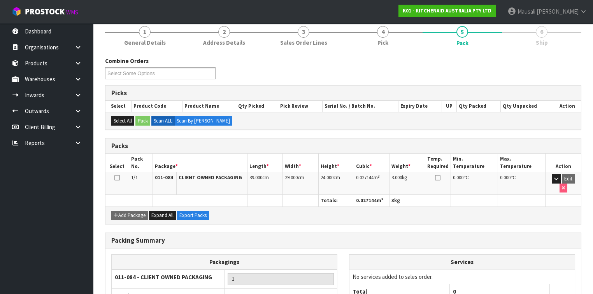
scroll to position [143, 0]
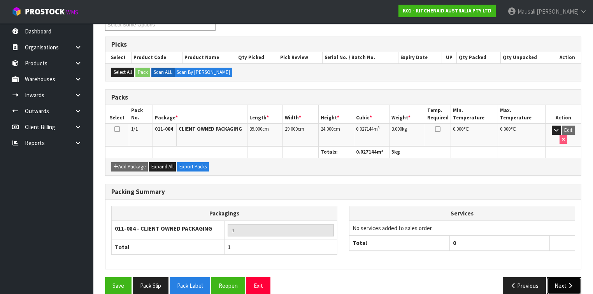
click at [557, 277] on button "Next" at bounding box center [564, 285] width 34 height 17
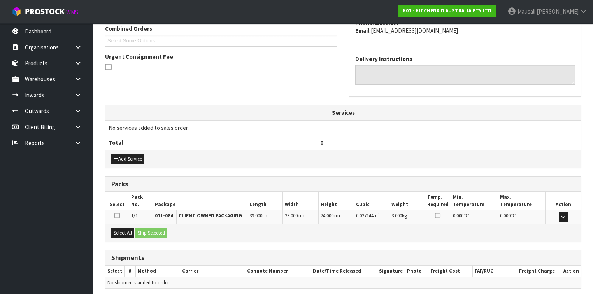
scroll to position [233, 0]
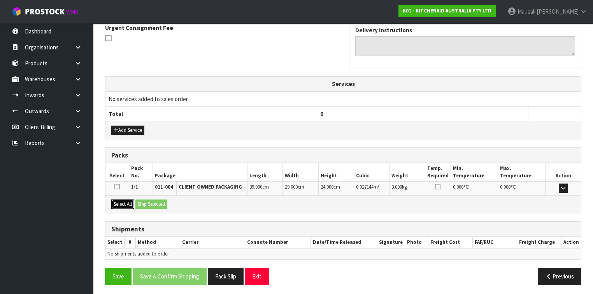
click at [122, 200] on button "Select All" at bounding box center [122, 204] width 23 height 9
click at [148, 203] on button "Ship Selected" at bounding box center [151, 204] width 32 height 9
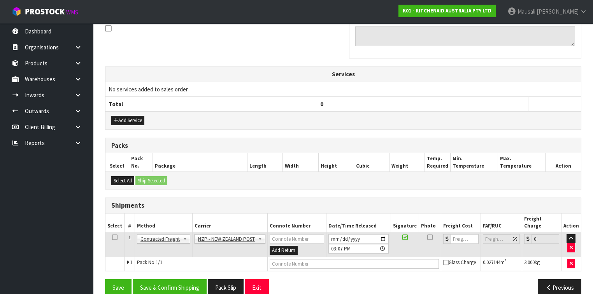
scroll to position [247, 0]
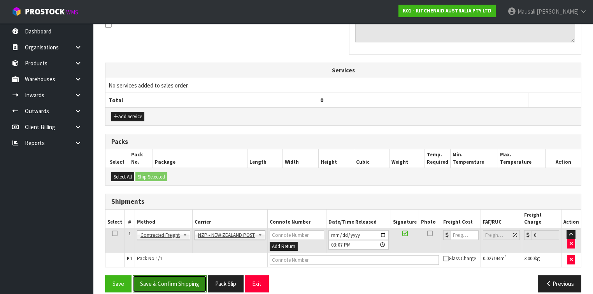
click at [171, 275] on button "Save & Confirm Shipping" at bounding box center [170, 283] width 74 height 17
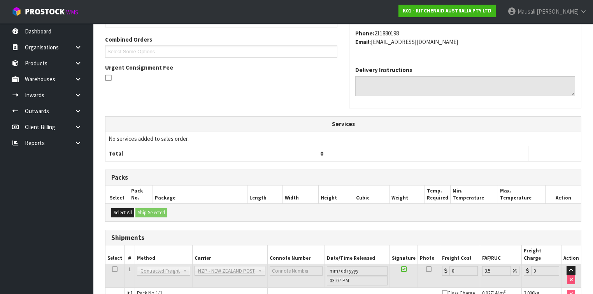
scroll to position [236, 0]
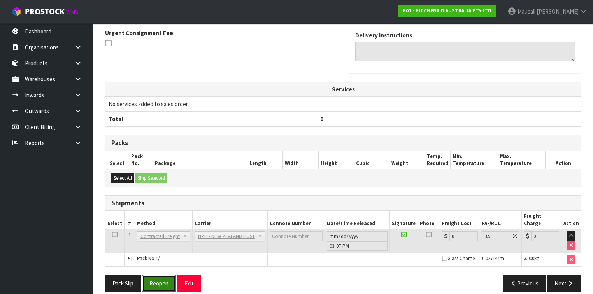
click at [160, 275] on button "Reopen" at bounding box center [159, 283] width 34 height 17
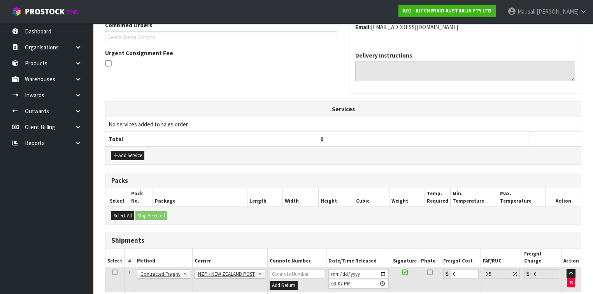
scroll to position [254, 0]
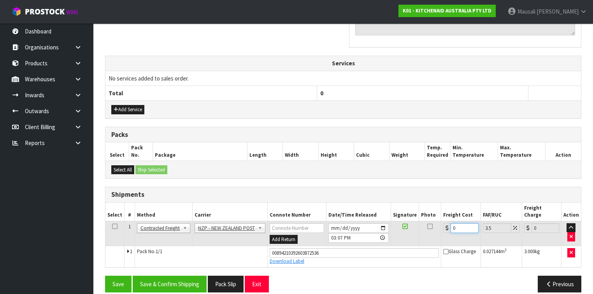
drag, startPoint x: 455, startPoint y: 218, endPoint x: 442, endPoint y: 221, distance: 13.7
click at [443, 223] on div "0" at bounding box center [460, 228] width 35 height 10
click at [168, 276] on button "Save & Confirm Shipping" at bounding box center [170, 284] width 74 height 17
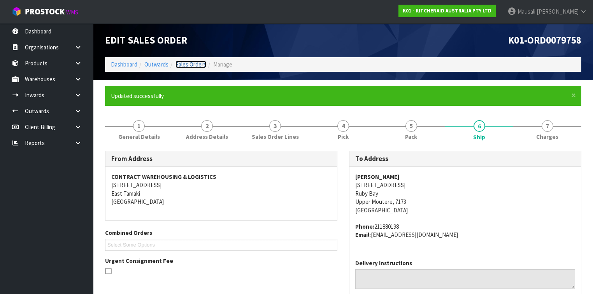
click at [185, 61] on link "Sales Orders" at bounding box center [190, 64] width 31 height 7
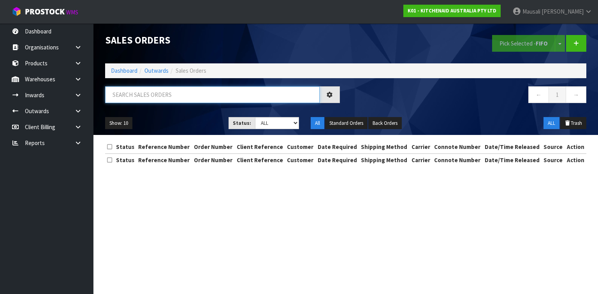
click at [124, 95] on input "text" at bounding box center [212, 94] width 214 height 17
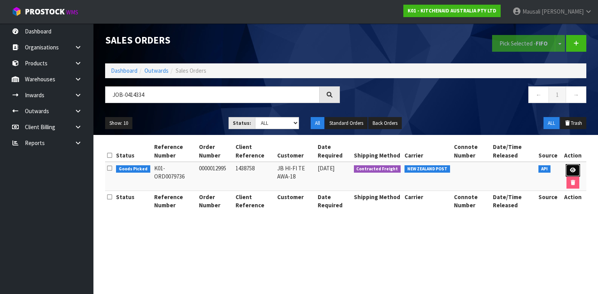
click at [570, 167] on link at bounding box center [572, 170] width 14 height 12
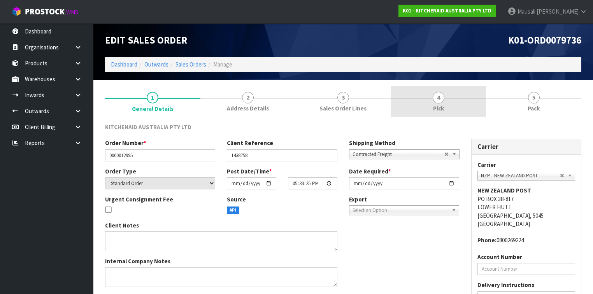
click at [462, 99] on link "4 Pick" at bounding box center [438, 101] width 95 height 31
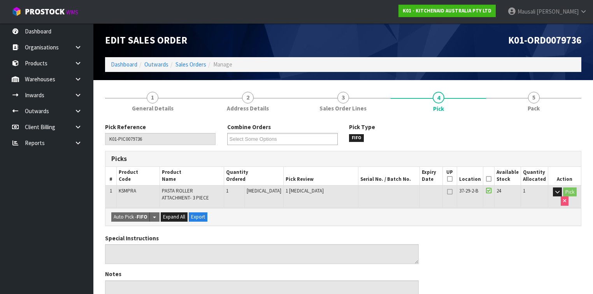
drag, startPoint x: 490, startPoint y: 179, endPoint x: 456, endPoint y: 202, distance: 41.7
click at [489, 179] on icon at bounding box center [488, 179] width 5 height 0
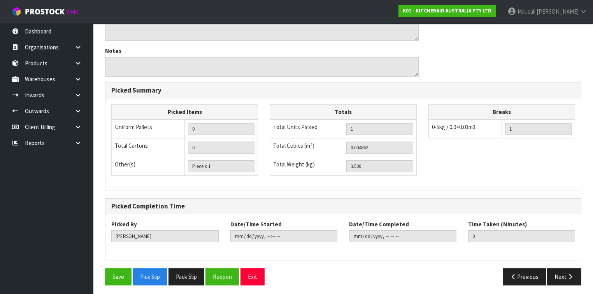
scroll to position [252, 0]
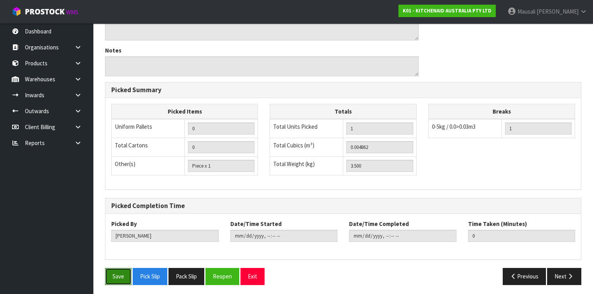
click at [112, 273] on button "Save" at bounding box center [118, 276] width 26 height 17
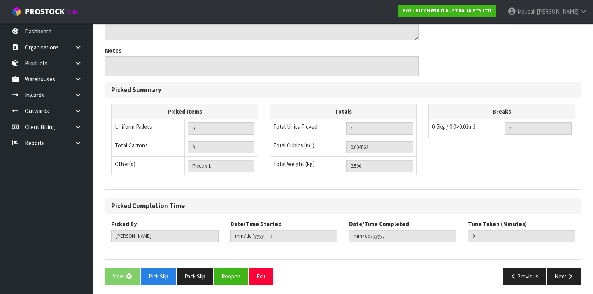
scroll to position [0, 0]
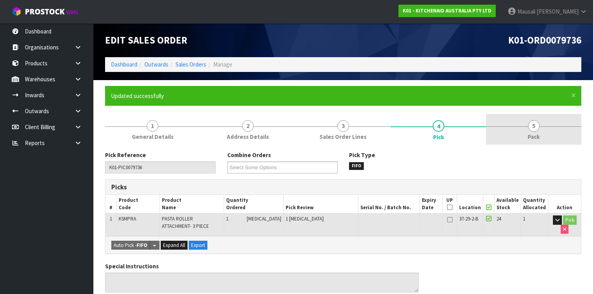
click at [532, 133] on span "Pack" at bounding box center [534, 137] width 12 height 8
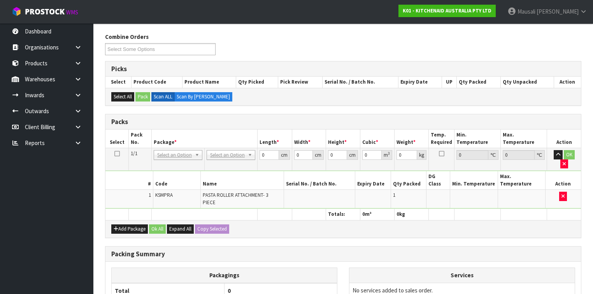
scroll to position [181, 0]
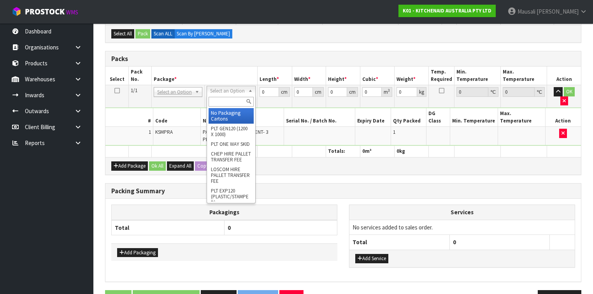
click at [221, 97] on input "text" at bounding box center [231, 102] width 45 height 10
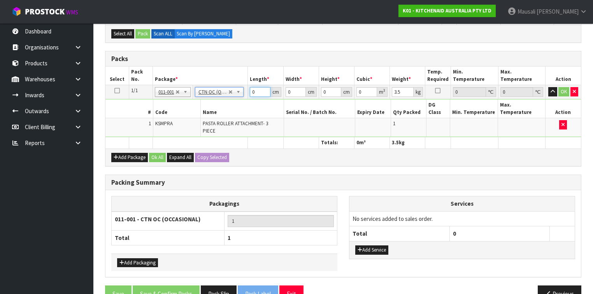
drag, startPoint x: 256, startPoint y: 95, endPoint x: 235, endPoint y: 103, distance: 22.9
click at [237, 103] on tbody "1/1 NONE 007-001 007-002 007-004 007-009 007-013 007-014 007-015 007-017 007-01…" at bounding box center [342, 111] width 475 height 52
click at [160, 153] on button "Ok All" at bounding box center [157, 157] width 17 height 9
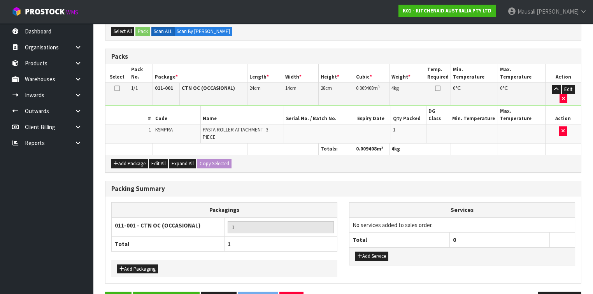
scroll to position [185, 0]
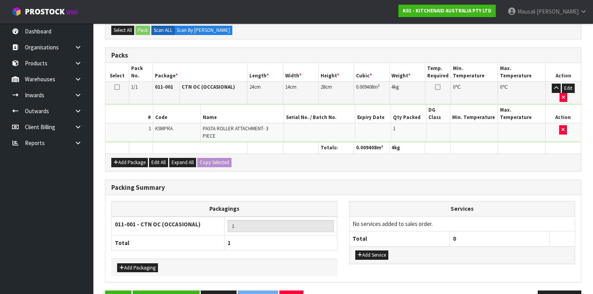
click at [181, 291] on button "Save & Confirm Packs" at bounding box center [166, 299] width 67 height 17
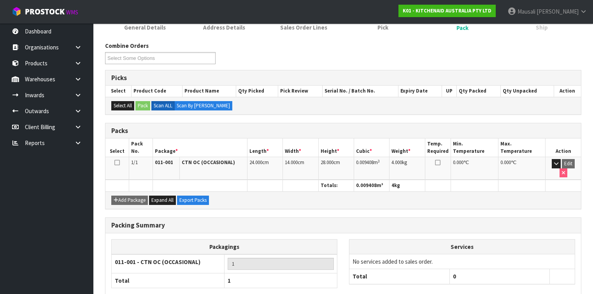
scroll to position [143, 0]
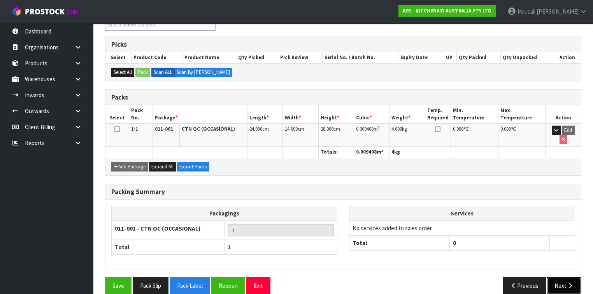
click at [564, 277] on button "Next" at bounding box center [564, 285] width 34 height 17
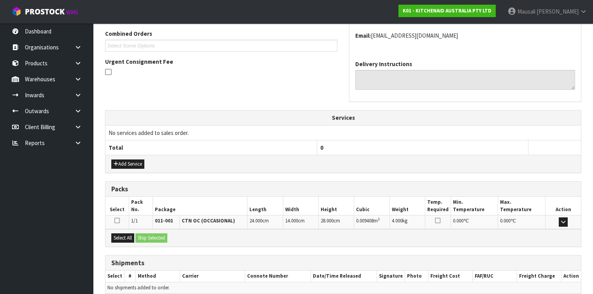
scroll to position [233, 0]
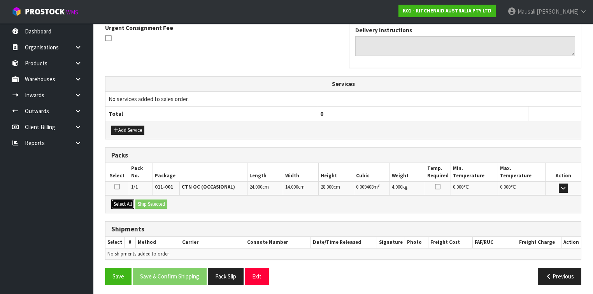
click at [122, 202] on button "Select All" at bounding box center [122, 204] width 23 height 9
click at [156, 202] on button "Ship Selected" at bounding box center [151, 204] width 32 height 9
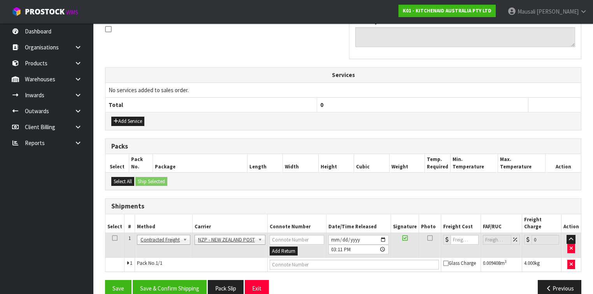
scroll to position [247, 0]
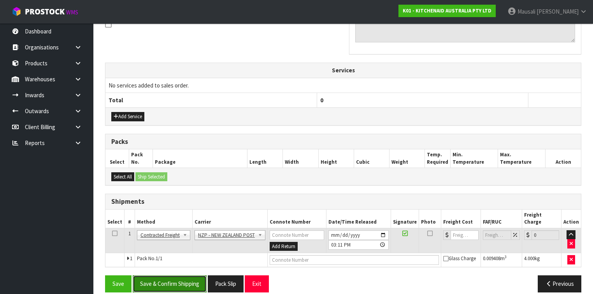
click at [171, 276] on button "Save & Confirm Shipping" at bounding box center [170, 283] width 74 height 17
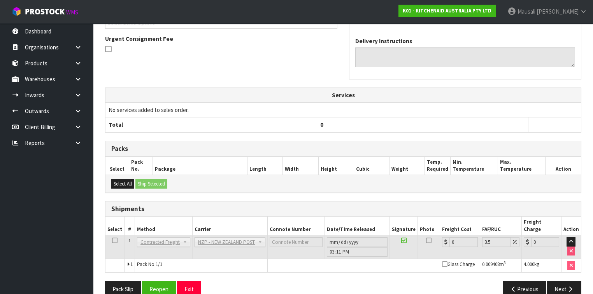
scroll to position [236, 0]
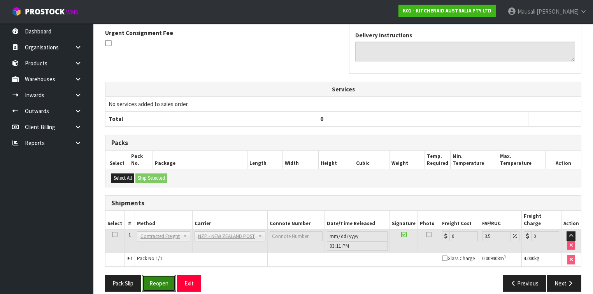
click at [160, 275] on button "Reopen" at bounding box center [159, 283] width 34 height 17
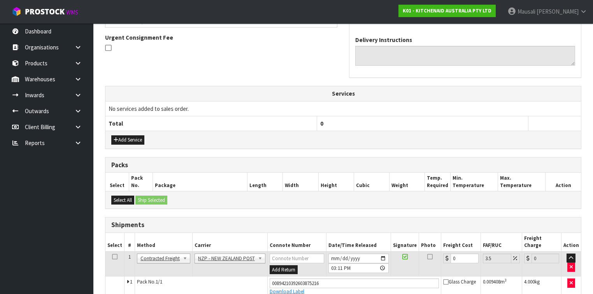
scroll to position [254, 0]
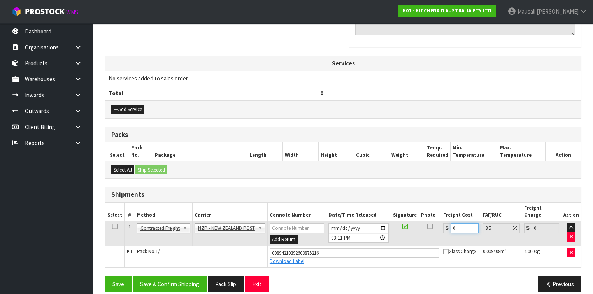
drag, startPoint x: 459, startPoint y: 220, endPoint x: 438, endPoint y: 228, distance: 21.8
click at [438, 228] on tr "1 Client Local Pickup Customer Local Pickup Company Freight Contracted Freight …" at bounding box center [342, 233] width 475 height 25
click at [173, 276] on button "Save & Confirm Shipping" at bounding box center [170, 284] width 74 height 17
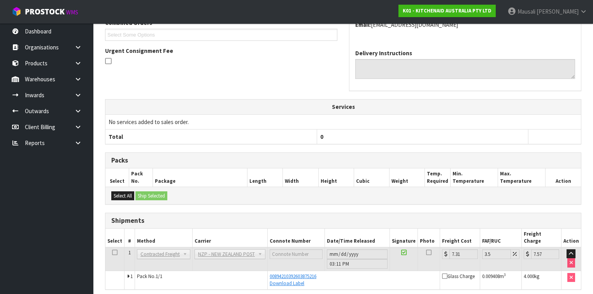
scroll to position [233, 0]
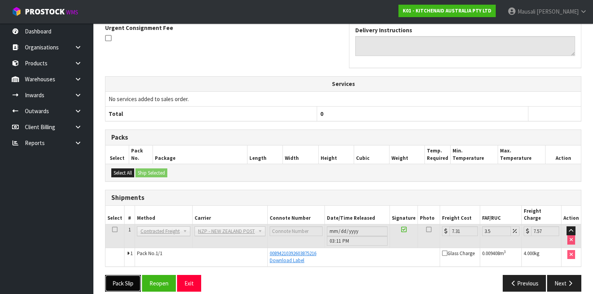
click at [120, 275] on button "Pack Slip" at bounding box center [123, 283] width 36 height 17
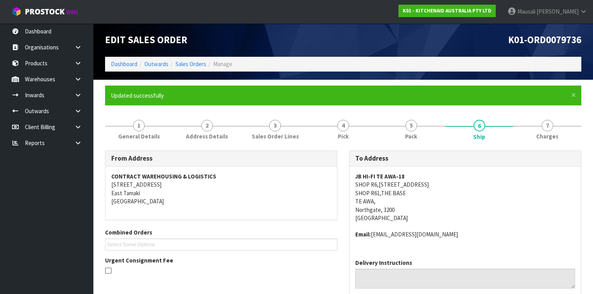
scroll to position [0, 0]
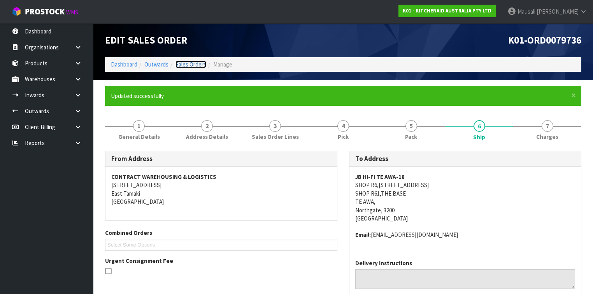
click at [185, 65] on link "Sales Orders" at bounding box center [190, 64] width 31 height 7
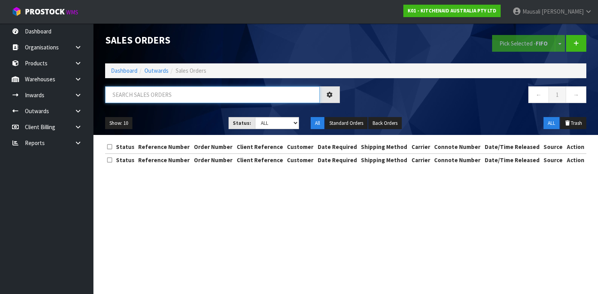
click at [121, 93] on input "text" at bounding box center [212, 94] width 214 height 17
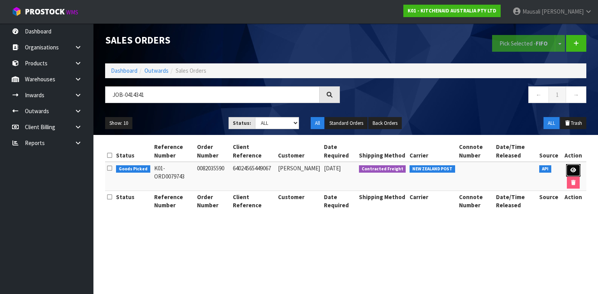
click at [574, 170] on link at bounding box center [573, 170] width 14 height 12
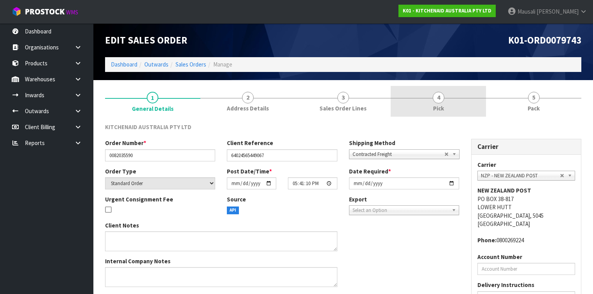
click at [451, 112] on link "4 Pick" at bounding box center [438, 101] width 95 height 31
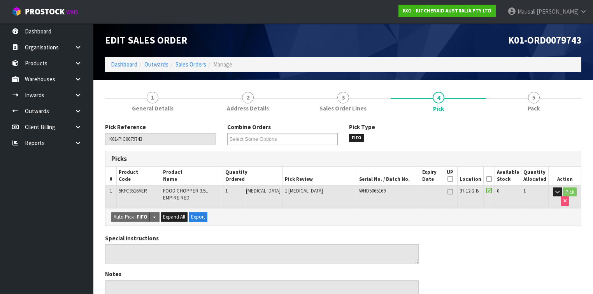
click at [489, 179] on icon at bounding box center [488, 179] width 5 height 0
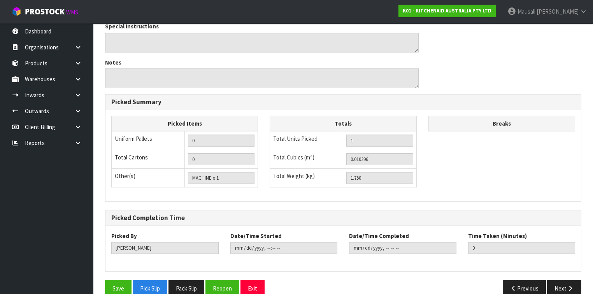
scroll to position [249, 0]
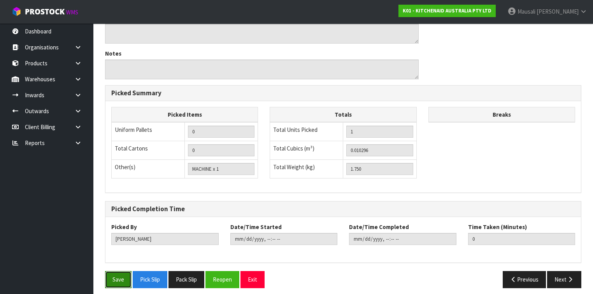
click at [108, 277] on button "Save" at bounding box center [118, 279] width 26 height 17
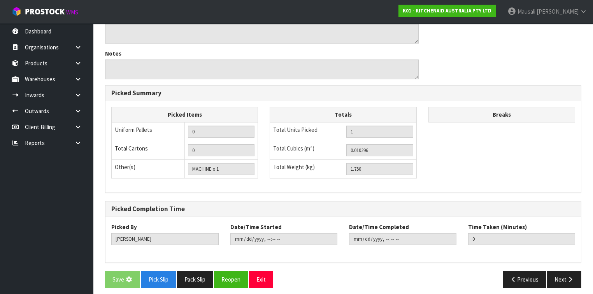
scroll to position [0, 0]
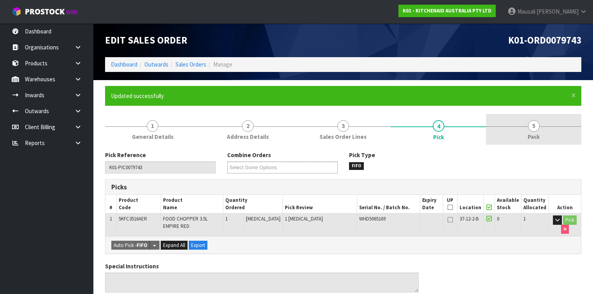
click at [548, 129] on link "5 Pack" at bounding box center [533, 129] width 95 height 31
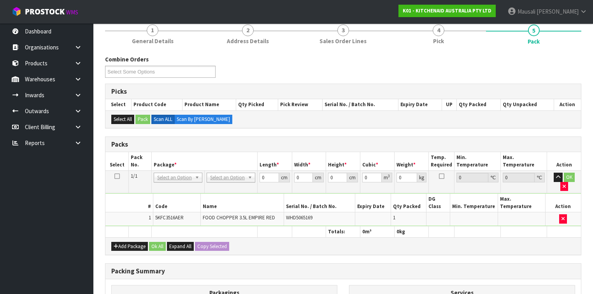
scroll to position [181, 0]
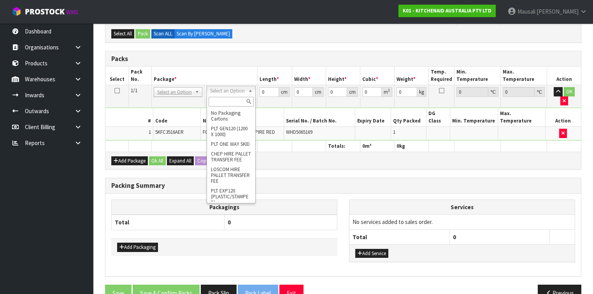
click at [219, 103] on input "text" at bounding box center [231, 102] width 45 height 10
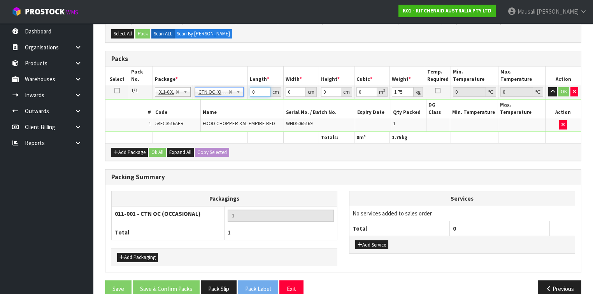
drag, startPoint x: 258, startPoint y: 90, endPoint x: 246, endPoint y: 94, distance: 13.0
click at [246, 94] on tr "1/1 NONE 007-001 007-002 007-004 007-009 007-013 007-014 007-015 007-017 007-01…" at bounding box center [342, 92] width 475 height 14
click at [158, 148] on button "Ok All" at bounding box center [157, 152] width 17 height 9
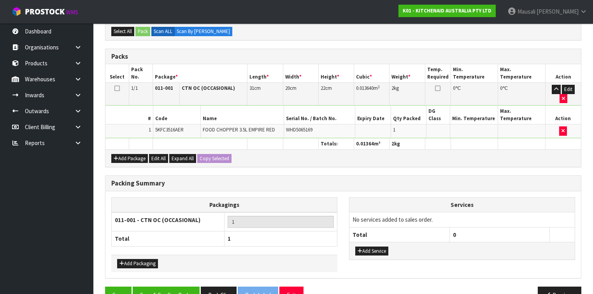
scroll to position [185, 0]
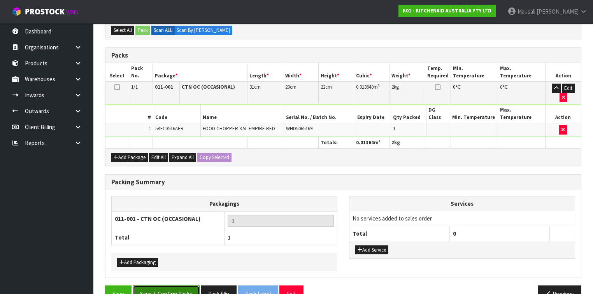
click at [165, 286] on button "Save & Confirm Packs" at bounding box center [166, 294] width 67 height 17
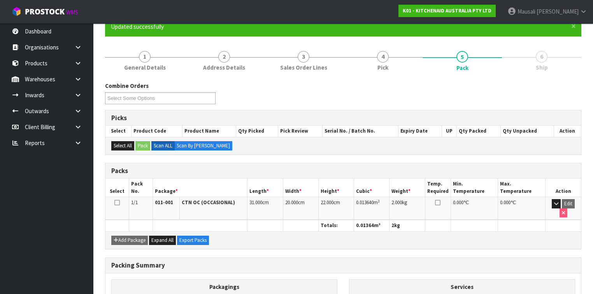
scroll to position [143, 0]
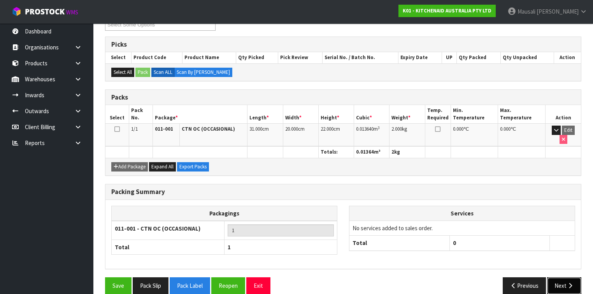
click at [563, 277] on button "Next" at bounding box center [564, 285] width 34 height 17
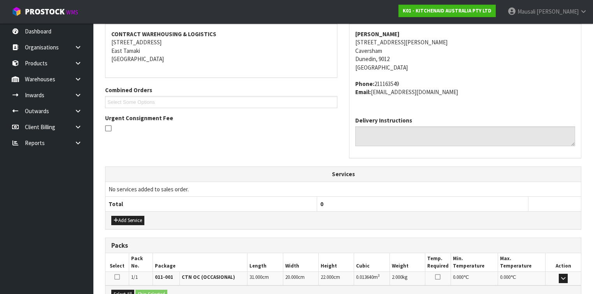
scroll to position [233, 0]
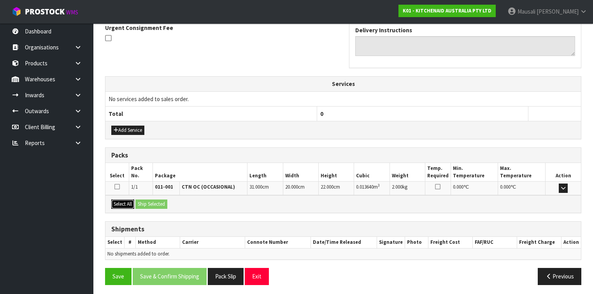
click at [126, 201] on button "Select All" at bounding box center [122, 204] width 23 height 9
click at [149, 202] on button "Ship Selected" at bounding box center [151, 204] width 32 height 9
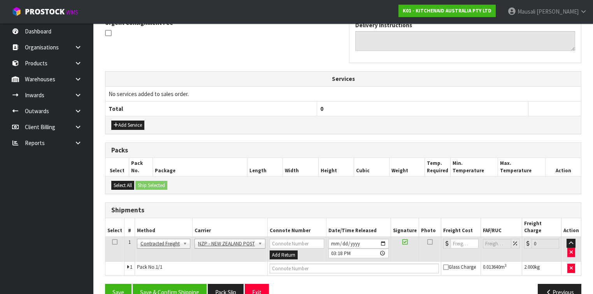
scroll to position [247, 0]
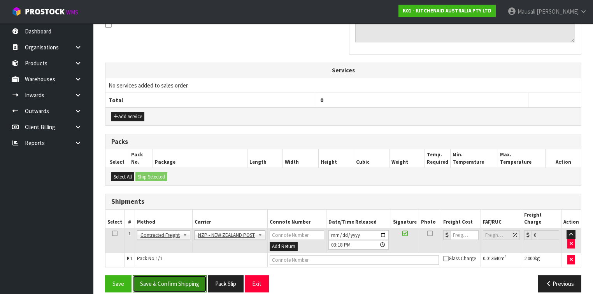
click at [176, 275] on button "Save & Confirm Shipping" at bounding box center [170, 283] width 74 height 17
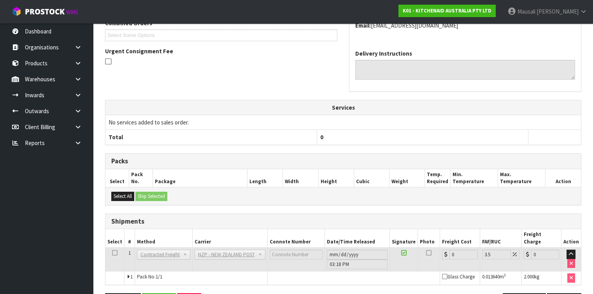
scroll to position [236, 0]
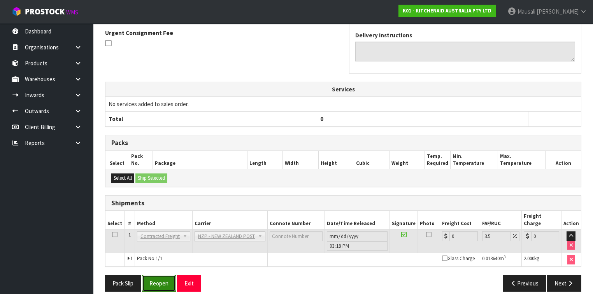
click at [156, 275] on button "Reopen" at bounding box center [159, 283] width 34 height 17
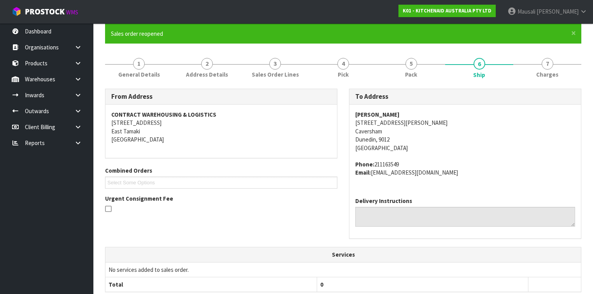
scroll to position [218, 0]
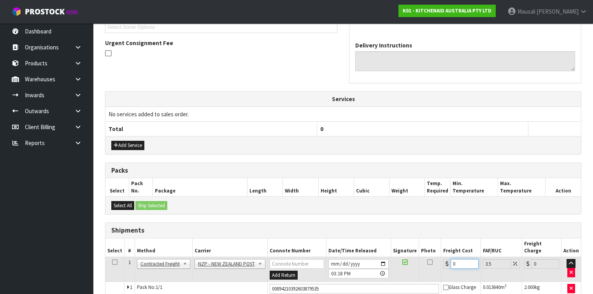
drag, startPoint x: 462, startPoint y: 258, endPoint x: 442, endPoint y: 266, distance: 21.6
click at [442, 266] on td "0" at bounding box center [460, 269] width 39 height 25
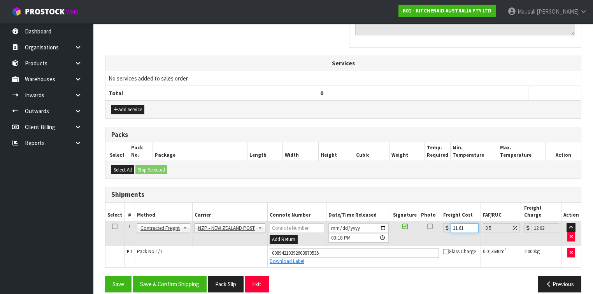
scroll to position [254, 0]
click at [168, 276] on button "Save & Confirm Shipping" at bounding box center [170, 284] width 74 height 17
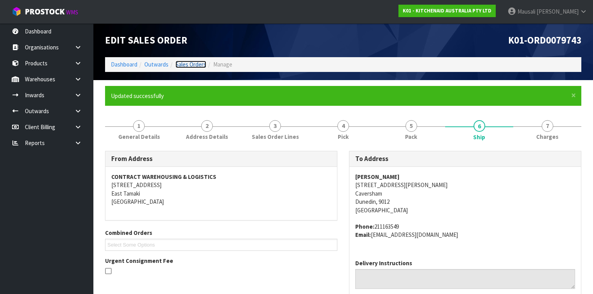
click at [188, 63] on link "Sales Orders" at bounding box center [190, 64] width 31 height 7
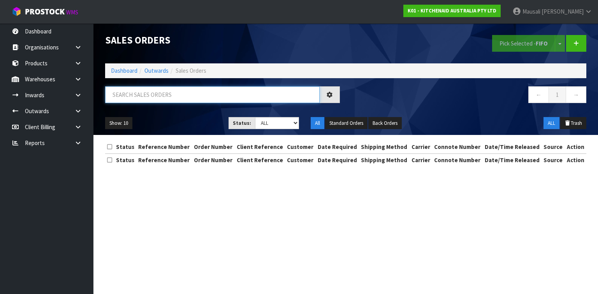
click at [118, 100] on input "text" at bounding box center [212, 94] width 214 height 17
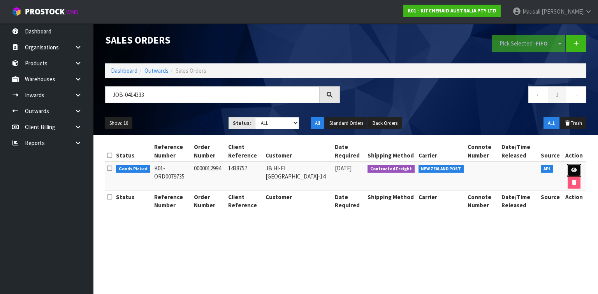
click at [572, 166] on link at bounding box center [573, 170] width 14 height 12
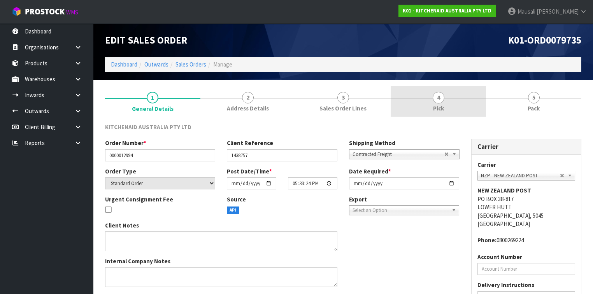
click at [438, 112] on span "Pick" at bounding box center [438, 108] width 11 height 8
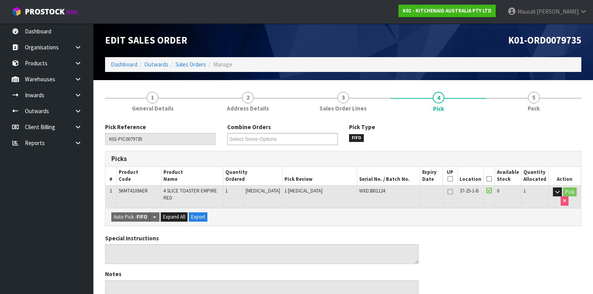
click at [490, 179] on icon at bounding box center [488, 179] width 5 height 0
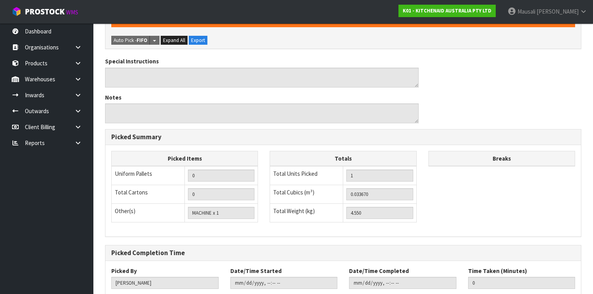
scroll to position [252, 0]
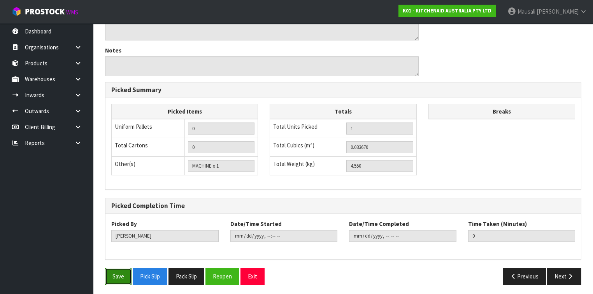
click at [117, 273] on button "Save" at bounding box center [118, 276] width 26 height 17
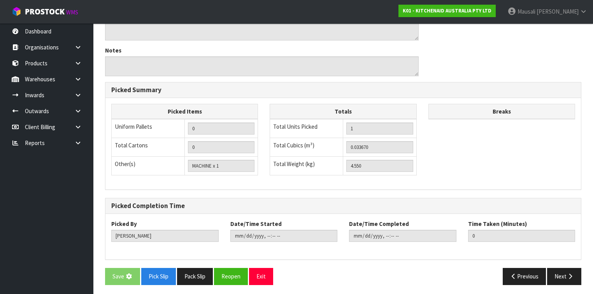
scroll to position [0, 0]
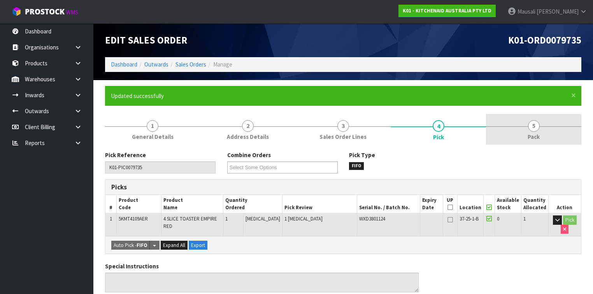
click at [538, 134] on span "Pack" at bounding box center [534, 137] width 12 height 8
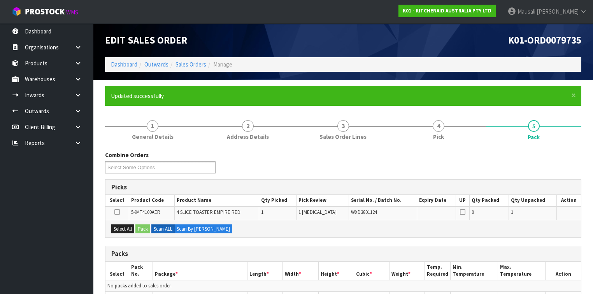
scroll to position [168, 0]
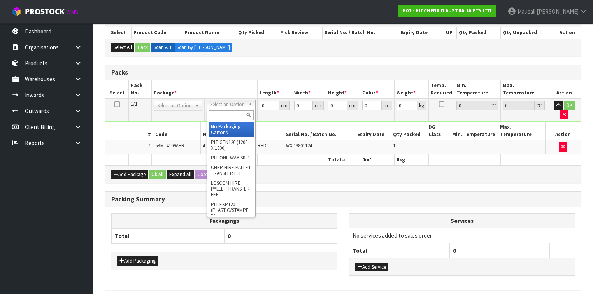
click at [214, 116] on input "text" at bounding box center [231, 115] width 45 height 10
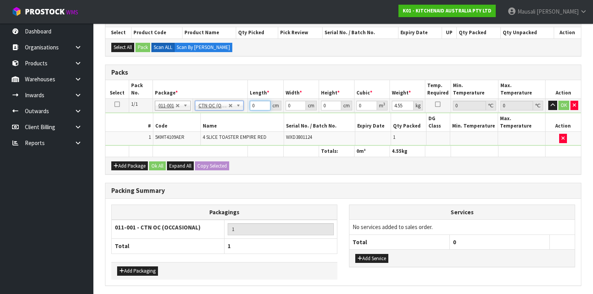
drag, startPoint x: 259, startPoint y: 104, endPoint x: 234, endPoint y: 119, distance: 29.2
click at [235, 119] on tbody "1/1 NONE 007-001 007-002 007-004 007-009 007-013 007-014 007-015 007-017 007-01…" at bounding box center [342, 122] width 475 height 47
click at [159, 161] on button "Ok All" at bounding box center [157, 165] width 17 height 9
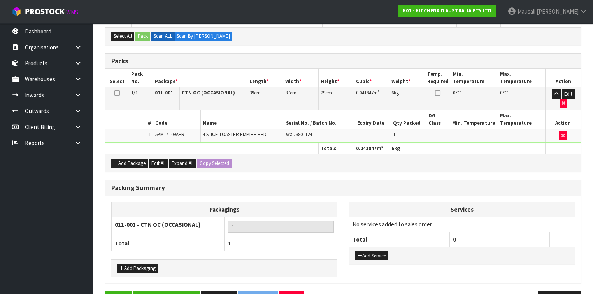
scroll to position [185, 0]
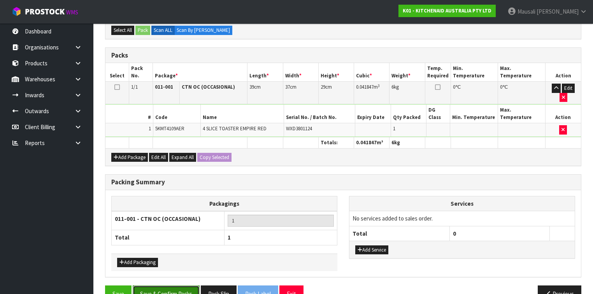
click at [167, 286] on button "Save & Confirm Packs" at bounding box center [166, 294] width 67 height 17
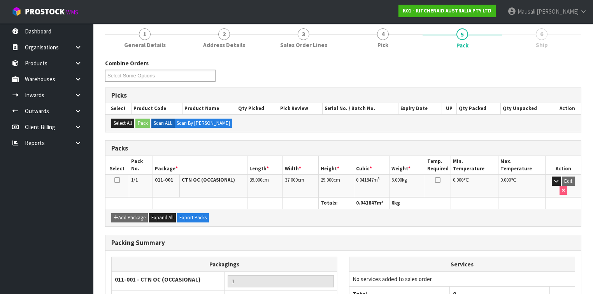
scroll to position [143, 0]
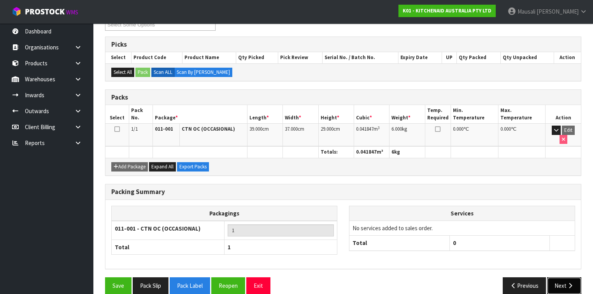
click at [559, 277] on button "Next" at bounding box center [564, 285] width 34 height 17
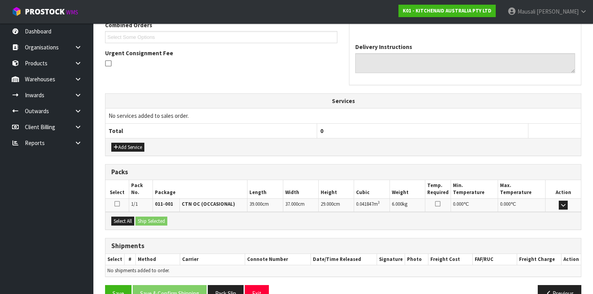
scroll to position [224, 0]
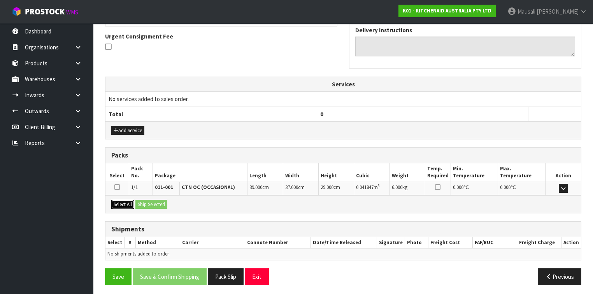
click at [123, 200] on button "Select All" at bounding box center [122, 204] width 23 height 9
click at [144, 200] on button "Ship Selected" at bounding box center [151, 204] width 32 height 9
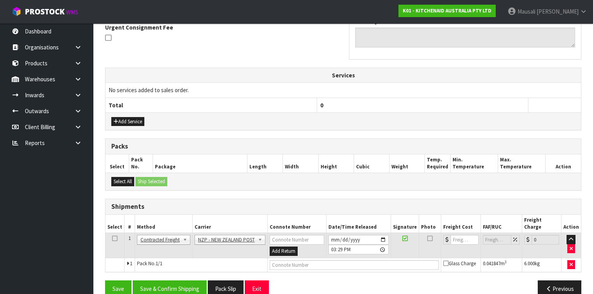
scroll to position [238, 0]
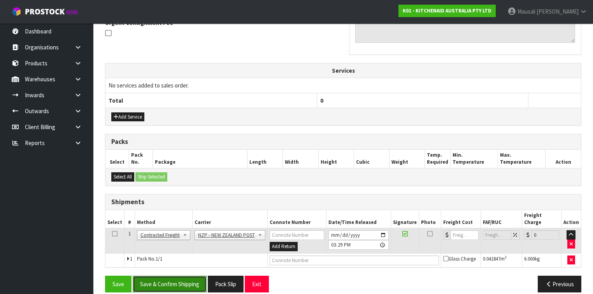
click at [184, 276] on button "Save & Confirm Shipping" at bounding box center [170, 284] width 74 height 17
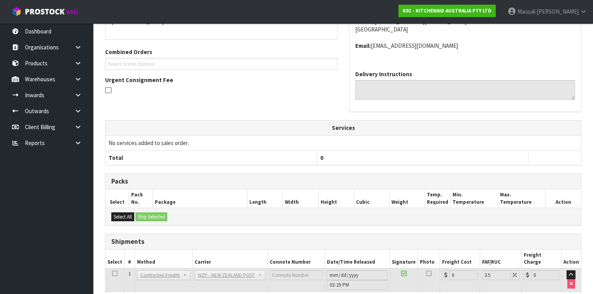
scroll to position [228, 0]
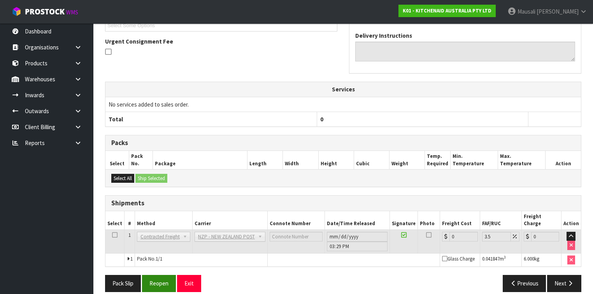
drag, startPoint x: 142, startPoint y: 274, endPoint x: 146, endPoint y: 274, distance: 4.3
click at [142, 275] on div "Pack Slip Reopen Exit" at bounding box center [221, 283] width 244 height 17
click at [155, 275] on button "Reopen" at bounding box center [159, 283] width 34 height 17
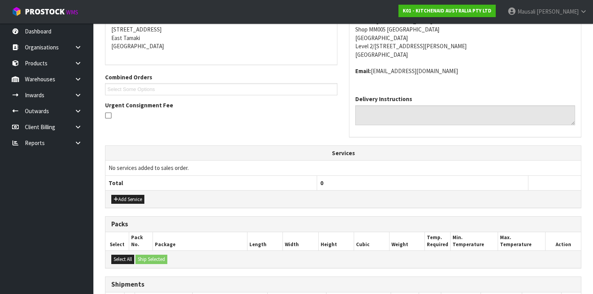
scroll to position [245, 0]
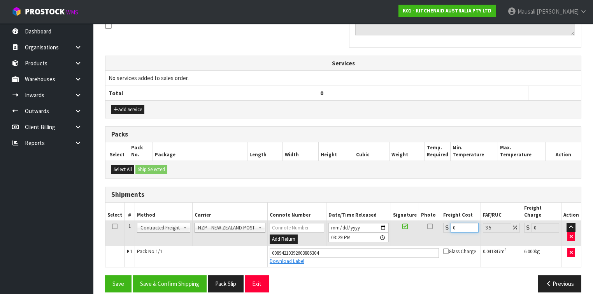
drag, startPoint x: 459, startPoint y: 216, endPoint x: 426, endPoint y: 230, distance: 35.3
click at [426, 230] on tr "1 Client Local Pickup Customer Local Pickup Company Freight Contracted Freight …" at bounding box center [342, 233] width 475 height 25
click at [165, 277] on button "Save & Confirm Shipping" at bounding box center [170, 283] width 74 height 17
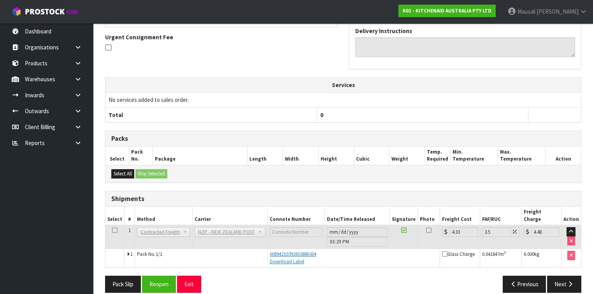
scroll to position [224, 0]
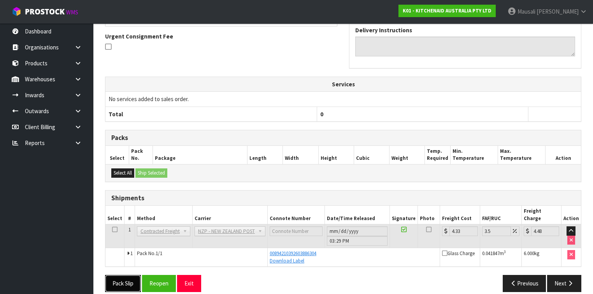
click at [128, 280] on button "Pack Slip" at bounding box center [123, 283] width 36 height 17
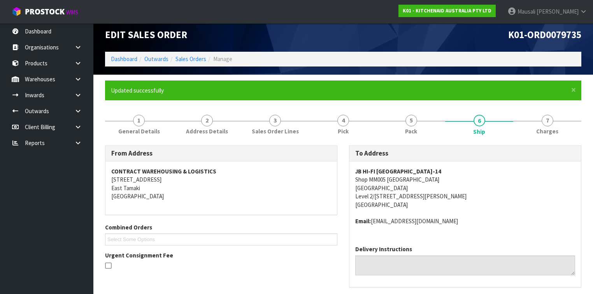
scroll to position [0, 0]
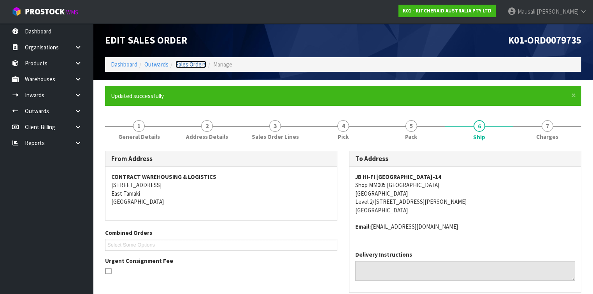
click at [189, 63] on link "Sales Orders" at bounding box center [190, 64] width 31 height 7
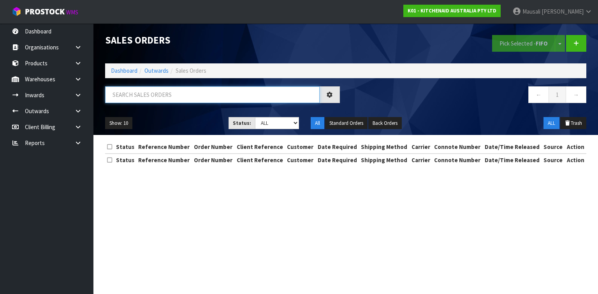
click at [130, 93] on input "text" at bounding box center [212, 94] width 214 height 17
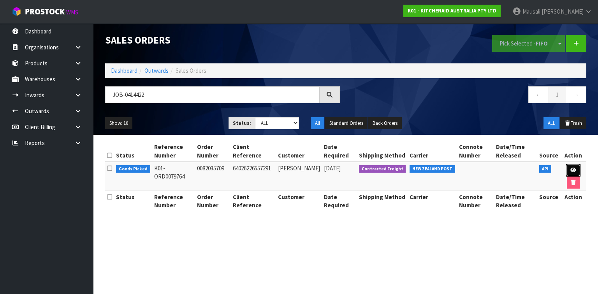
click at [572, 167] on link at bounding box center [573, 170] width 14 height 12
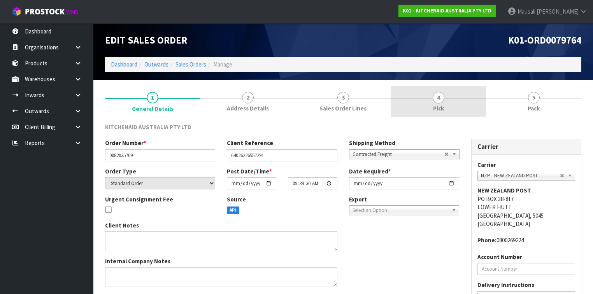
click at [439, 100] on span "4" at bounding box center [439, 98] width 12 height 12
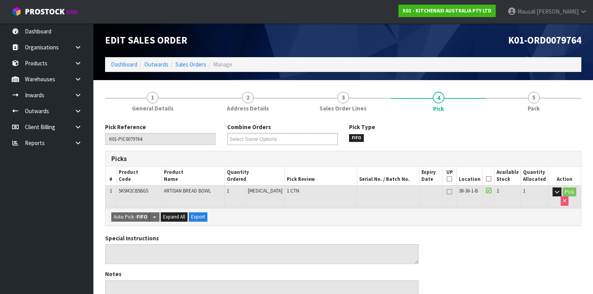
click at [489, 179] on icon at bounding box center [488, 179] width 5 height 0
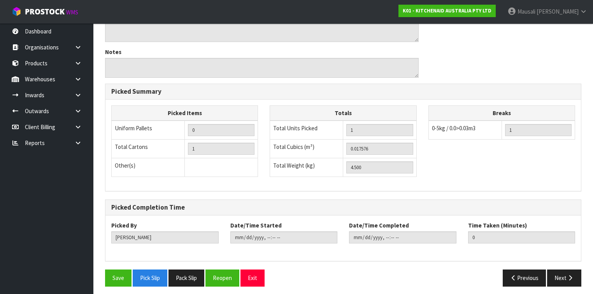
scroll to position [252, 0]
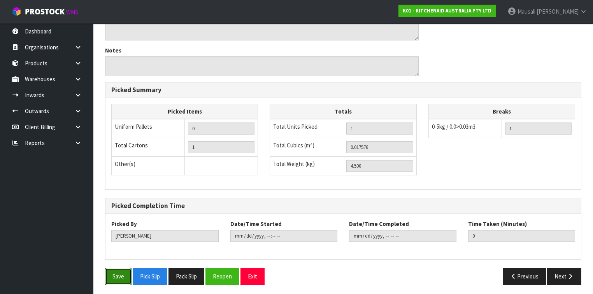
click at [116, 269] on button "Save" at bounding box center [118, 276] width 26 height 17
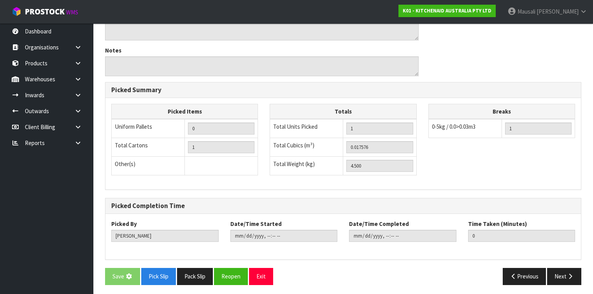
scroll to position [0, 0]
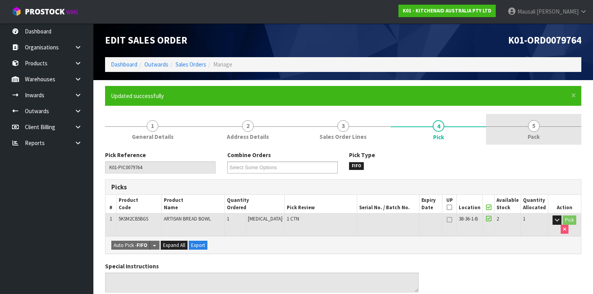
click at [530, 130] on link "5 Pack" at bounding box center [533, 129] width 95 height 31
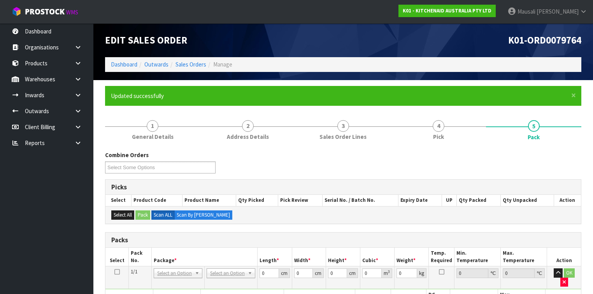
scroll to position [124, 0]
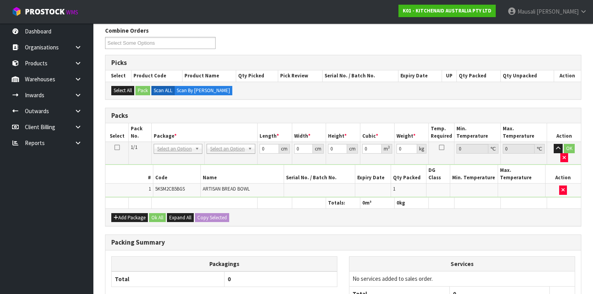
click at [228, 153] on td "No Packaging Cartons PLT GEN120 (1200 X 1000) PLT ONE WAY SKID CHEP HIRE PALLET…" at bounding box center [231, 153] width 53 height 23
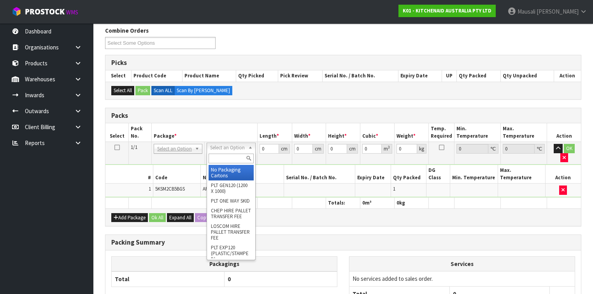
click at [231, 164] on div at bounding box center [231, 158] width 48 height 13
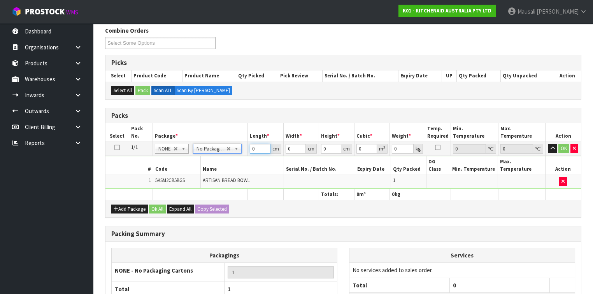
drag, startPoint x: 257, startPoint y: 147, endPoint x: 237, endPoint y: 160, distance: 23.6
click at [237, 160] on tbody "1/1 NONE 007-001 007-002 007-004 007-009 007-013 007-014 007-015 007-017 007-01…" at bounding box center [342, 165] width 475 height 47
click at [159, 205] on button "Ok All" at bounding box center [157, 209] width 17 height 9
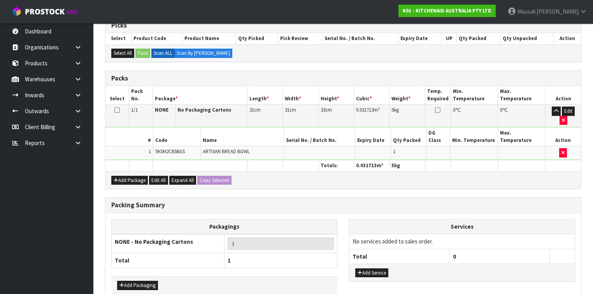
scroll to position [185, 0]
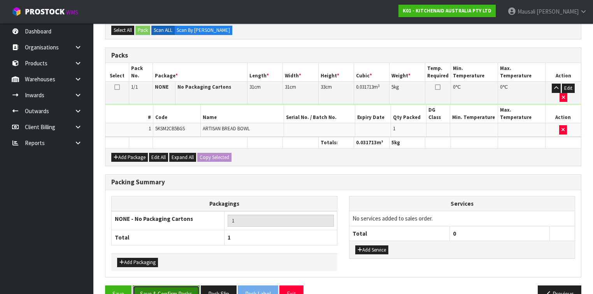
click at [165, 286] on button "Save & Confirm Packs" at bounding box center [166, 294] width 67 height 17
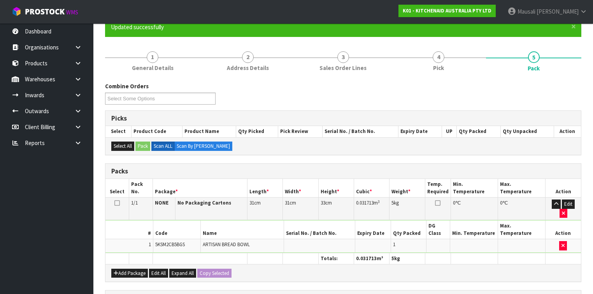
scroll to position [143, 0]
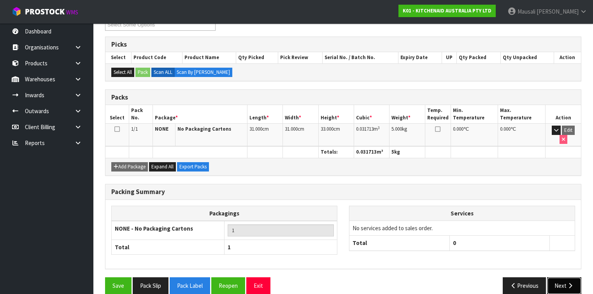
click at [559, 277] on button "Next" at bounding box center [564, 285] width 34 height 17
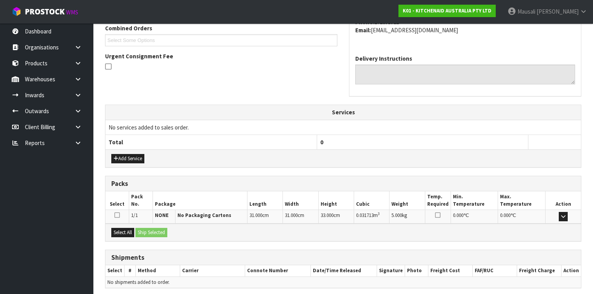
scroll to position [233, 0]
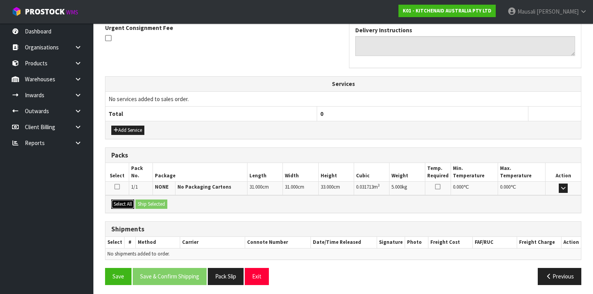
click at [123, 200] on button "Select All" at bounding box center [122, 204] width 23 height 9
click at [141, 201] on button "Ship Selected" at bounding box center [151, 204] width 32 height 9
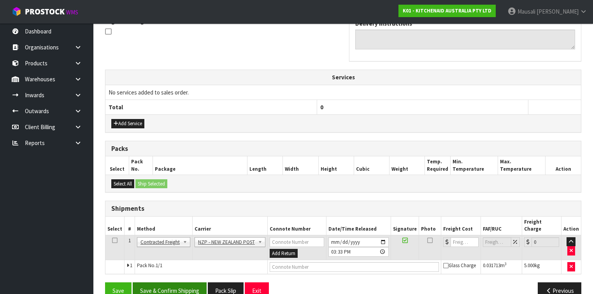
scroll to position [247, 0]
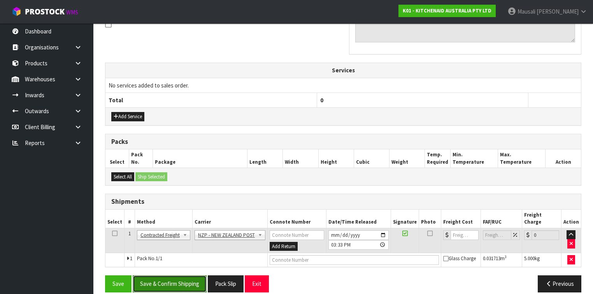
click at [186, 275] on button "Save & Confirm Shipping" at bounding box center [170, 283] width 74 height 17
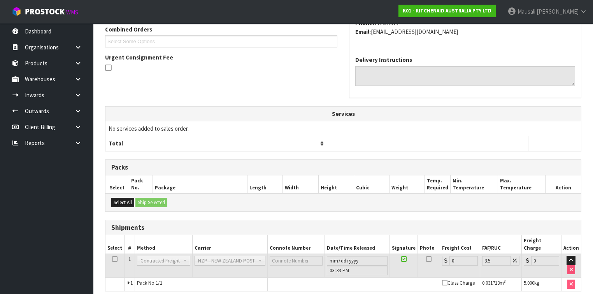
scroll to position [236, 0]
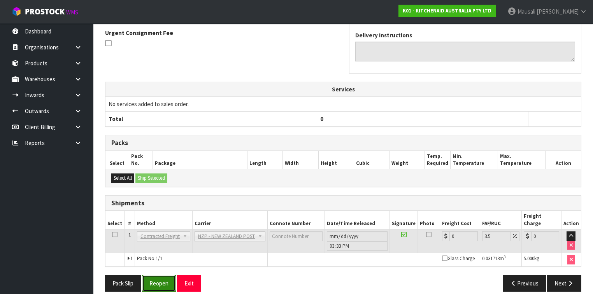
click at [169, 275] on button "Reopen" at bounding box center [159, 283] width 34 height 17
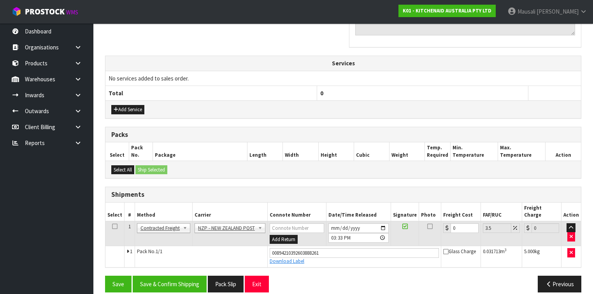
scroll to position [254, 0]
drag, startPoint x: 458, startPoint y: 218, endPoint x: 432, endPoint y: 227, distance: 27.0
click at [432, 227] on tr "1 Client Local Pickup Customer Local Pickup Company Freight Contracted Freight …" at bounding box center [342, 233] width 475 height 25
click at [181, 276] on button "Save & Confirm Shipping" at bounding box center [170, 284] width 74 height 17
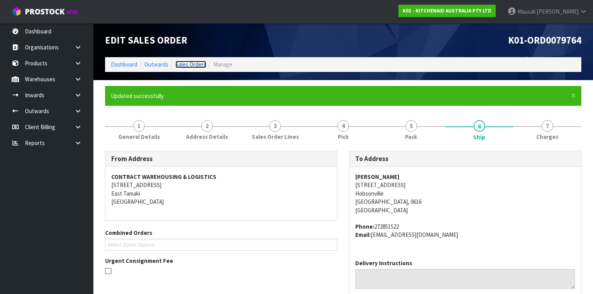
click at [188, 64] on link "Sales Orders" at bounding box center [190, 64] width 31 height 7
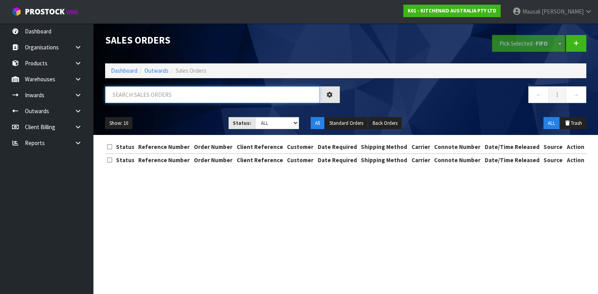
click at [125, 93] on input "text" at bounding box center [212, 94] width 214 height 17
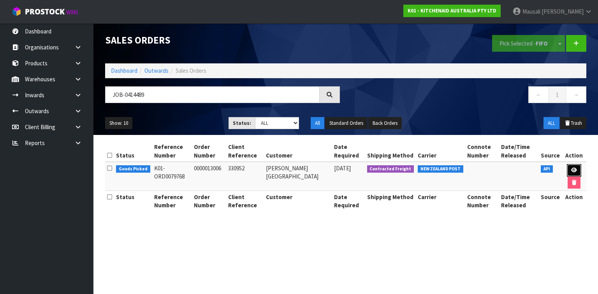
click at [573, 168] on icon at bounding box center [574, 170] width 6 height 5
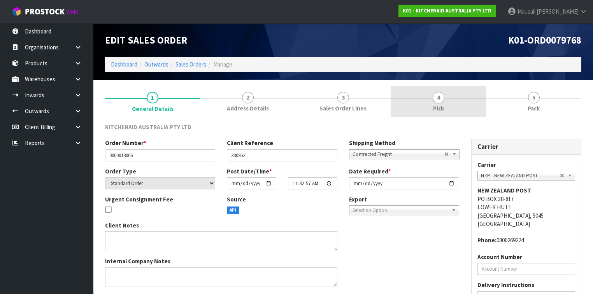
click at [465, 107] on link "4 Pick" at bounding box center [438, 101] width 95 height 31
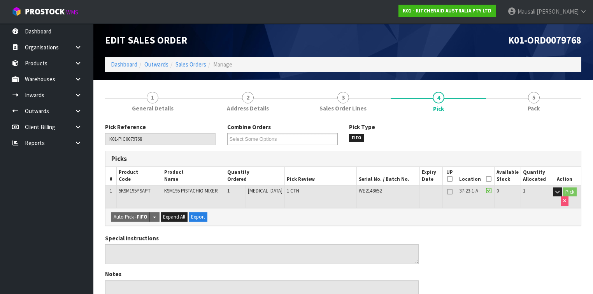
click at [490, 179] on icon at bounding box center [488, 179] width 5 height 0
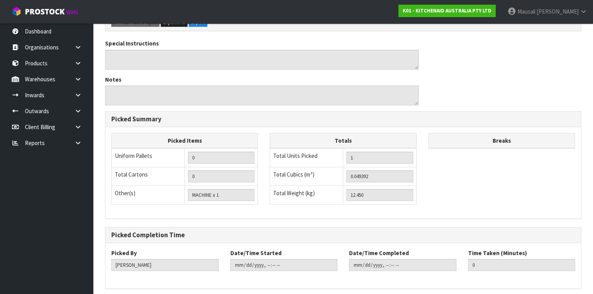
scroll to position [252, 0]
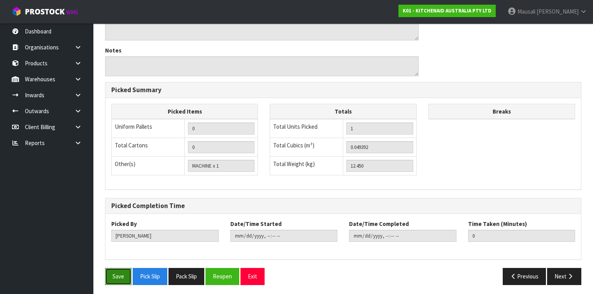
click at [116, 272] on button "Save" at bounding box center [118, 276] width 26 height 17
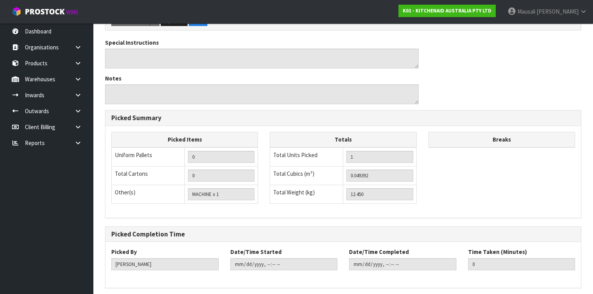
scroll to position [0, 0]
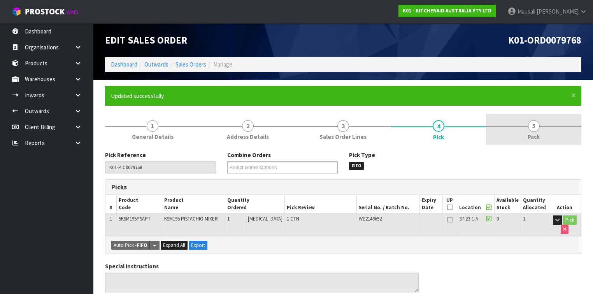
click at [528, 141] on link "5 Pack" at bounding box center [533, 129] width 95 height 31
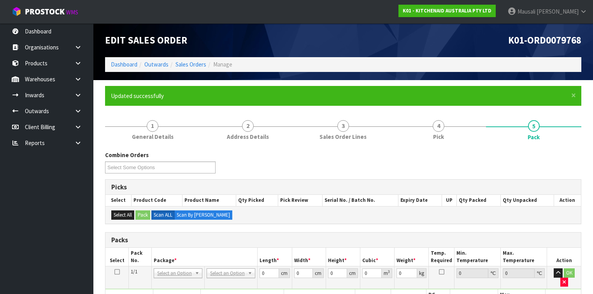
scroll to position [156, 0]
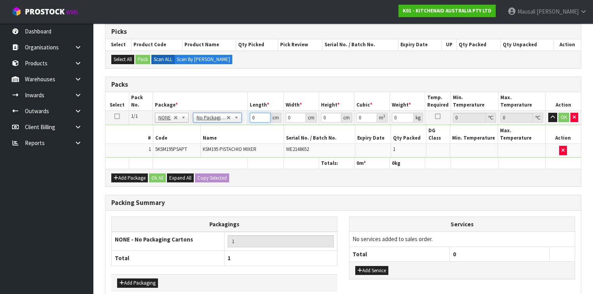
drag, startPoint x: 258, startPoint y: 116, endPoint x: 225, endPoint y: 129, distance: 35.6
click at [230, 127] on tbody "1/1 NONE 007-001 007-002 007-004 007-009 007-013 007-014 007-015 007-017 007-01…" at bounding box center [342, 134] width 475 height 47
click at [160, 174] on button "Ok All" at bounding box center [157, 178] width 17 height 9
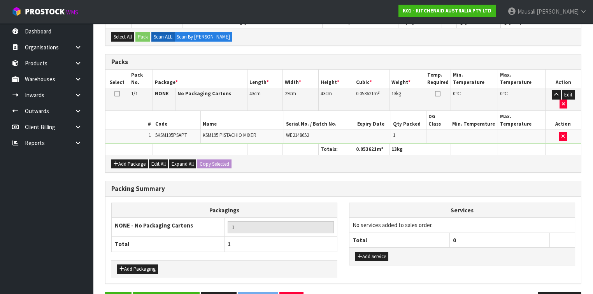
scroll to position [185, 0]
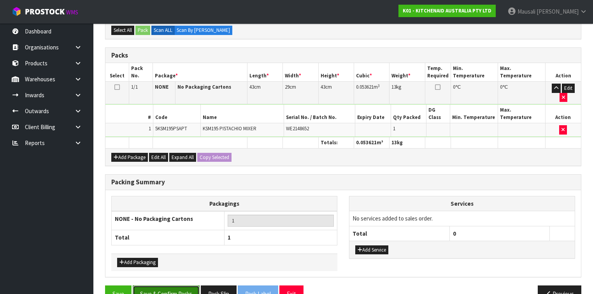
click at [169, 286] on button "Save & Confirm Packs" at bounding box center [166, 294] width 67 height 17
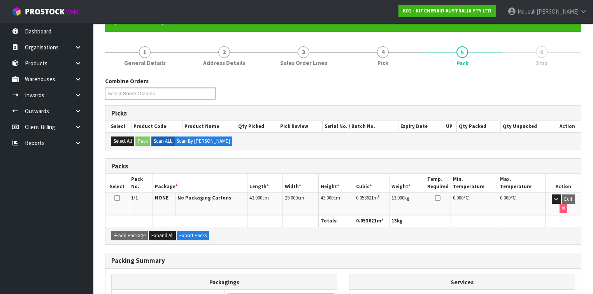
scroll to position [143, 0]
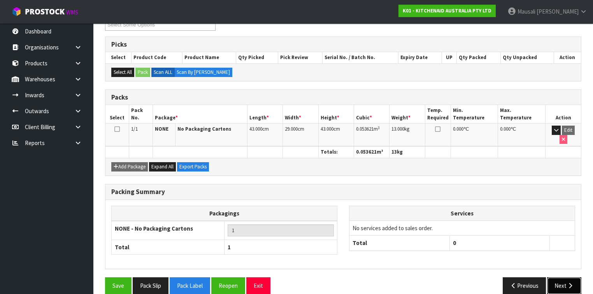
click at [568, 283] on icon "button" at bounding box center [569, 286] width 7 height 6
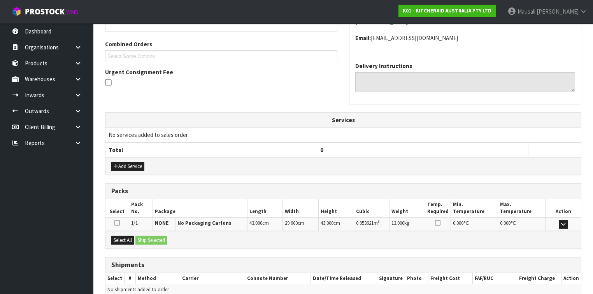
scroll to position [224, 0]
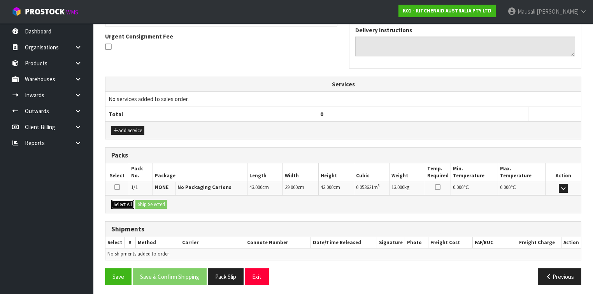
click at [127, 202] on button "Select All" at bounding box center [122, 204] width 23 height 9
click at [145, 203] on button "Ship Selected" at bounding box center [151, 204] width 32 height 9
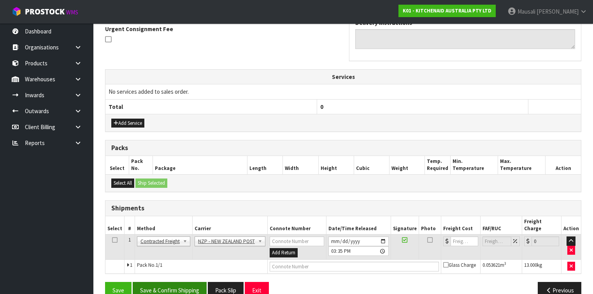
scroll to position [238, 0]
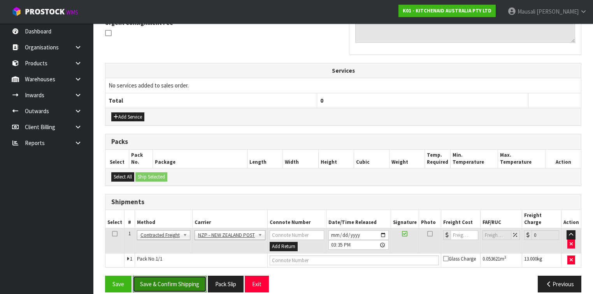
click at [195, 276] on button "Save & Confirm Shipping" at bounding box center [170, 284] width 74 height 17
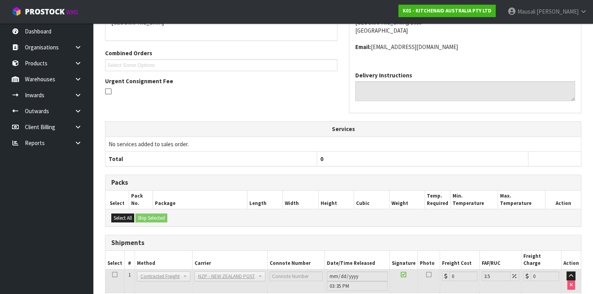
scroll to position [228, 0]
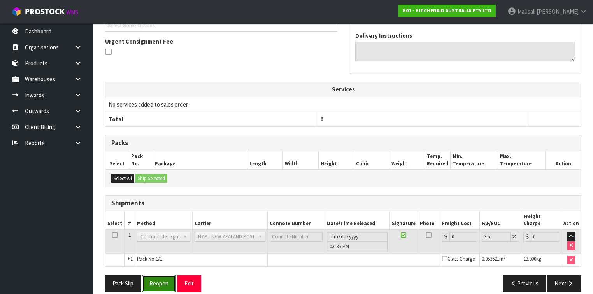
click at [153, 280] on button "Reopen" at bounding box center [159, 283] width 34 height 17
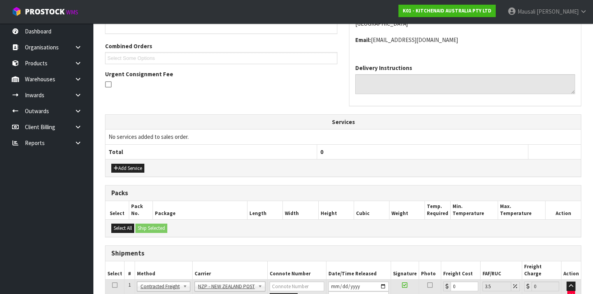
scroll to position [245, 0]
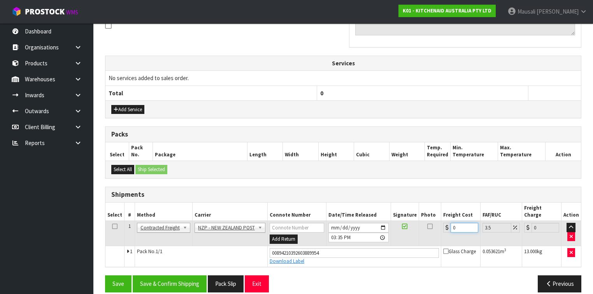
drag, startPoint x: 459, startPoint y: 221, endPoint x: 435, endPoint y: 224, distance: 25.1
click at [436, 224] on tr "1 Client Local Pickup Customer Local Pickup Company Freight Contracted Freight …" at bounding box center [342, 233] width 475 height 25
click at [161, 275] on button "Save & Confirm Shipping" at bounding box center [170, 283] width 74 height 17
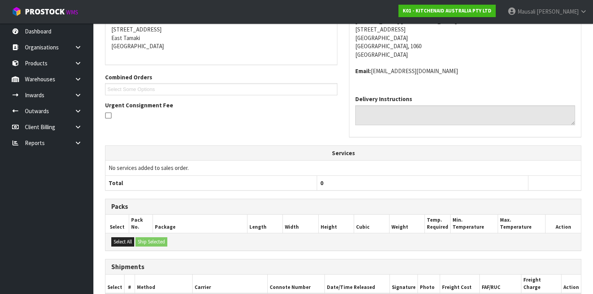
scroll to position [224, 0]
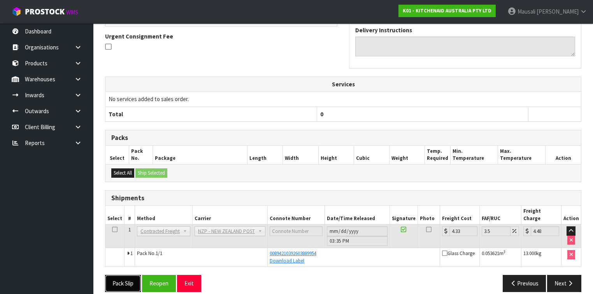
click at [121, 275] on button "Pack Slip" at bounding box center [123, 283] width 36 height 17
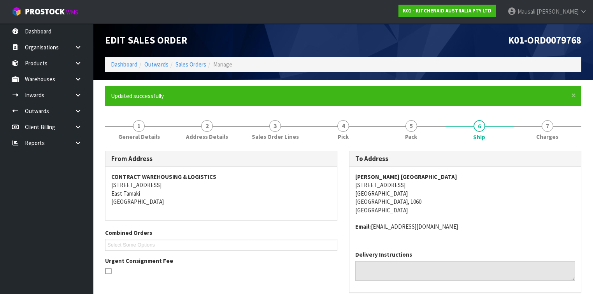
scroll to position [0, 0]
click at [126, 62] on link "Dashboard" at bounding box center [124, 64] width 26 height 7
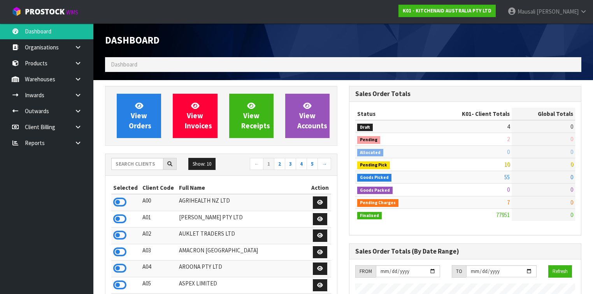
scroll to position [587, 244]
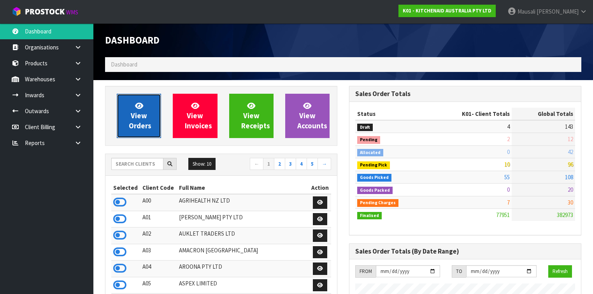
click at [138, 113] on span "View Orders" at bounding box center [140, 115] width 23 height 29
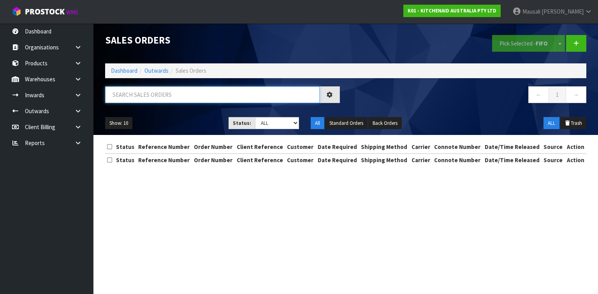
click at [121, 93] on input "text" at bounding box center [212, 94] width 214 height 17
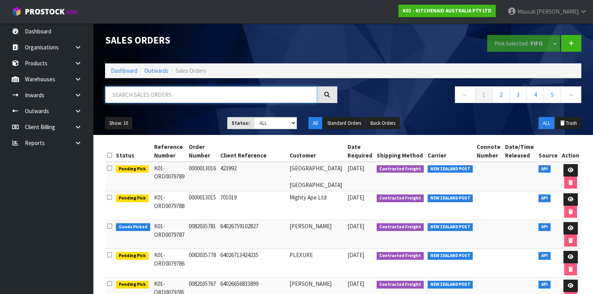
click at [124, 91] on input "text" at bounding box center [211, 94] width 212 height 17
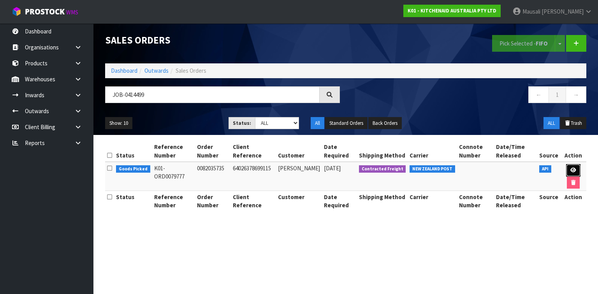
click at [570, 170] on icon at bounding box center [573, 170] width 6 height 5
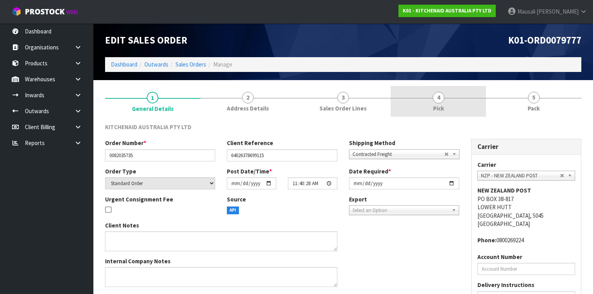
click at [445, 102] on link "4 Pick" at bounding box center [438, 101] width 95 height 31
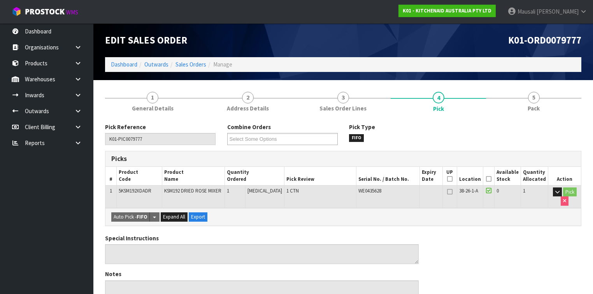
click at [489, 179] on icon at bounding box center [488, 179] width 5 height 0
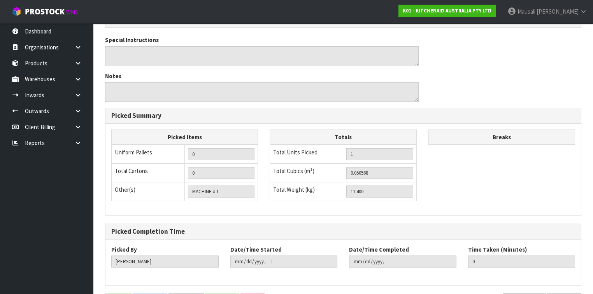
scroll to position [252, 0]
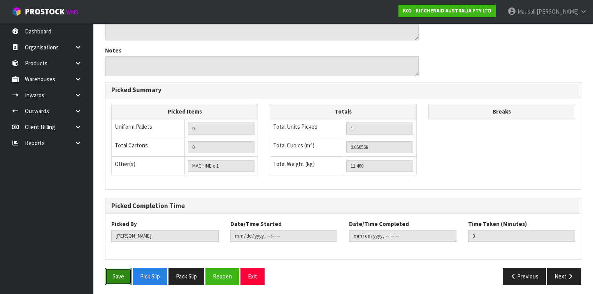
click at [111, 278] on button "Save" at bounding box center [118, 276] width 26 height 17
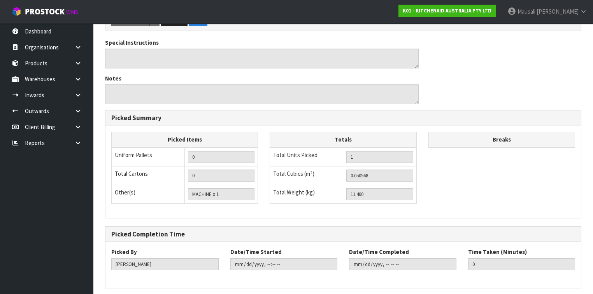
scroll to position [0, 0]
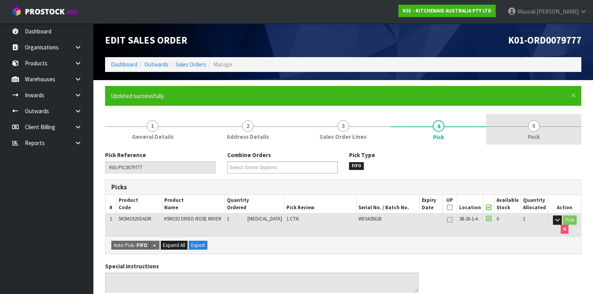
click at [518, 139] on link "5 Pack" at bounding box center [533, 129] width 95 height 31
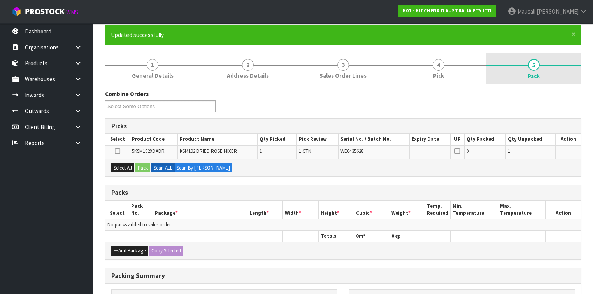
scroll to position [124, 0]
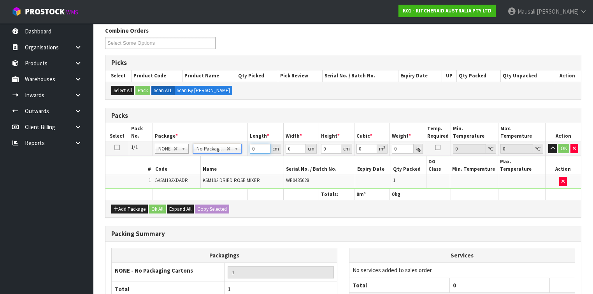
drag, startPoint x: 258, startPoint y: 148, endPoint x: 220, endPoint y: 166, distance: 42.6
click at [228, 165] on tbody "1/1 NONE 007-001 007-002 007-004 007-009 007-013 007-014 007-015 007-017 007-01…" at bounding box center [342, 165] width 475 height 47
click at [160, 205] on button "Ok All" at bounding box center [157, 209] width 17 height 9
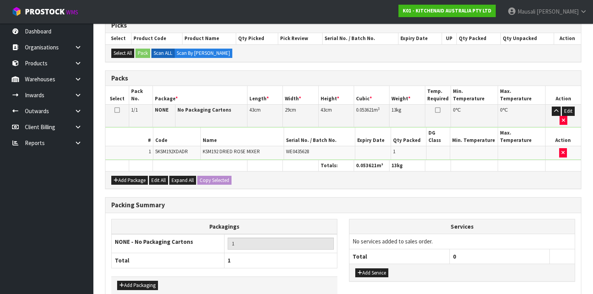
scroll to position [185, 0]
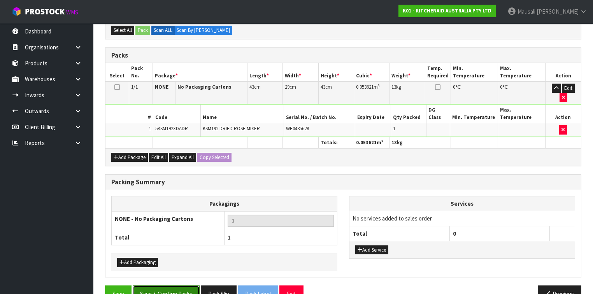
click at [174, 286] on button "Save & Confirm Packs" at bounding box center [166, 294] width 67 height 17
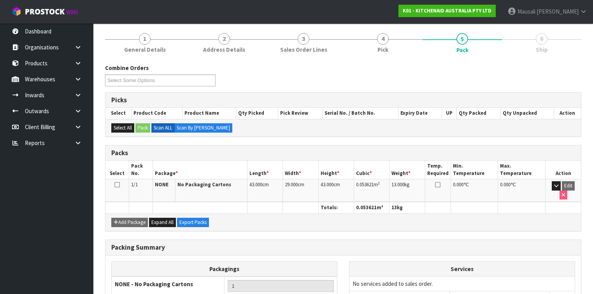
scroll to position [143, 0]
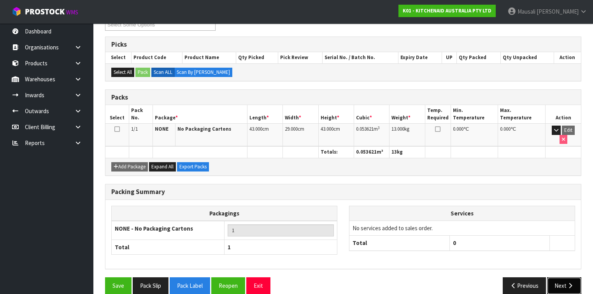
click at [560, 277] on button "Next" at bounding box center [564, 285] width 34 height 17
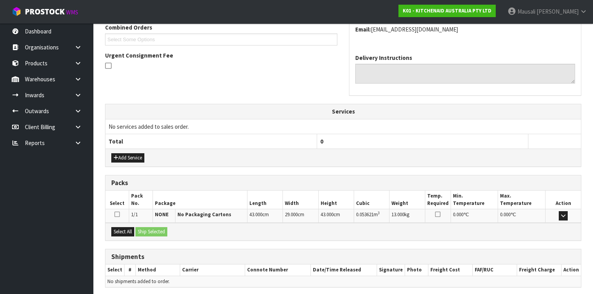
scroll to position [233, 0]
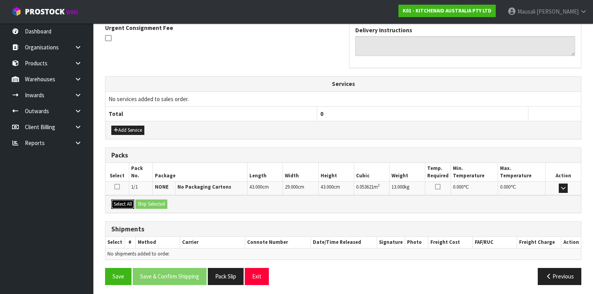
click at [127, 204] on button "Select All" at bounding box center [122, 204] width 23 height 9
click at [145, 205] on button "Ship Selected" at bounding box center [151, 204] width 32 height 9
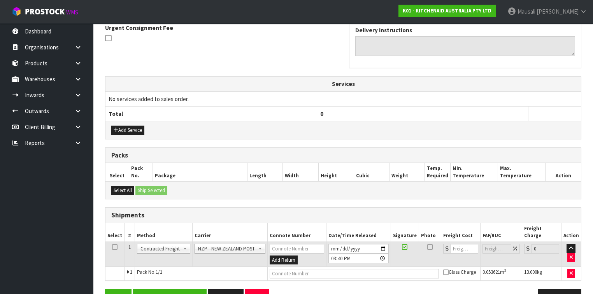
scroll to position [247, 0]
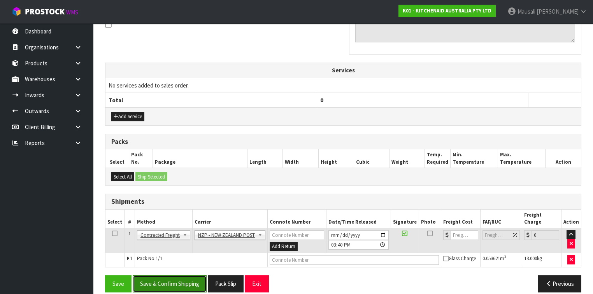
click at [182, 275] on button "Save & Confirm Shipping" at bounding box center [170, 283] width 74 height 17
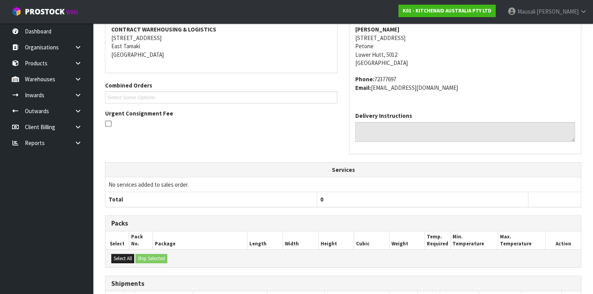
scroll to position [236, 0]
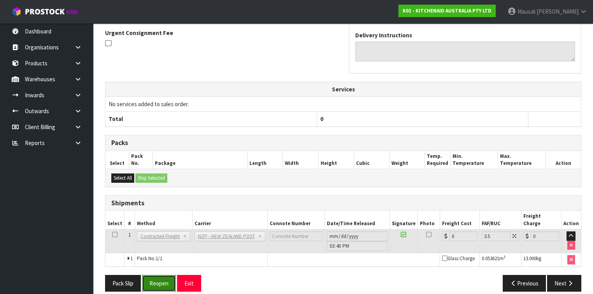
drag, startPoint x: 157, startPoint y: 273, endPoint x: 166, endPoint y: 269, distance: 9.2
click at [157, 275] on button "Reopen" at bounding box center [159, 283] width 34 height 17
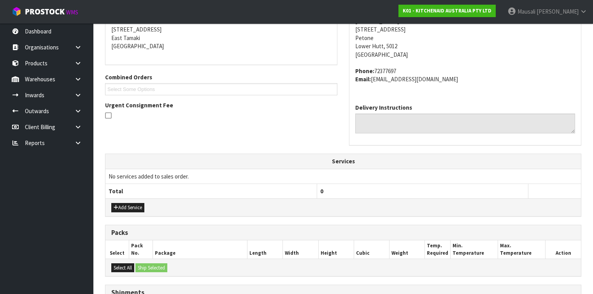
scroll to position [254, 0]
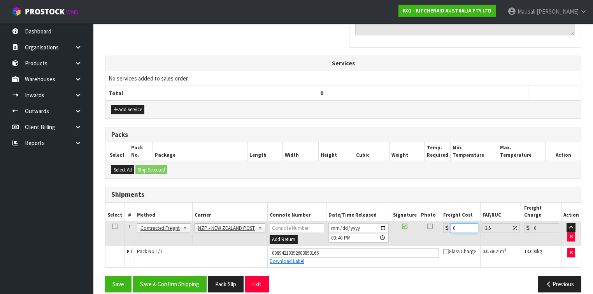
drag, startPoint x: 457, startPoint y: 219, endPoint x: 450, endPoint y: 222, distance: 8.0
click at [451, 223] on input "0" at bounding box center [465, 228] width 28 height 10
click at [184, 277] on button "Save & Confirm Shipping" at bounding box center [170, 284] width 74 height 17
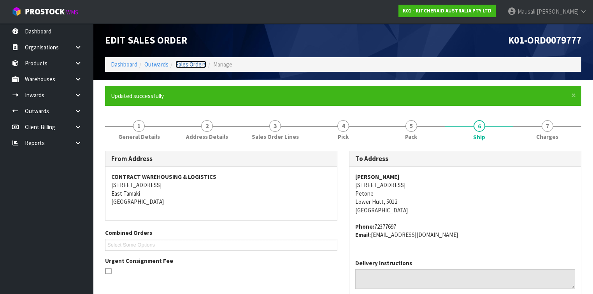
click at [182, 63] on link "Sales Orders" at bounding box center [190, 64] width 31 height 7
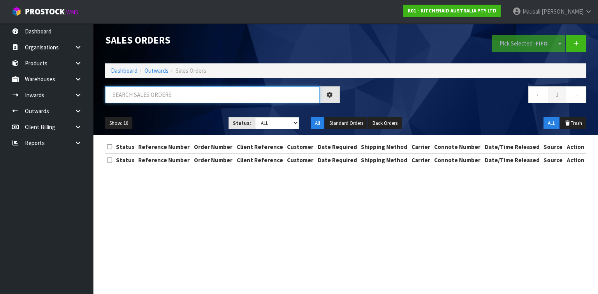
click at [148, 92] on input "text" at bounding box center [212, 94] width 214 height 17
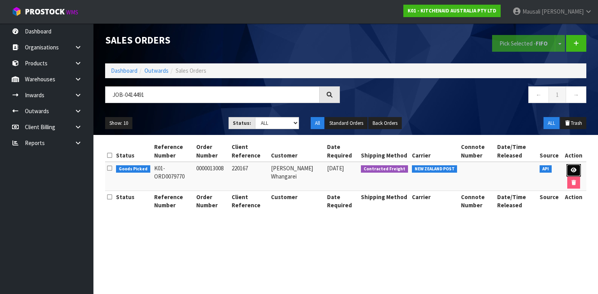
click at [575, 168] on icon at bounding box center [573, 170] width 6 height 5
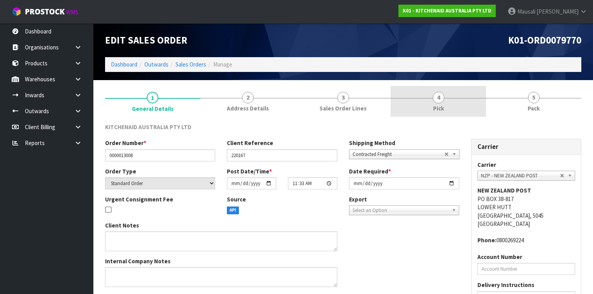
click at [441, 107] on span "Pick" at bounding box center [438, 108] width 11 height 8
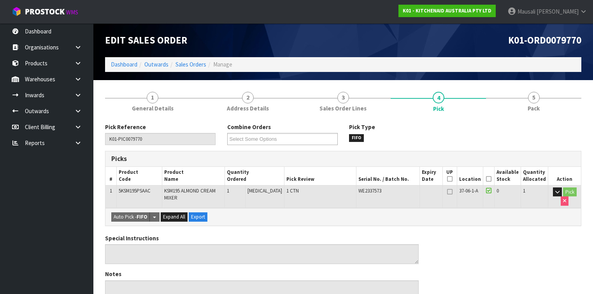
click at [491, 179] on icon at bounding box center [488, 179] width 5 height 0
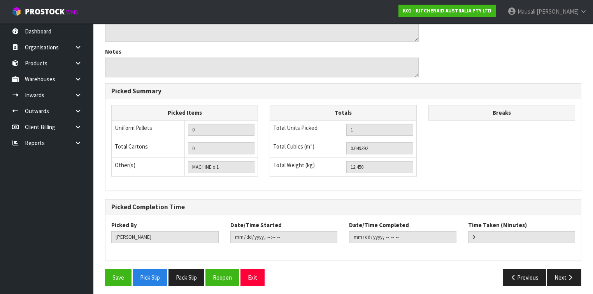
scroll to position [252, 0]
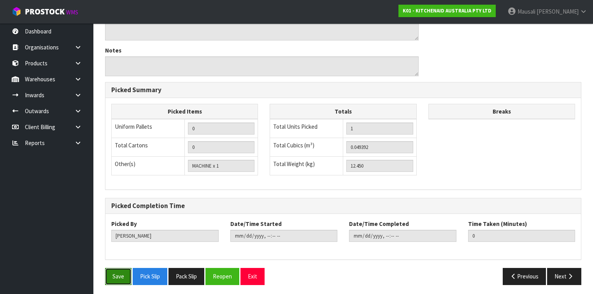
click at [117, 272] on button "Save" at bounding box center [118, 276] width 26 height 17
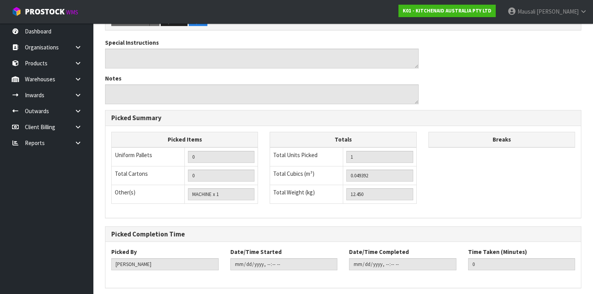
scroll to position [0, 0]
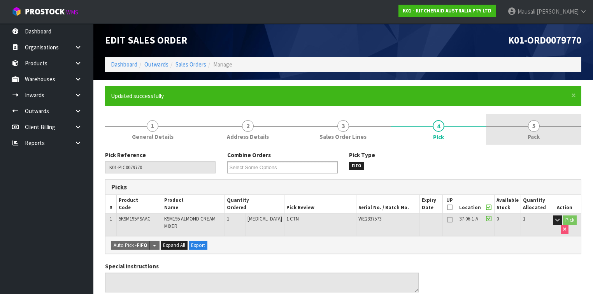
click at [531, 138] on span "Pack" at bounding box center [534, 137] width 12 height 8
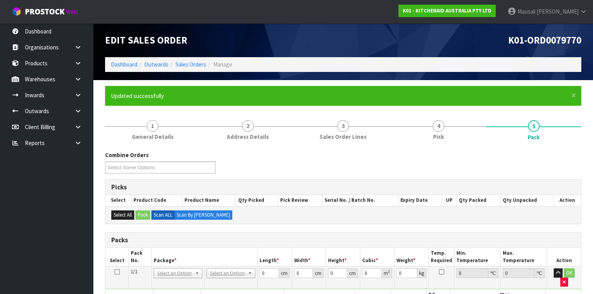
scroll to position [156, 0]
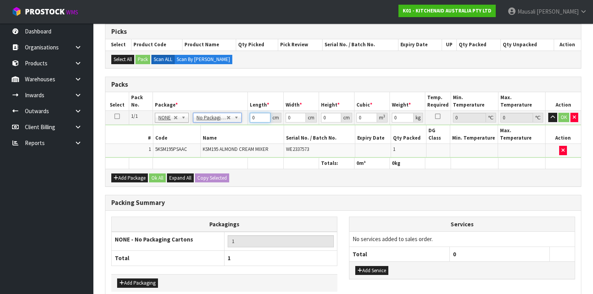
drag, startPoint x: 257, startPoint y: 114, endPoint x: 233, endPoint y: 137, distance: 33.0
click at [233, 137] on tbody "1/1 NONE 007-001 007-002 007-004 007-009 007-013 007-014 007-015 007-017 007-01…" at bounding box center [342, 134] width 475 height 47
click at [160, 174] on button "Ok All" at bounding box center [157, 178] width 17 height 9
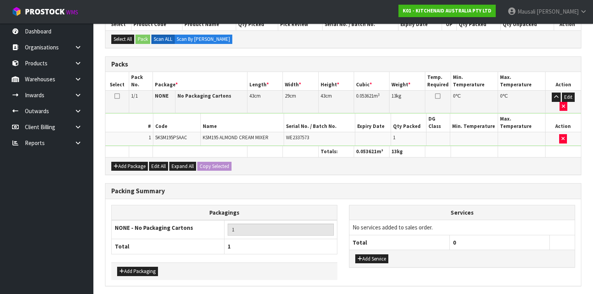
scroll to position [185, 0]
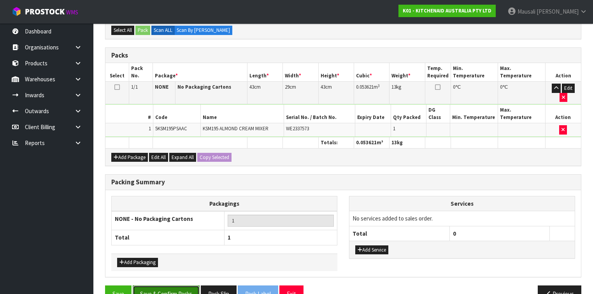
click at [185, 286] on button "Save & Confirm Packs" at bounding box center [166, 294] width 67 height 17
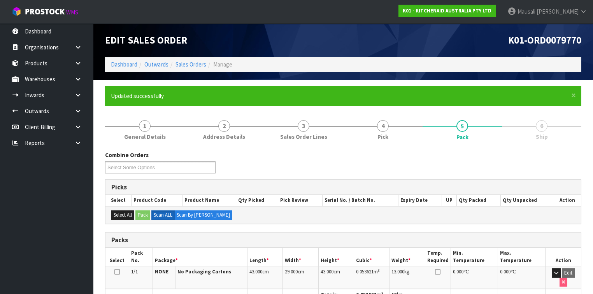
scroll to position [143, 0]
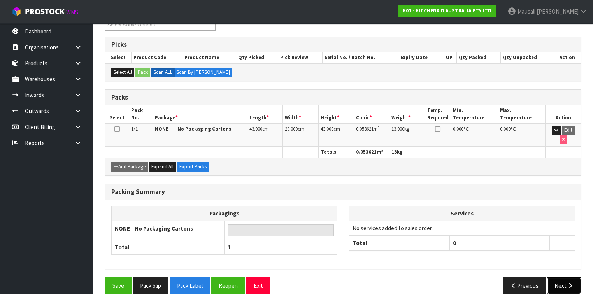
click at [554, 277] on button "Next" at bounding box center [564, 285] width 34 height 17
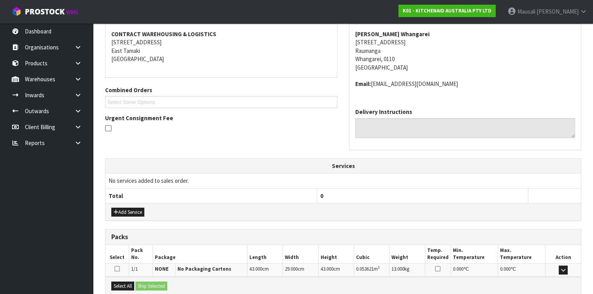
scroll to position [224, 0]
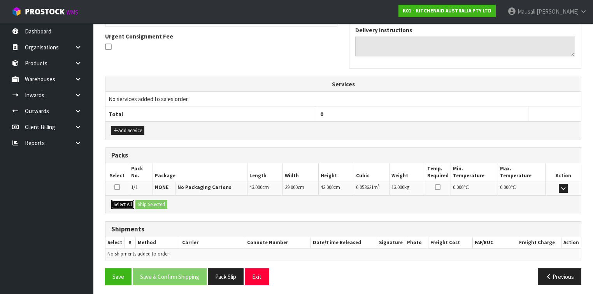
click at [124, 201] on button "Select All" at bounding box center [122, 204] width 23 height 9
click at [140, 205] on button "Ship Selected" at bounding box center [151, 204] width 32 height 9
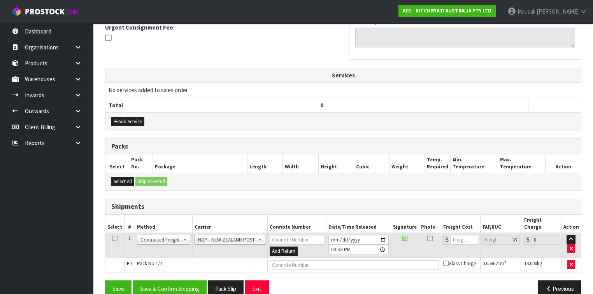
scroll to position [238, 0]
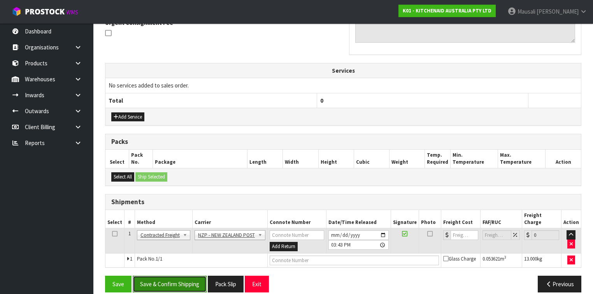
click at [179, 276] on button "Save & Confirm Shipping" at bounding box center [170, 284] width 74 height 17
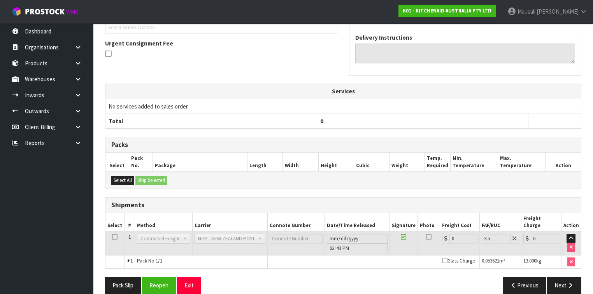
scroll to position [228, 0]
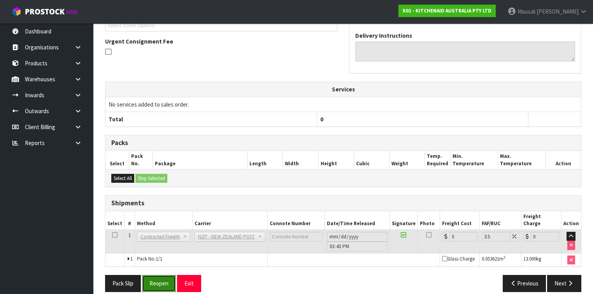
click at [170, 279] on button "Reopen" at bounding box center [159, 283] width 34 height 17
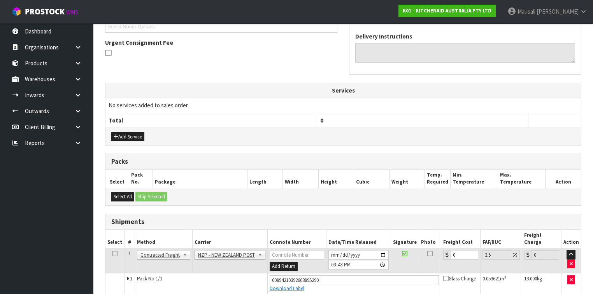
scroll to position [245, 0]
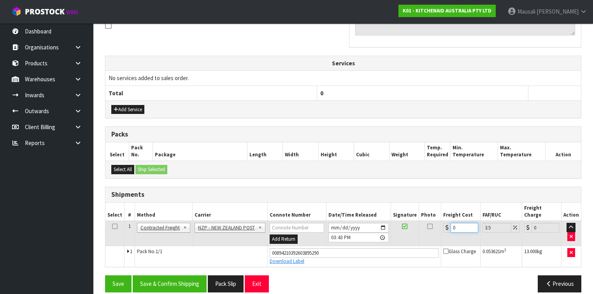
drag, startPoint x: 459, startPoint y: 220, endPoint x: 441, endPoint y: 225, distance: 19.1
click at [441, 225] on td "0" at bounding box center [460, 233] width 39 height 25
click at [181, 263] on div "From Address CONTRACT WAREHOUSING & LOGISTICS [STREET_ADDRESS] Combined Orders …" at bounding box center [343, 101] width 476 height 393
click at [186, 275] on button "Save & Confirm Shipping" at bounding box center [170, 283] width 74 height 17
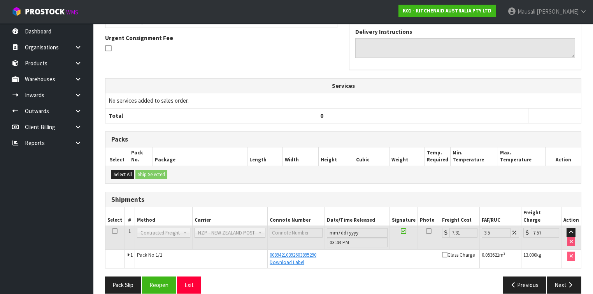
scroll to position [224, 0]
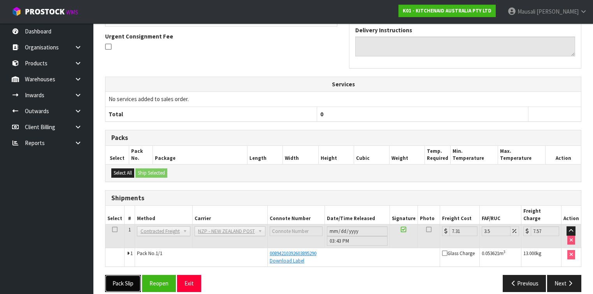
click at [128, 275] on button "Pack Slip" at bounding box center [123, 283] width 36 height 17
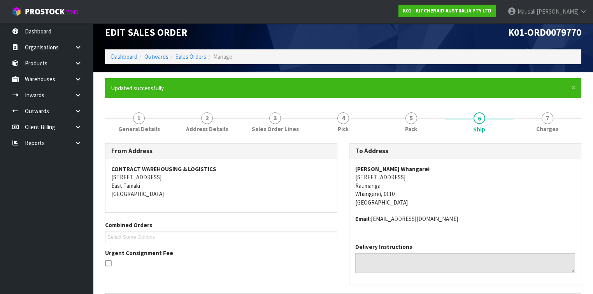
scroll to position [7, 0]
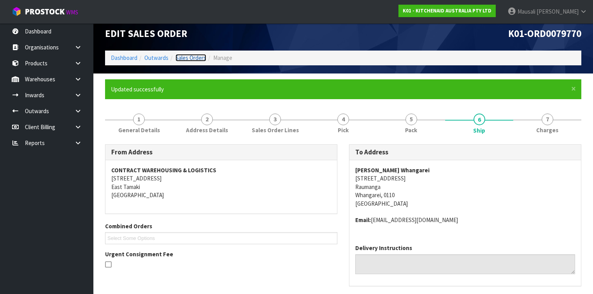
click at [194, 56] on link "Sales Orders" at bounding box center [190, 57] width 31 height 7
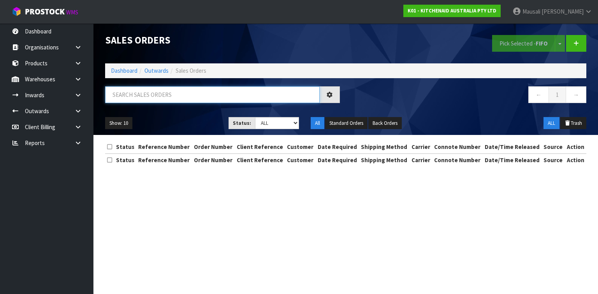
click at [135, 91] on input "text" at bounding box center [212, 94] width 214 height 17
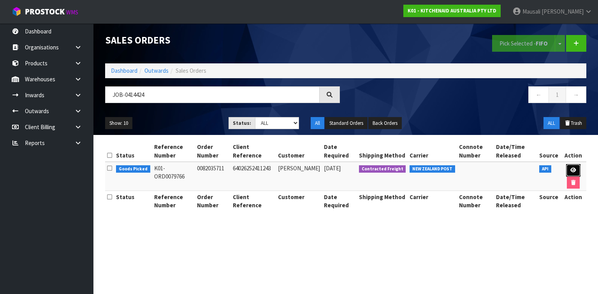
click at [568, 168] on link at bounding box center [573, 170] width 14 height 12
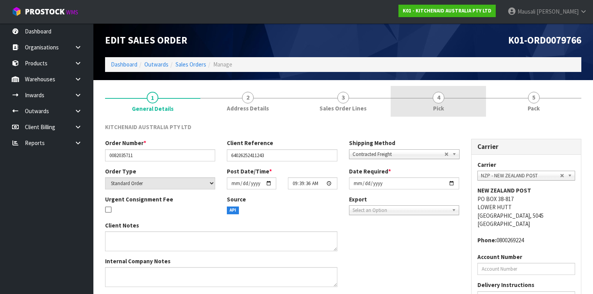
click at [431, 106] on link "4 Pick" at bounding box center [438, 101] width 95 height 31
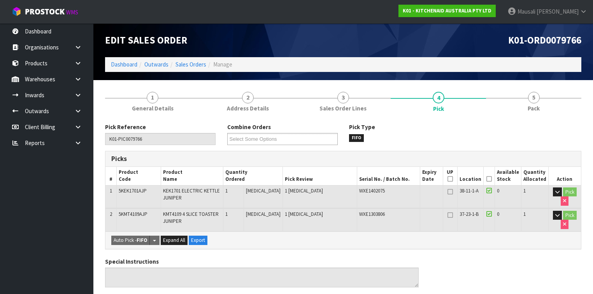
click at [491, 179] on icon at bounding box center [488, 179] width 5 height 0
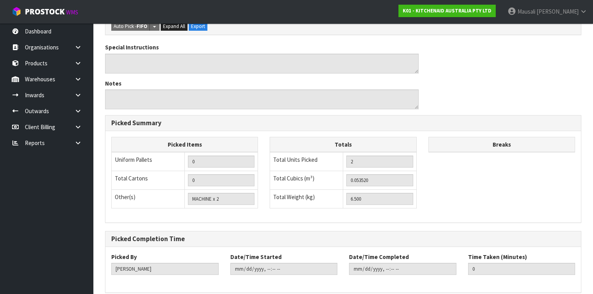
scroll to position [275, 0]
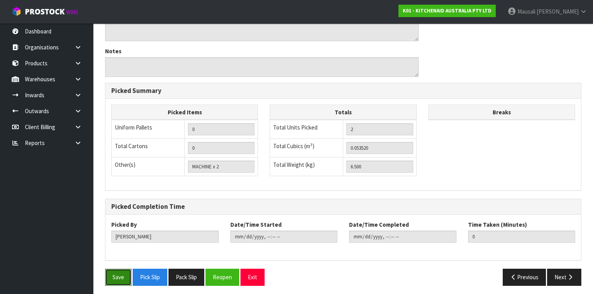
click at [121, 277] on button "Save" at bounding box center [118, 277] width 26 height 17
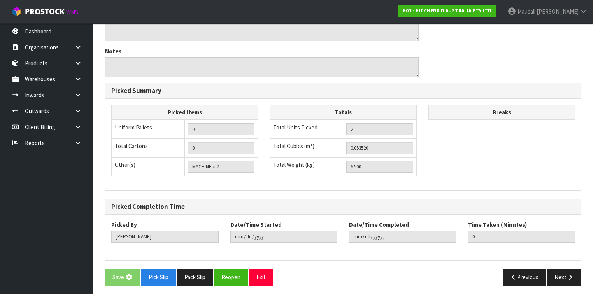
scroll to position [0, 0]
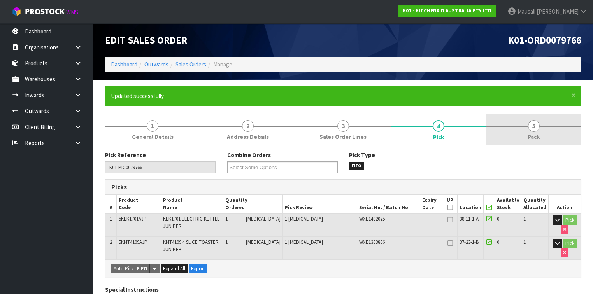
click at [508, 141] on link "5 Pack" at bounding box center [533, 129] width 95 height 31
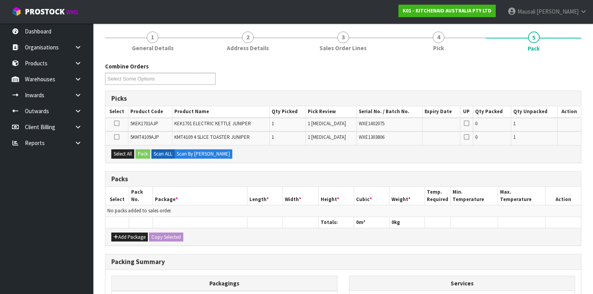
scroll to position [93, 0]
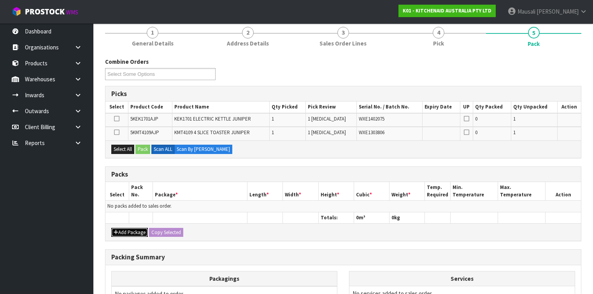
click at [134, 230] on button "Add Package" at bounding box center [129, 232] width 37 height 9
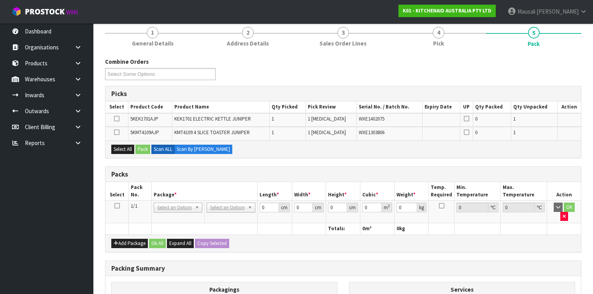
click at [118, 206] on icon at bounding box center [116, 206] width 5 height 0
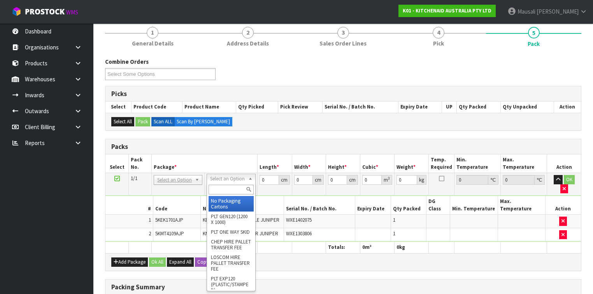
click at [223, 188] on input "text" at bounding box center [231, 190] width 45 height 10
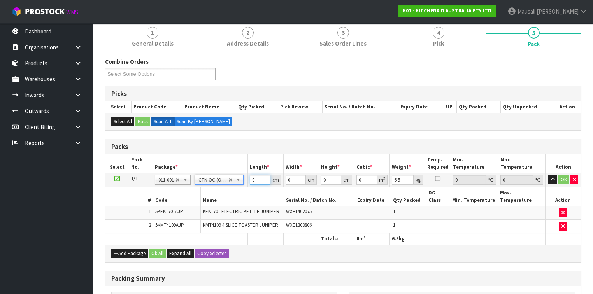
drag, startPoint x: 256, startPoint y: 180, endPoint x: 230, endPoint y: 186, distance: 26.3
click at [230, 186] on tbody "1/1 NONE 007-001 007-002 007-004 007-009 007-013 007-014 007-015 007-017 007-01…" at bounding box center [342, 203] width 475 height 60
click at [152, 249] on button "Ok All" at bounding box center [157, 253] width 17 height 9
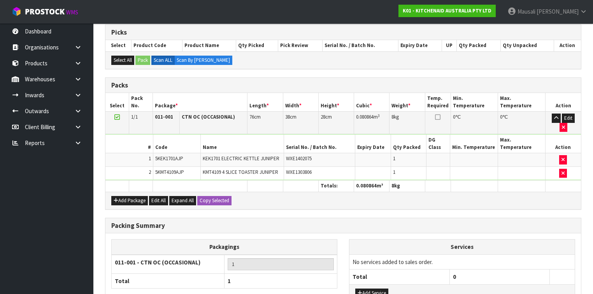
scroll to position [198, 0]
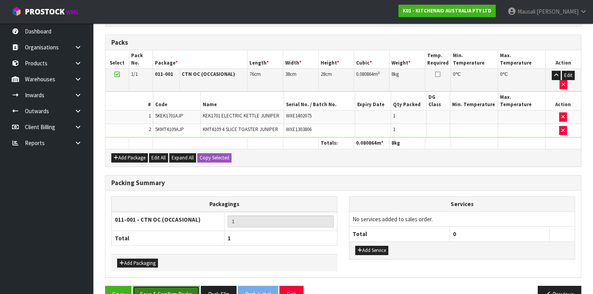
click at [159, 286] on button "Save & Confirm Packs" at bounding box center [166, 294] width 67 height 17
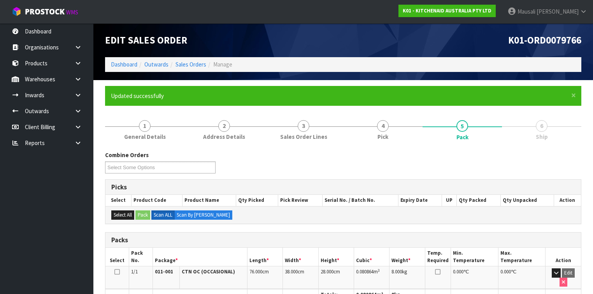
scroll to position [143, 0]
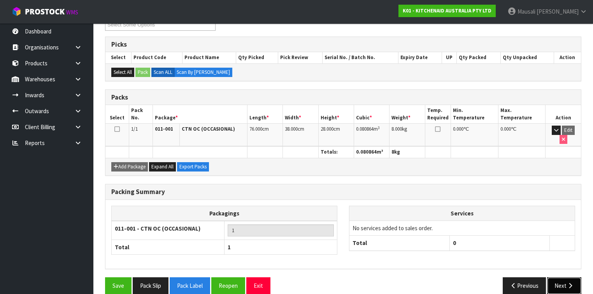
click at [565, 277] on button "Next" at bounding box center [564, 285] width 34 height 17
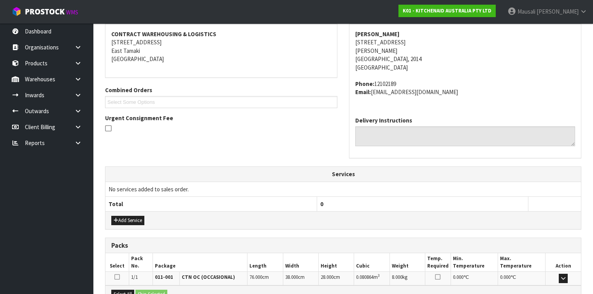
scroll to position [233, 0]
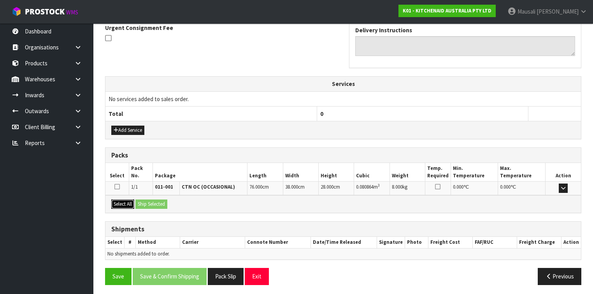
click at [116, 200] on button "Select All" at bounding box center [122, 204] width 23 height 9
click at [150, 203] on button "Ship Selected" at bounding box center [151, 204] width 32 height 9
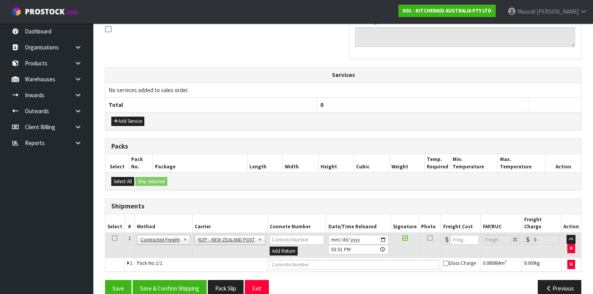
scroll to position [247, 0]
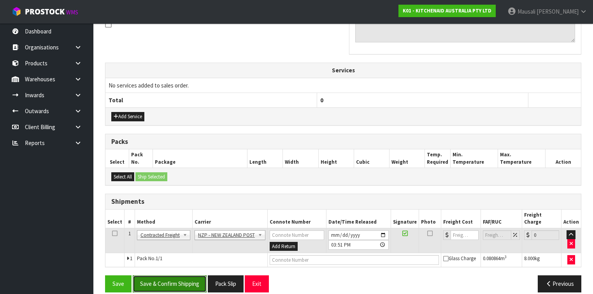
click at [187, 282] on button "Save & Confirm Shipping" at bounding box center [170, 283] width 74 height 17
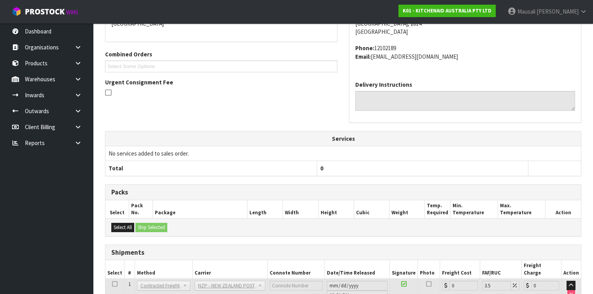
scroll to position [236, 0]
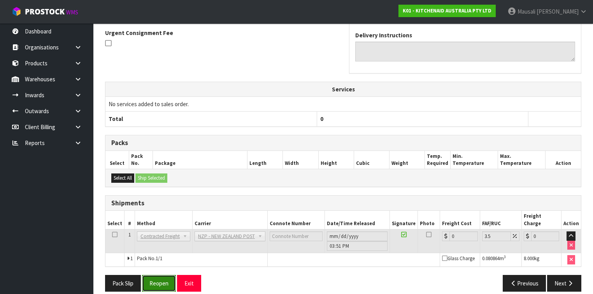
click at [159, 275] on button "Reopen" at bounding box center [159, 283] width 34 height 17
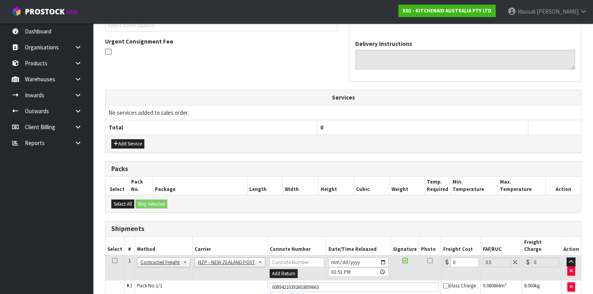
scroll to position [254, 0]
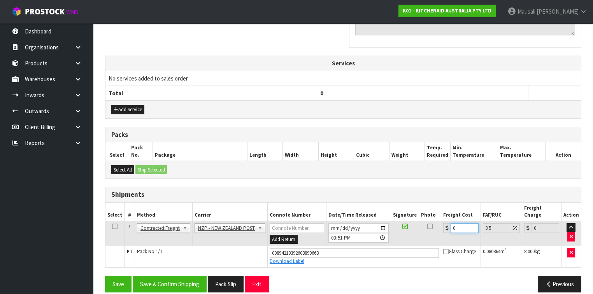
drag, startPoint x: 458, startPoint y: 218, endPoint x: 444, endPoint y: 224, distance: 15.2
click at [444, 224] on td "0" at bounding box center [460, 233] width 39 height 25
click at [173, 276] on button "Save & Confirm Shipping" at bounding box center [170, 284] width 74 height 17
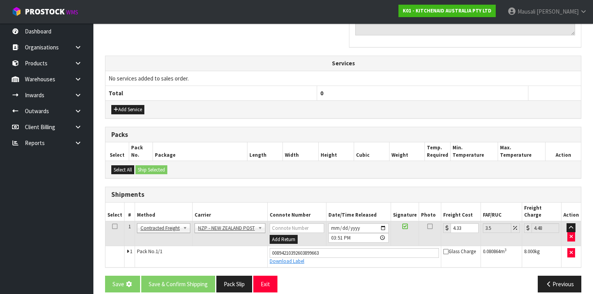
scroll to position [0, 0]
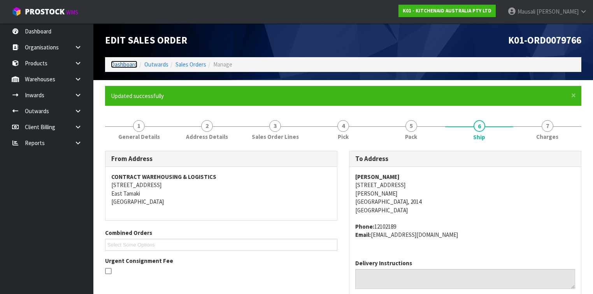
click at [114, 64] on link "Dashboard" at bounding box center [124, 64] width 26 height 7
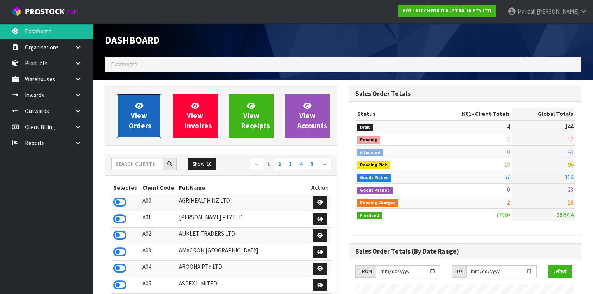
click at [147, 117] on link "View Orders" at bounding box center [139, 116] width 44 height 44
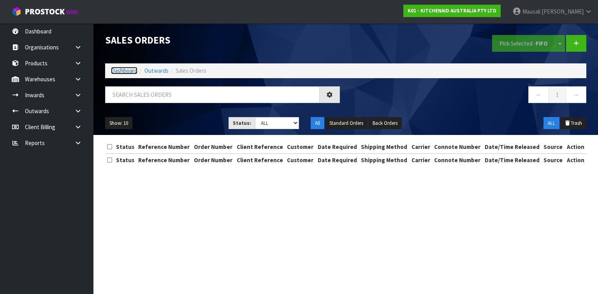
click at [129, 70] on link "Dashboard" at bounding box center [124, 70] width 26 height 7
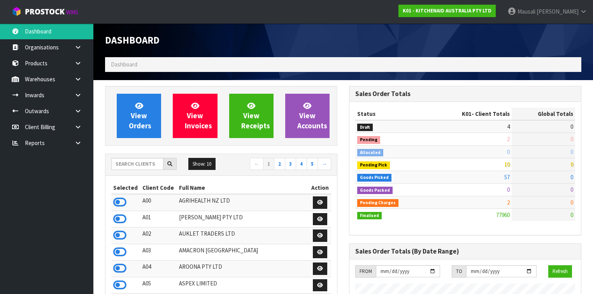
scroll to position [587, 244]
click at [128, 163] on input "text" at bounding box center [137, 164] width 52 height 12
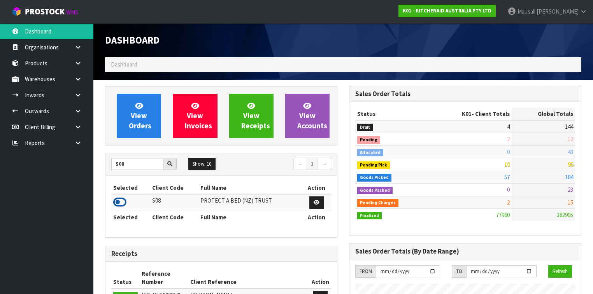
click at [122, 201] on icon at bounding box center [119, 202] width 13 height 12
drag, startPoint x: 132, startPoint y: 163, endPoint x: 109, endPoint y: 163, distance: 23.3
click at [109, 163] on div "S08" at bounding box center [143, 164] width 77 height 12
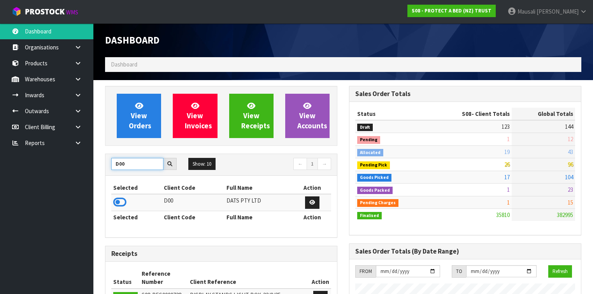
drag, startPoint x: 127, startPoint y: 163, endPoint x: 114, endPoint y: 167, distance: 14.1
click at [114, 167] on input "D00" at bounding box center [137, 164] width 52 height 12
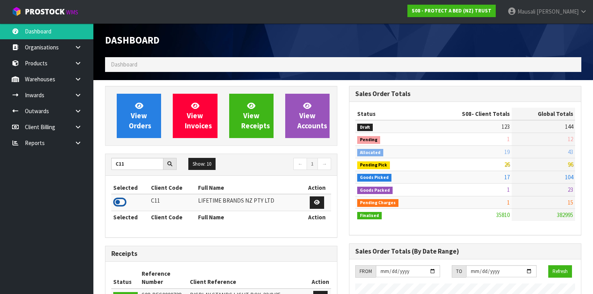
click at [120, 200] on icon at bounding box center [119, 202] width 13 height 12
drag, startPoint x: 125, startPoint y: 165, endPoint x: 101, endPoint y: 168, distance: 24.3
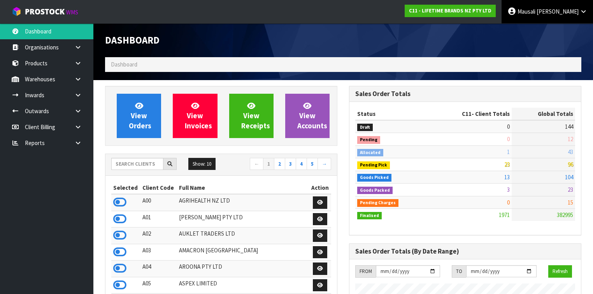
click at [559, 16] on link "[PERSON_NAME]" at bounding box center [546, 11] width 91 height 23
click at [561, 30] on link "Logout" at bounding box center [561, 31] width 61 height 11
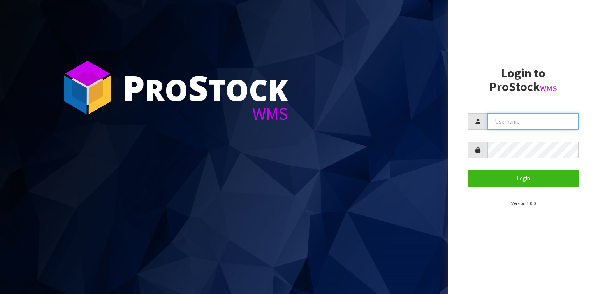
click at [496, 123] on input "text" at bounding box center [532, 121] width 91 height 17
click at [499, 33] on aside "Login to ProStock WMS Login Version 1.0.0" at bounding box center [522, 147] width 149 height 294
